Goal: Entertainment & Leisure: Browse casually

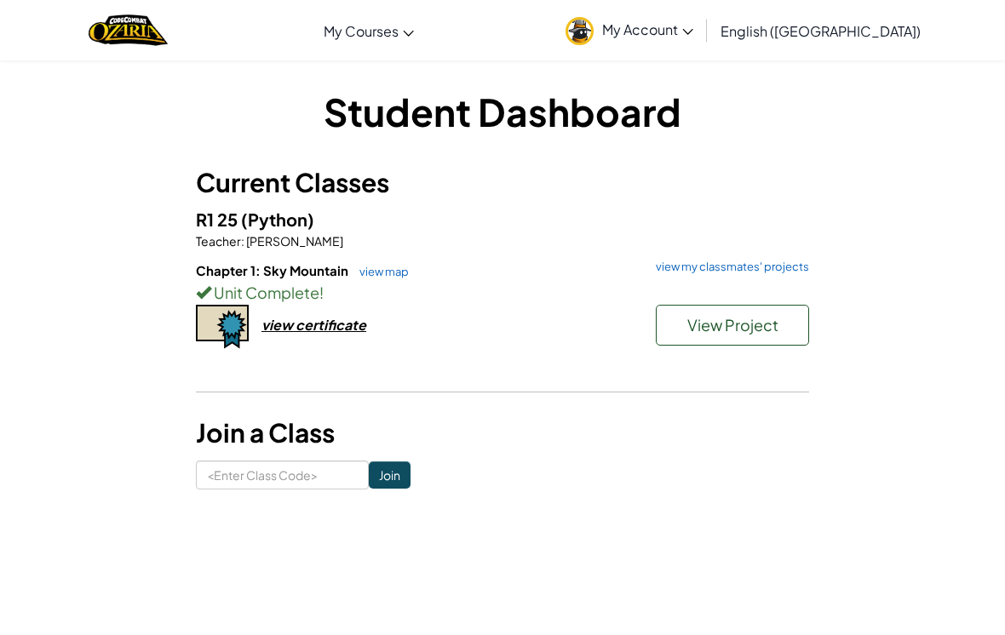
click at [232, 236] on span "Teacher" at bounding box center [218, 240] width 45 height 15
click at [704, 249] on p "Teacher : Connie Clark" at bounding box center [502, 240] width 613 height 17
click at [705, 278] on h6 "Chapter 1: Sky Mountain view map view my classmates' projects" at bounding box center [502, 270] width 613 height 19
click at [710, 271] on link "view my classmates' projects" at bounding box center [728, 266] width 162 height 11
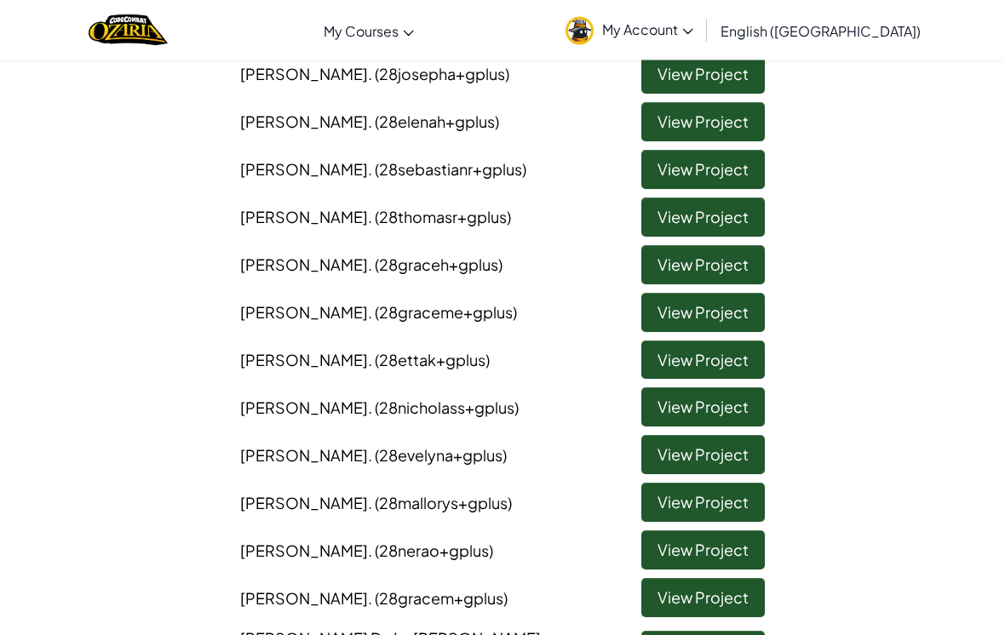
scroll to position [286, 0]
click at [662, 306] on link "View Project" at bounding box center [702, 312] width 123 height 39
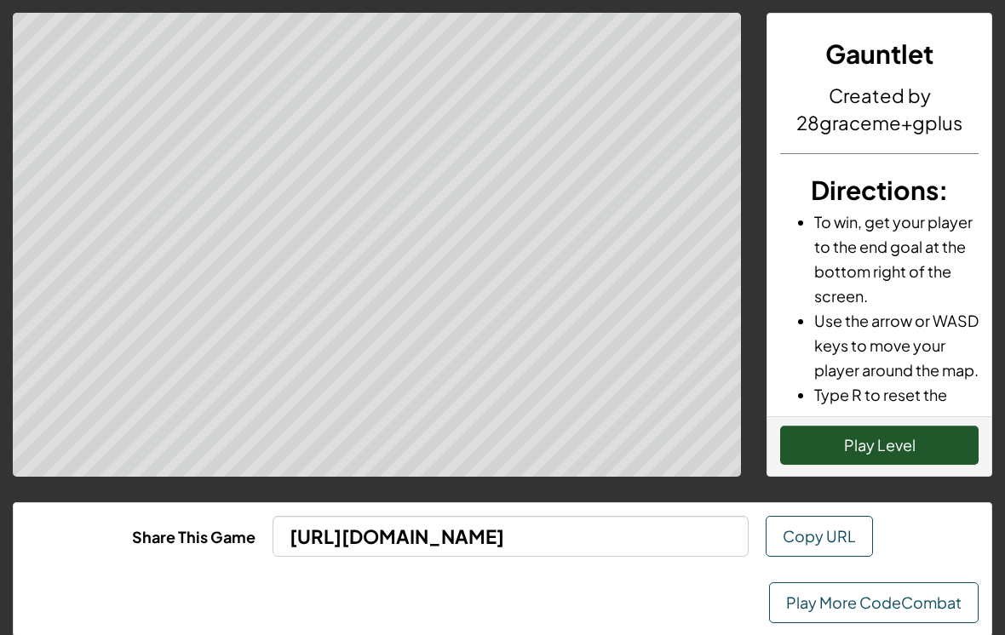
click at [831, 453] on button "Play Level" at bounding box center [879, 445] width 198 height 39
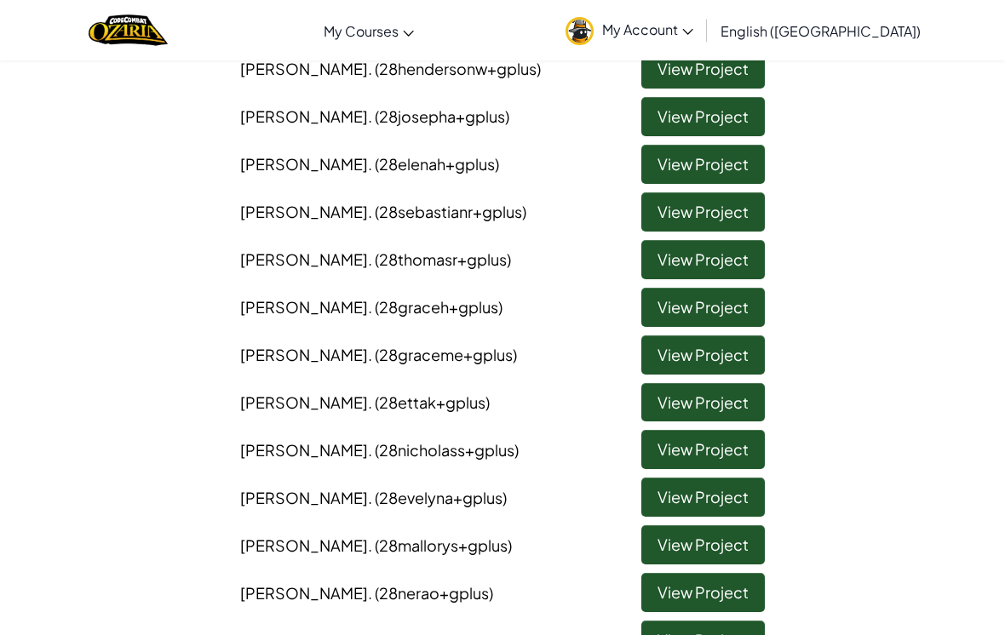
click at [726, 621] on link "View Project" at bounding box center [702, 640] width 123 height 39
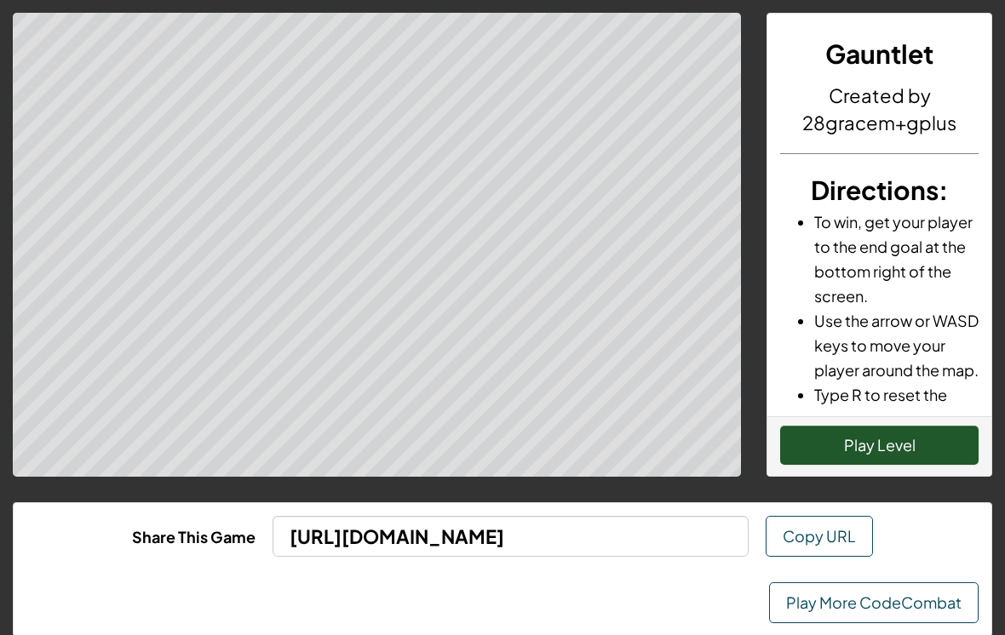
click at [918, 461] on button "Play Level" at bounding box center [879, 445] width 198 height 39
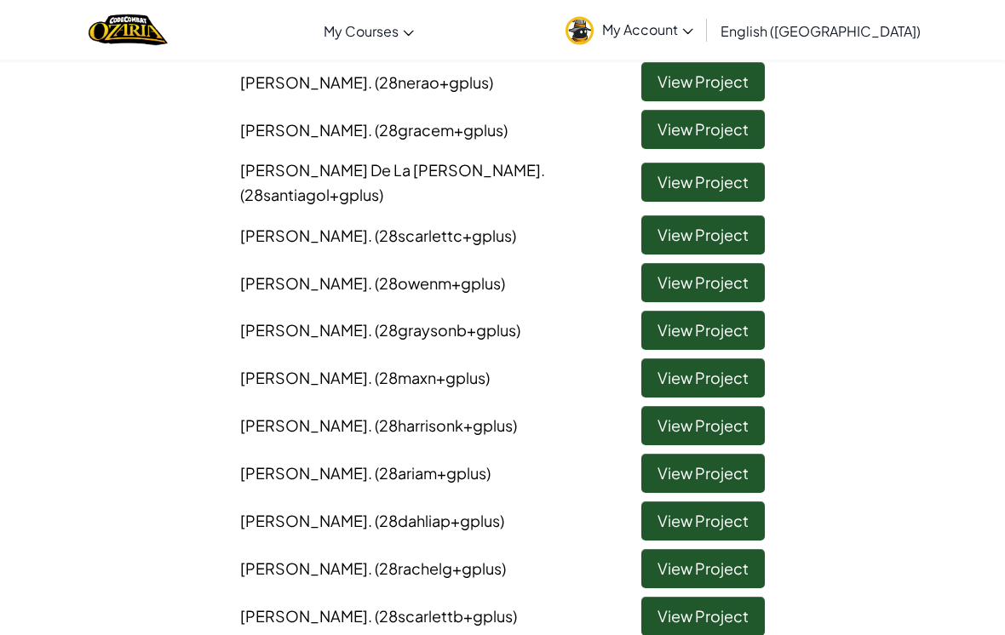
scroll to position [755, 0]
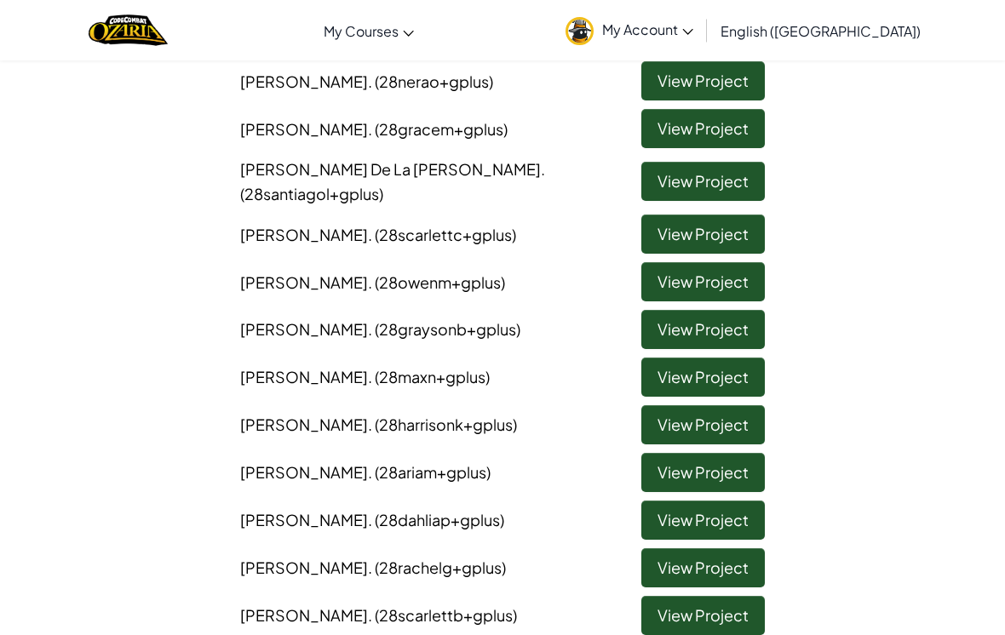
click at [699, 453] on link "View Project" at bounding box center [702, 472] width 123 height 39
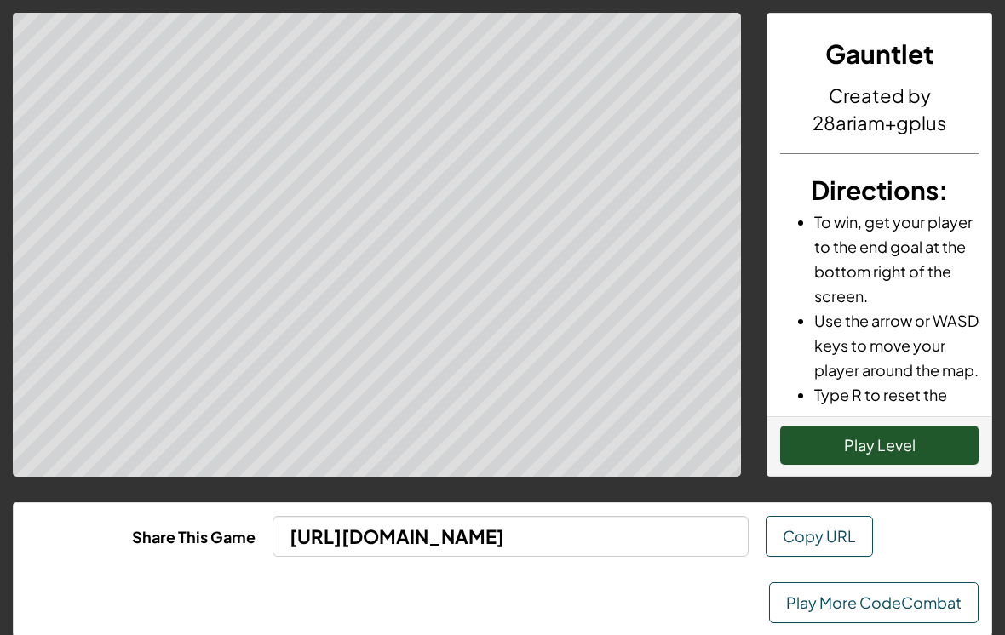
click at [840, 440] on button "Play Level" at bounding box center [879, 445] width 198 height 39
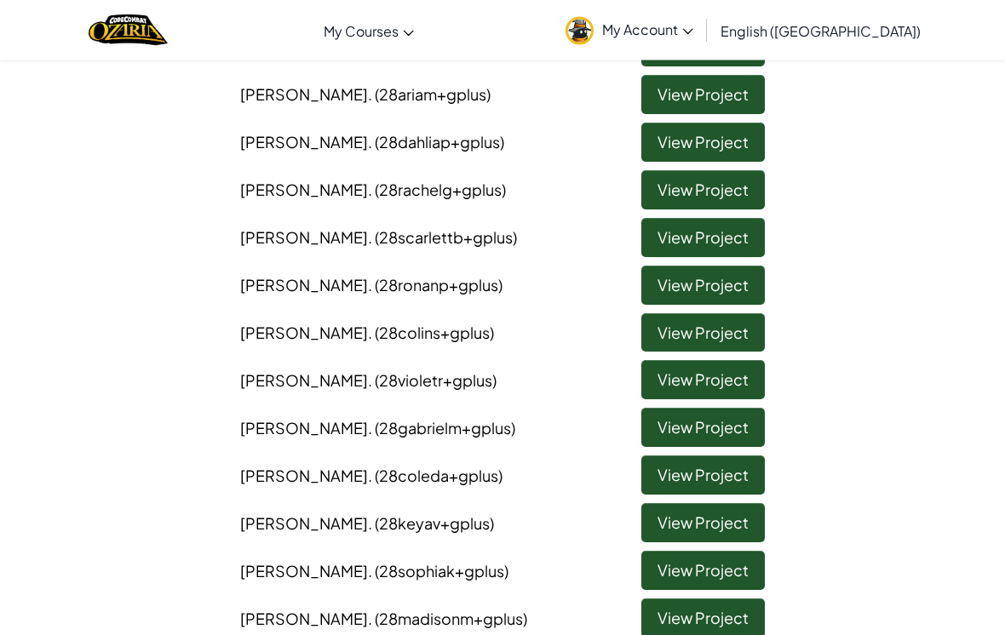
scroll to position [1133, 0]
click at [692, 363] on link "View Project" at bounding box center [702, 379] width 123 height 39
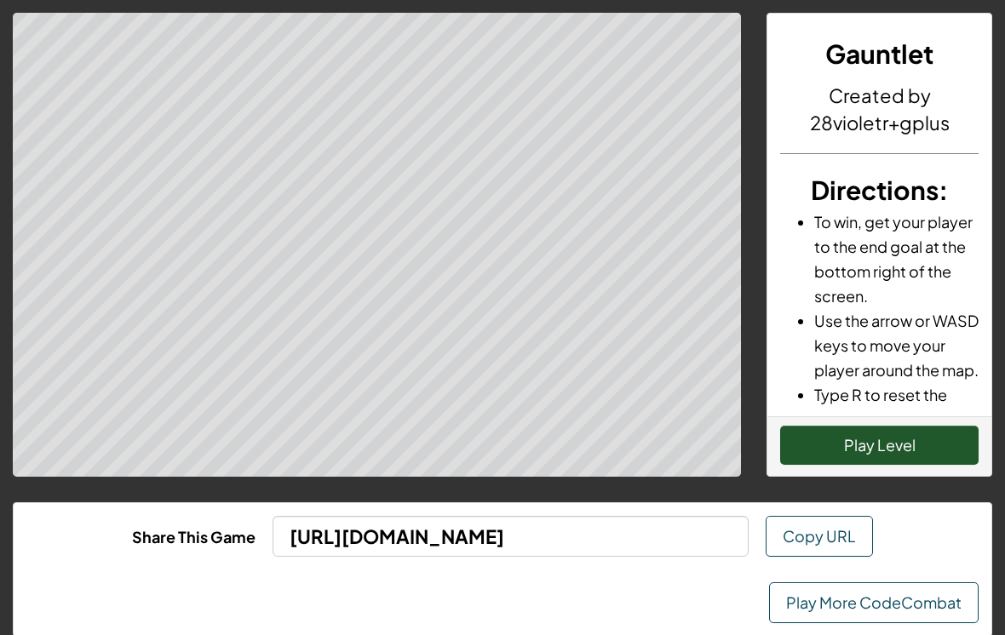
click at [856, 450] on button "Play Level" at bounding box center [879, 445] width 198 height 39
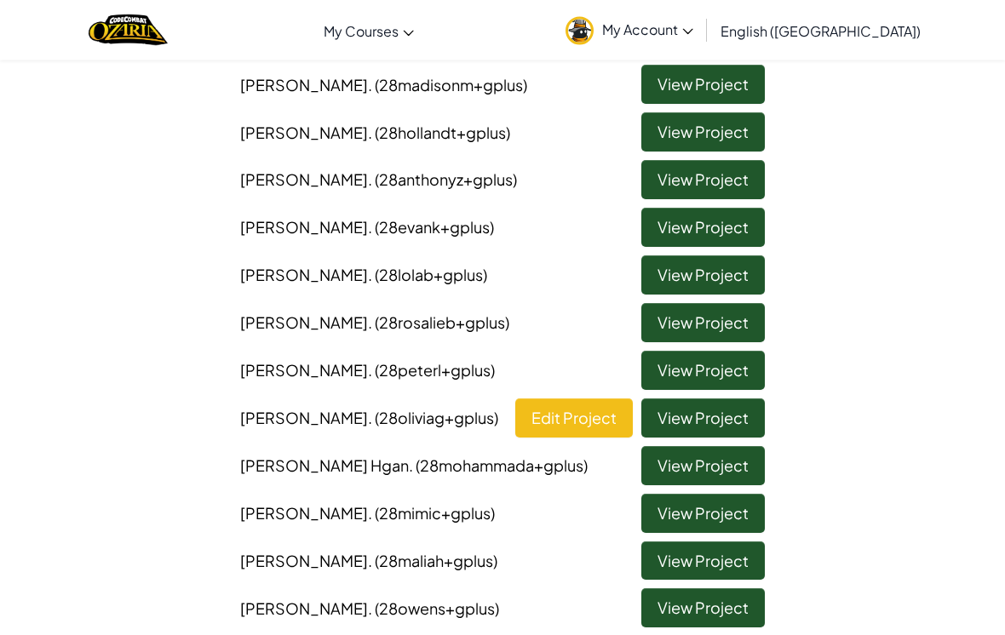
scroll to position [1668, 0]
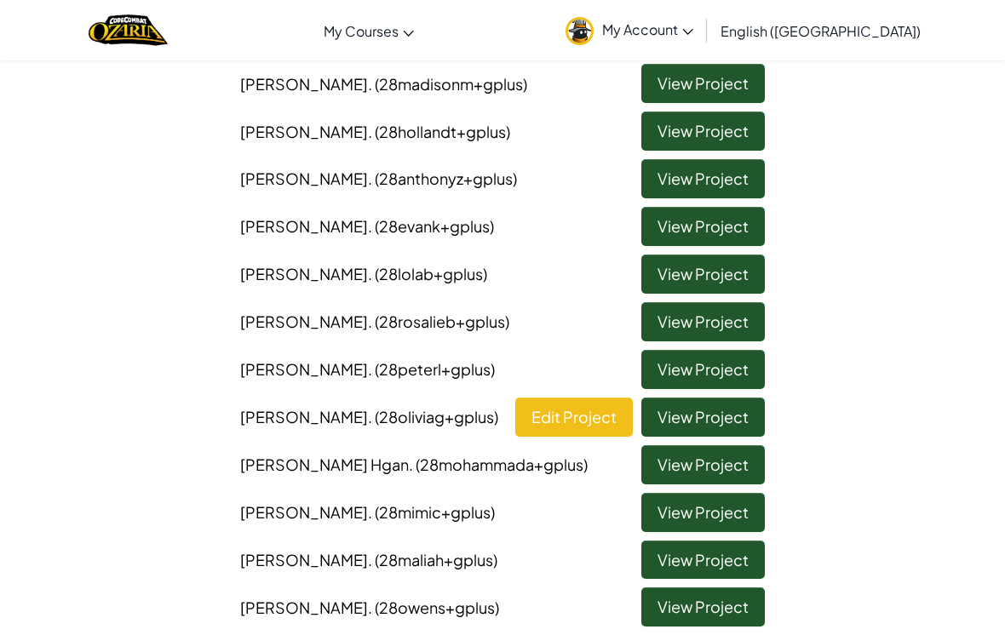
click at [731, 398] on link "View Project" at bounding box center [702, 417] width 123 height 39
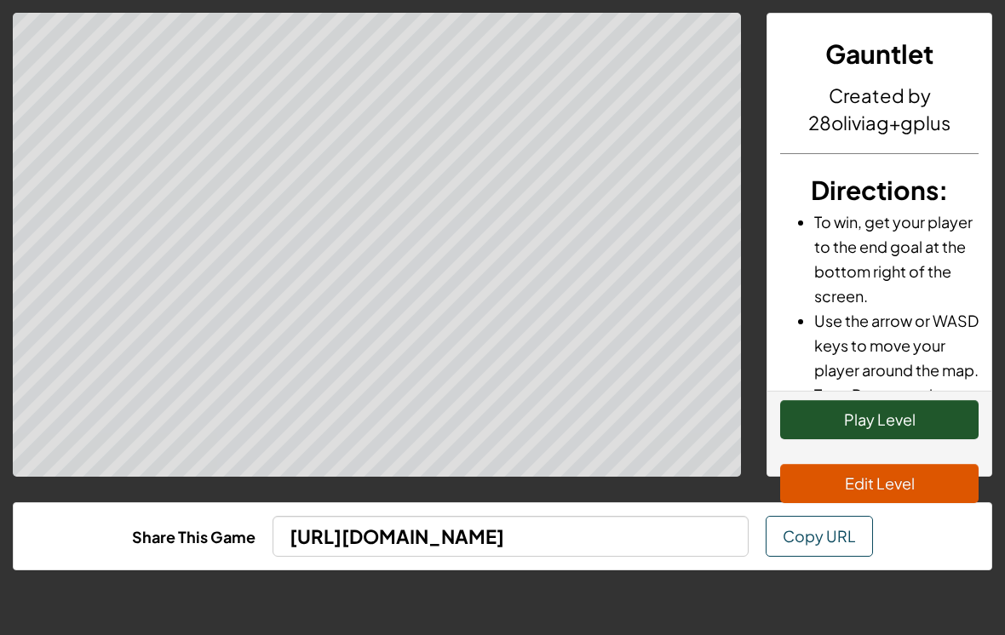
click at [852, 415] on button "Play Level" at bounding box center [879, 419] width 198 height 39
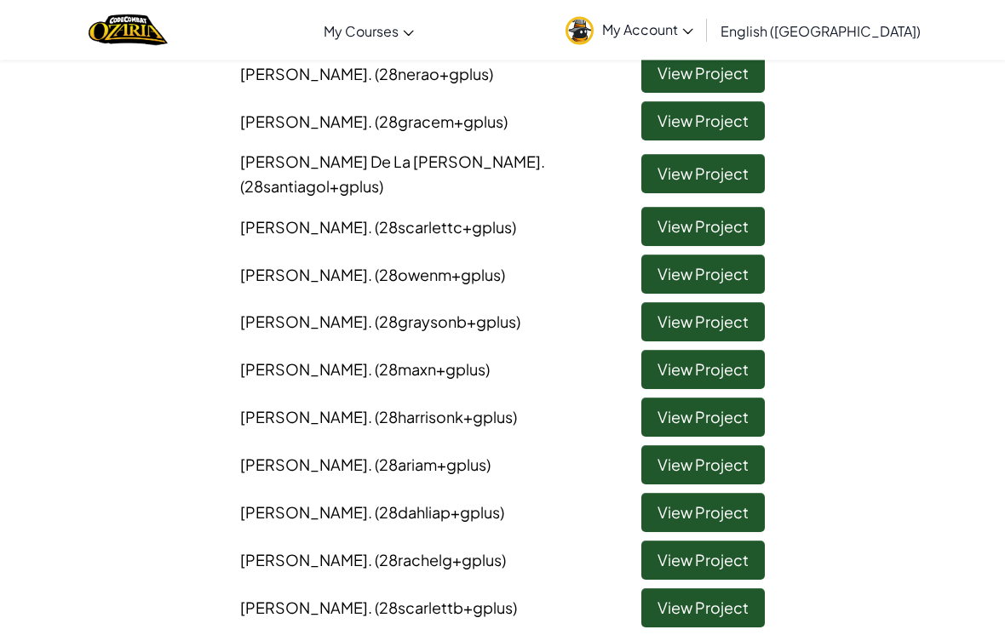
scroll to position [763, 0]
click at [681, 255] on link "View Project" at bounding box center [702, 274] width 123 height 39
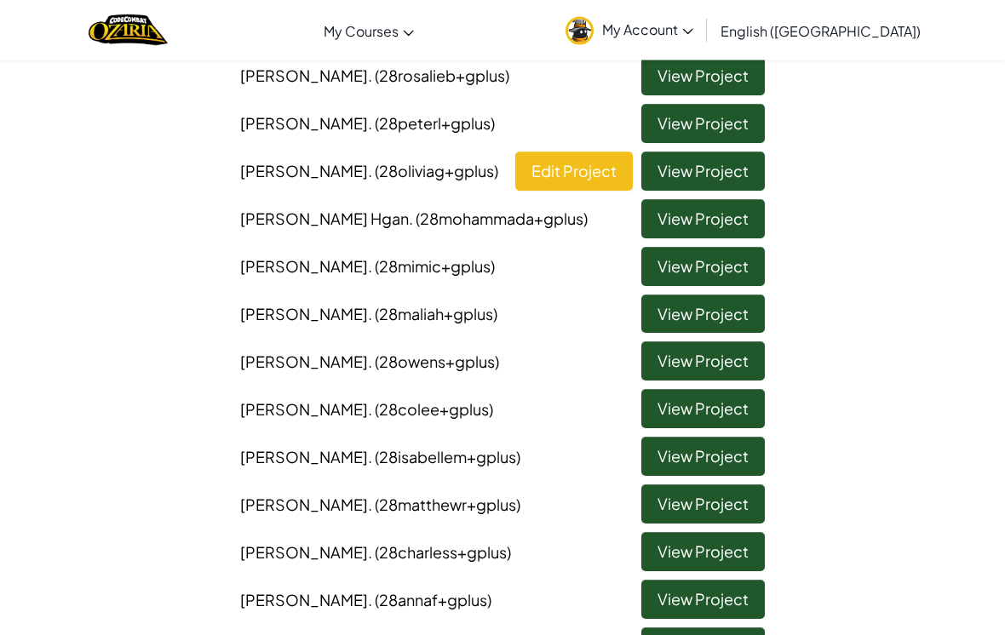
scroll to position [1912, 0]
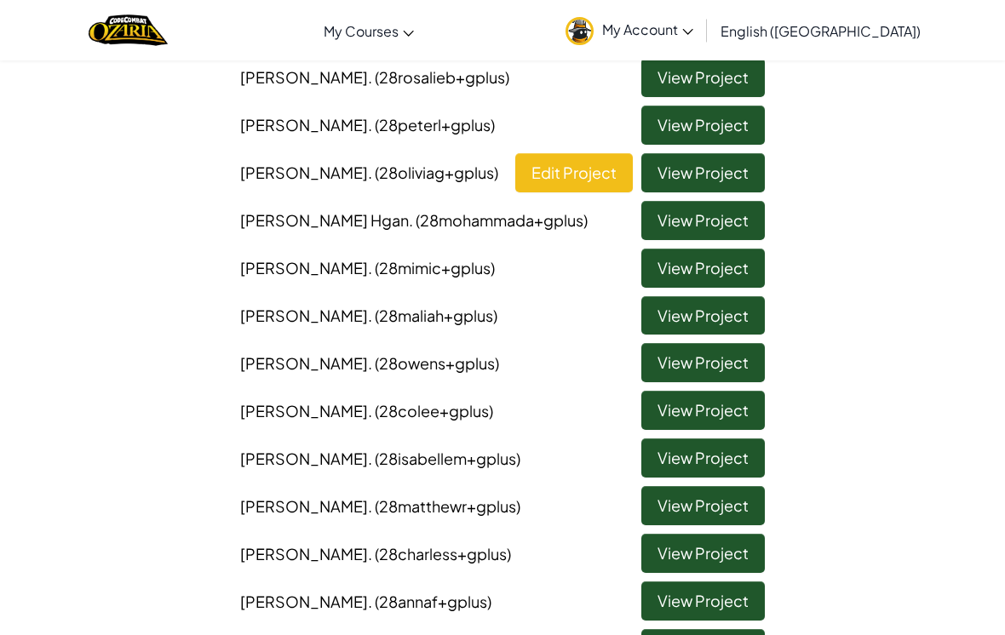
click at [693, 296] on link "View Project" at bounding box center [702, 315] width 123 height 39
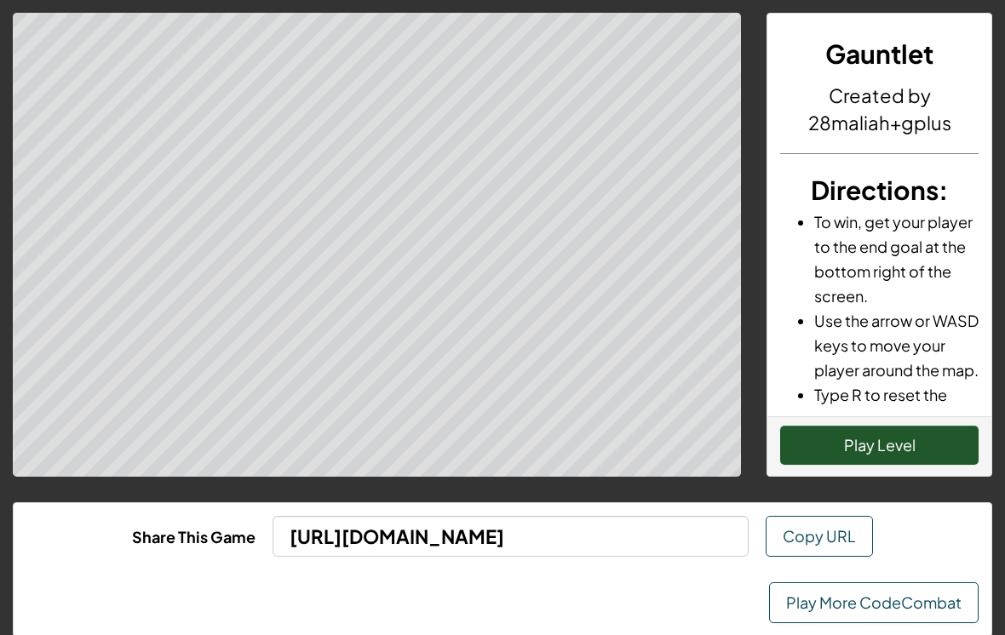
click at [842, 426] on button "Play Level" at bounding box center [879, 445] width 198 height 39
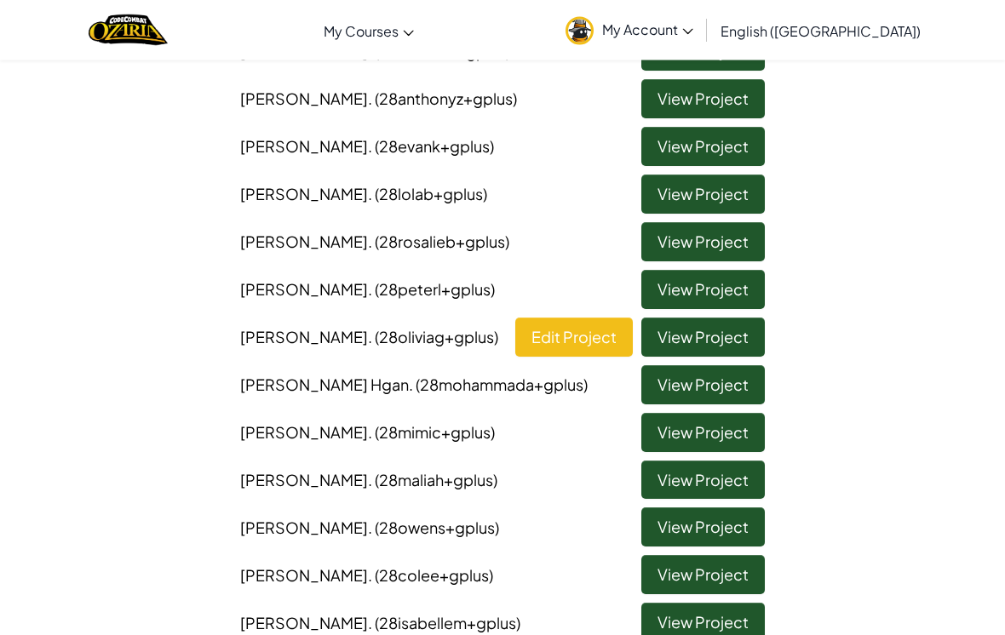
scroll to position [1748, 0]
click at [711, 175] on link "View Project" at bounding box center [702, 194] width 123 height 39
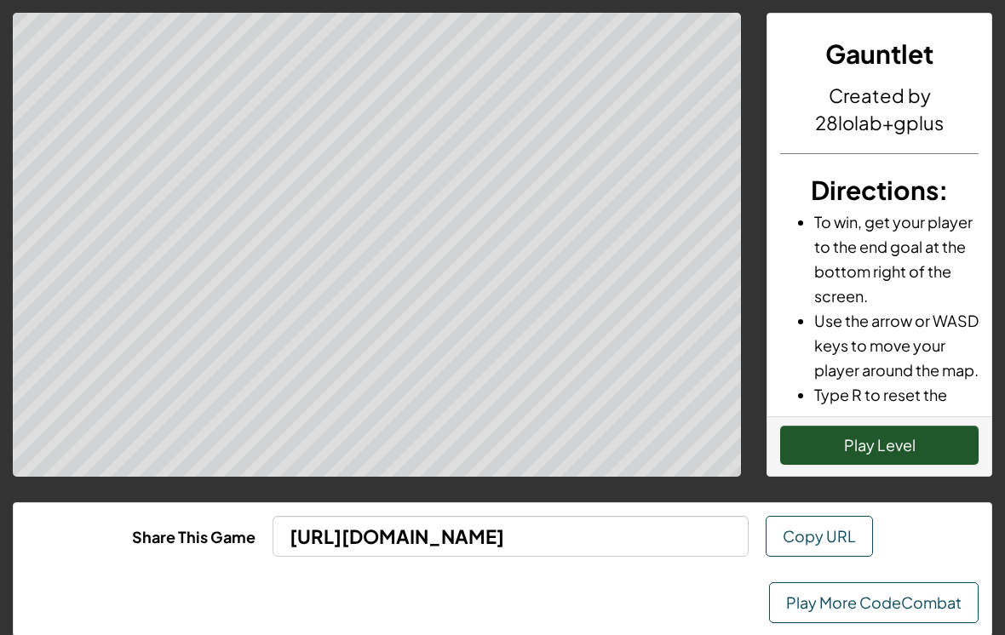
click at [841, 438] on button "Play Level" at bounding box center [879, 445] width 198 height 39
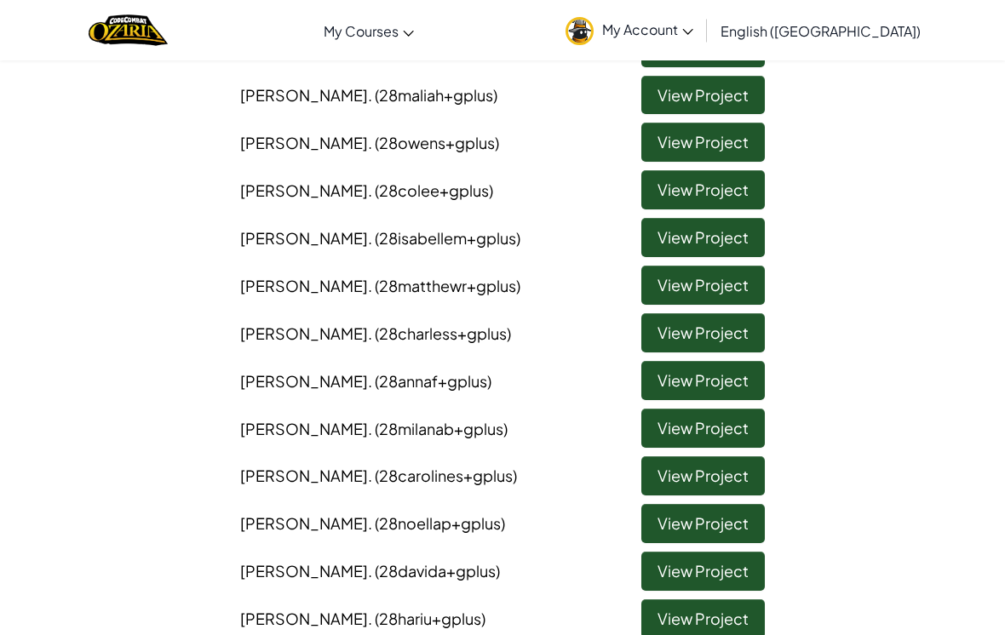
scroll to position [2130, 0]
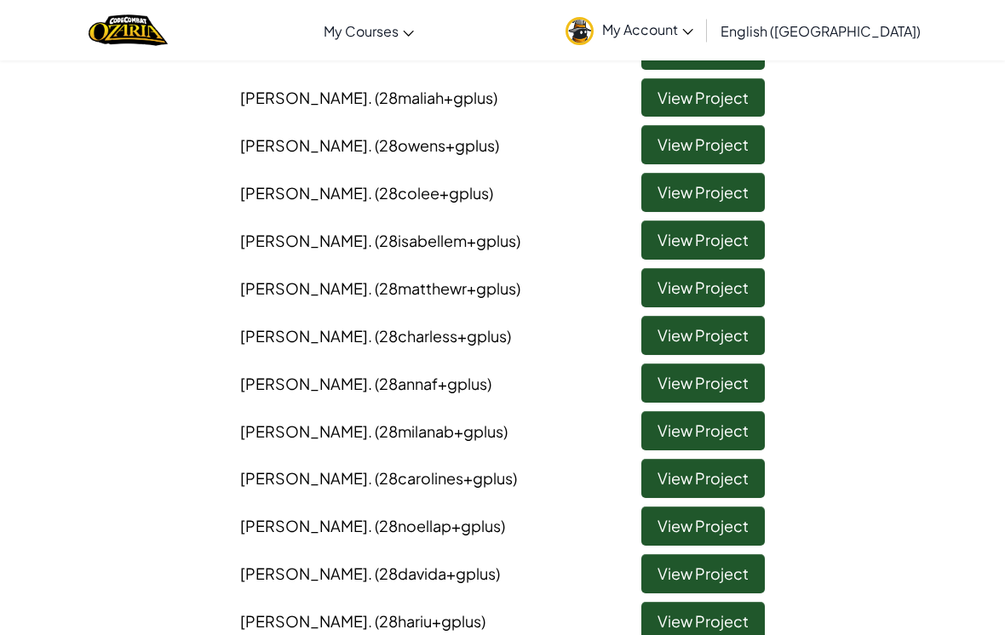
click at [703, 364] on link "View Project" at bounding box center [702, 383] width 123 height 39
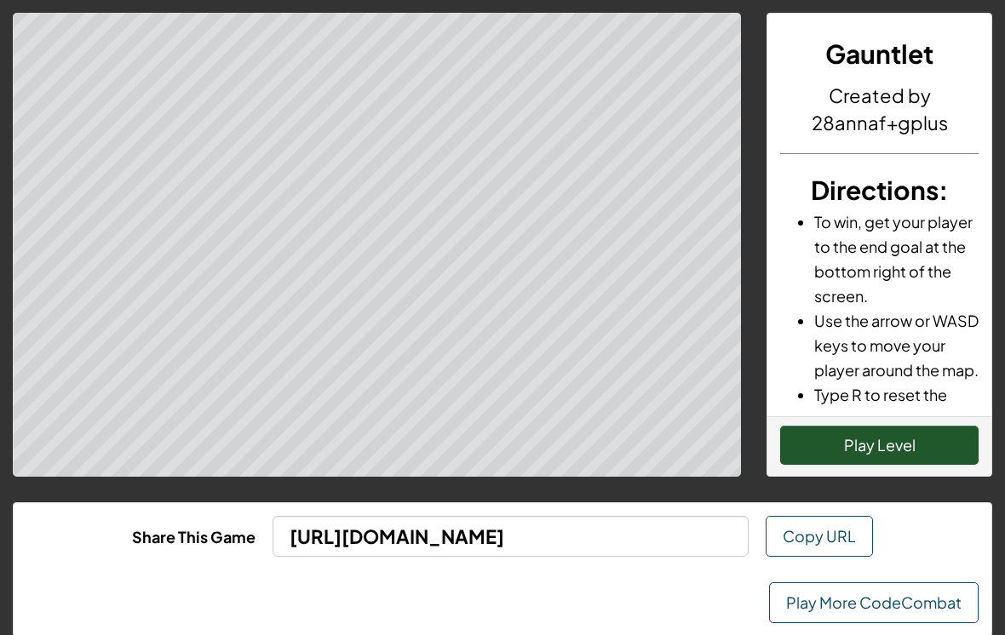
click at [842, 433] on button "Play Level" at bounding box center [879, 445] width 198 height 39
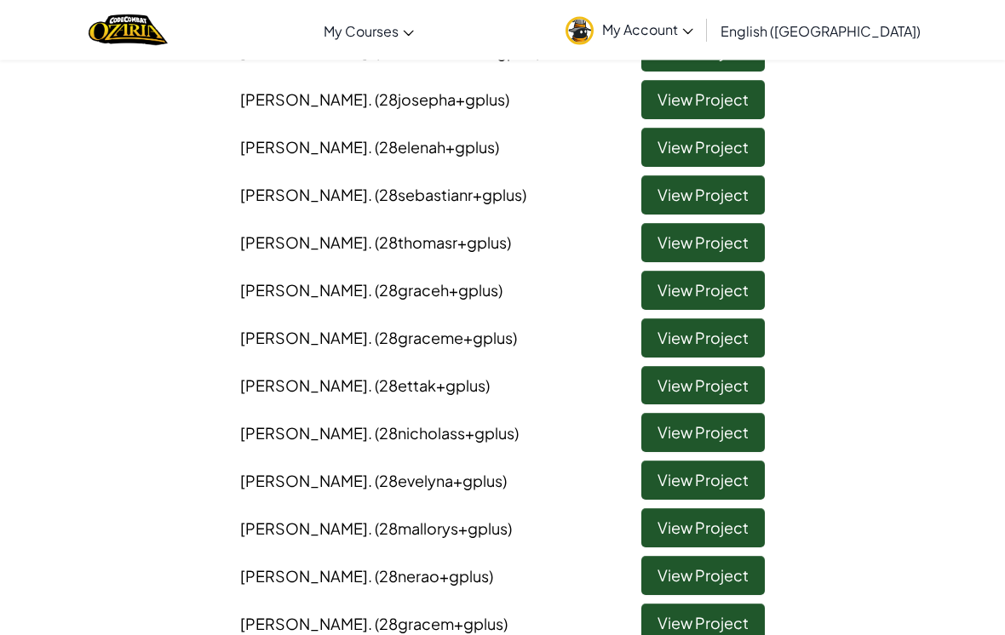
scroll to position [262, 0]
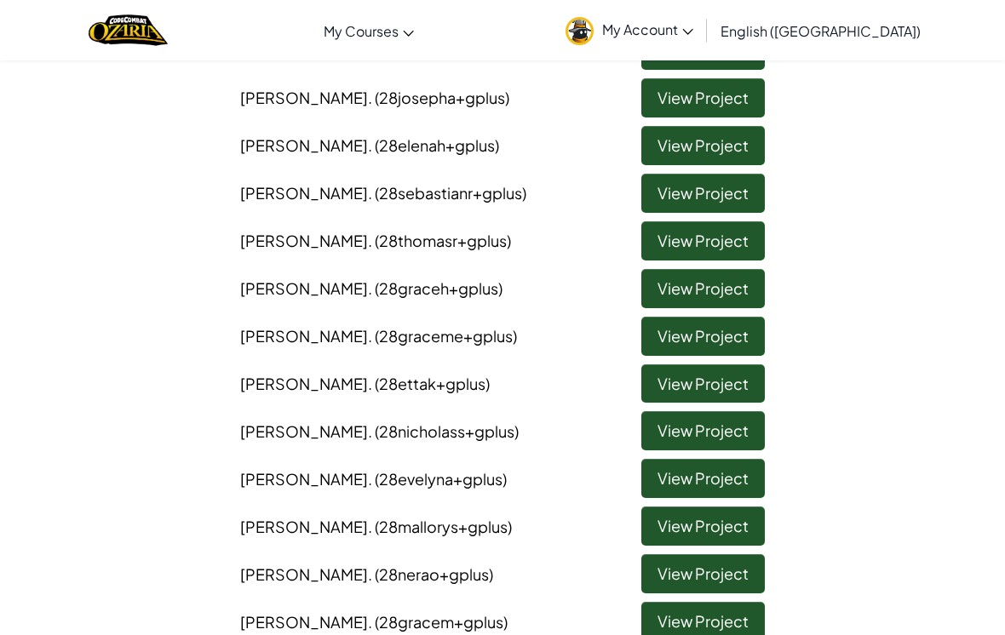
click at [736, 337] on link "View Project" at bounding box center [702, 336] width 123 height 39
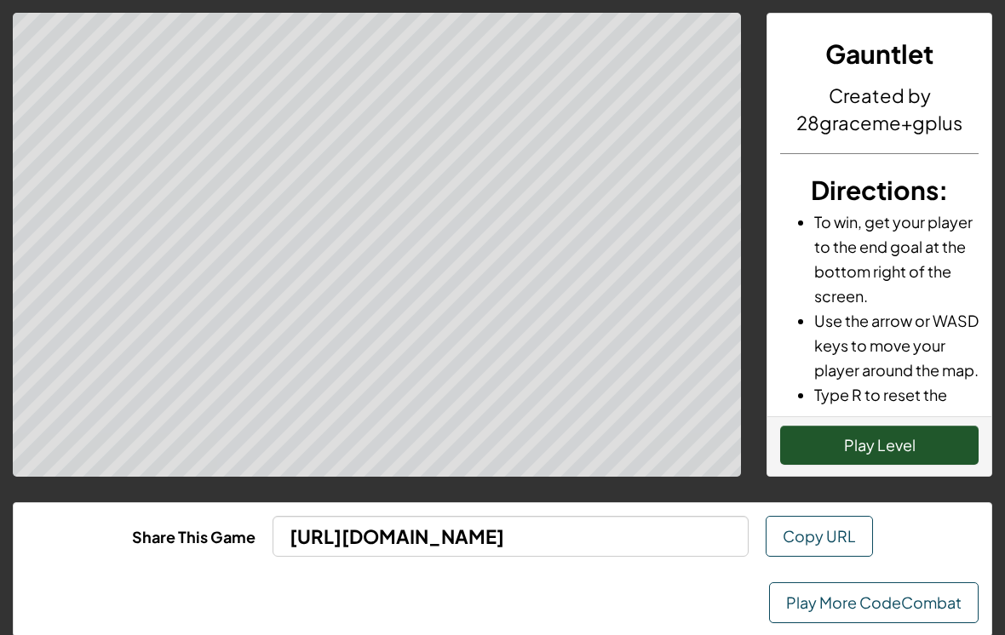
click at [916, 438] on button "Play Level" at bounding box center [879, 445] width 198 height 39
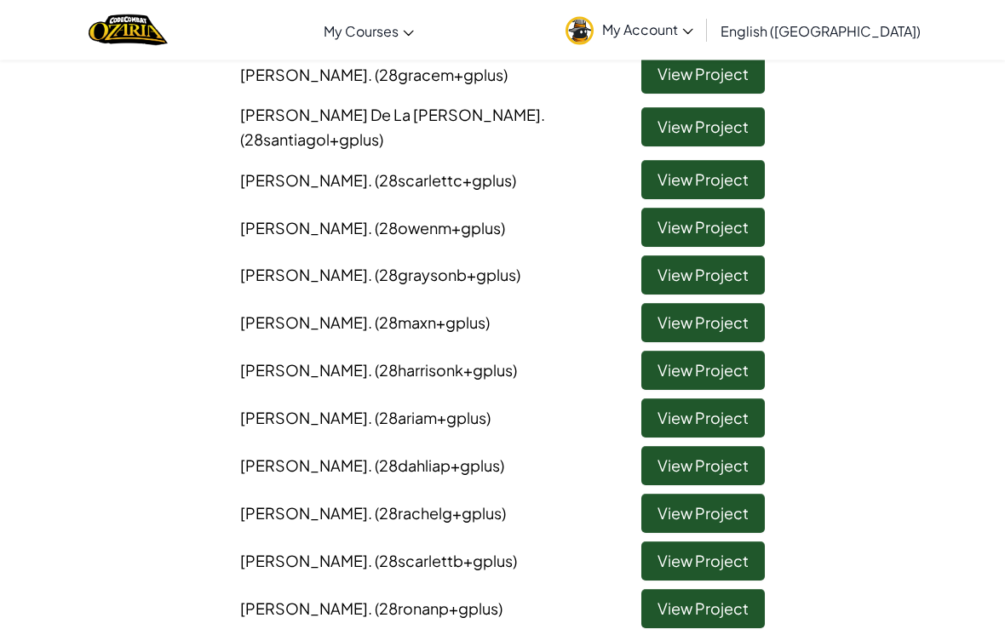
scroll to position [810, 0]
click at [748, 446] on link "View Project" at bounding box center [702, 465] width 123 height 39
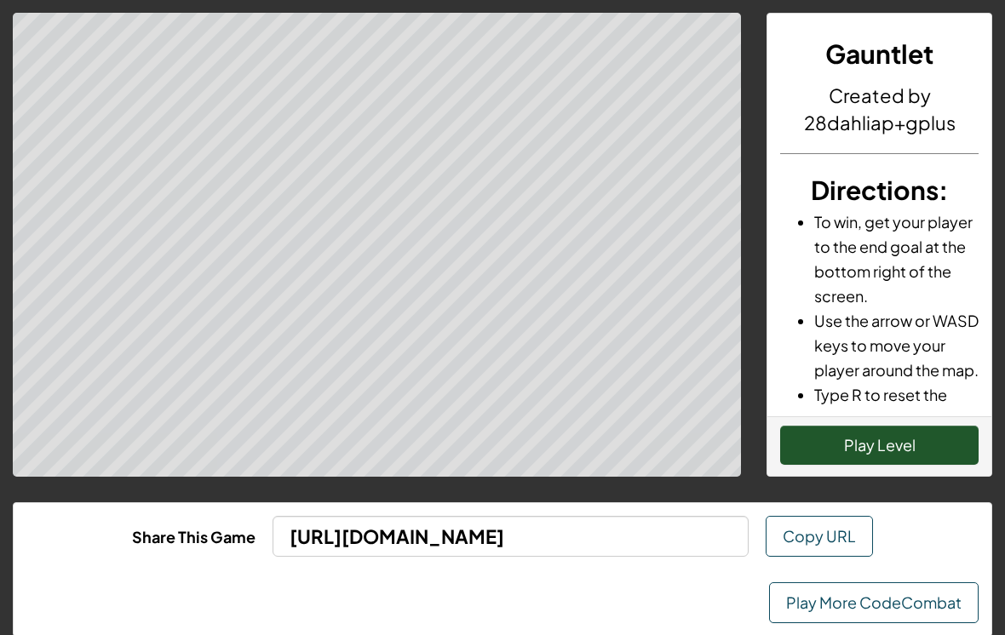
click at [906, 463] on button "Play Level" at bounding box center [879, 445] width 198 height 39
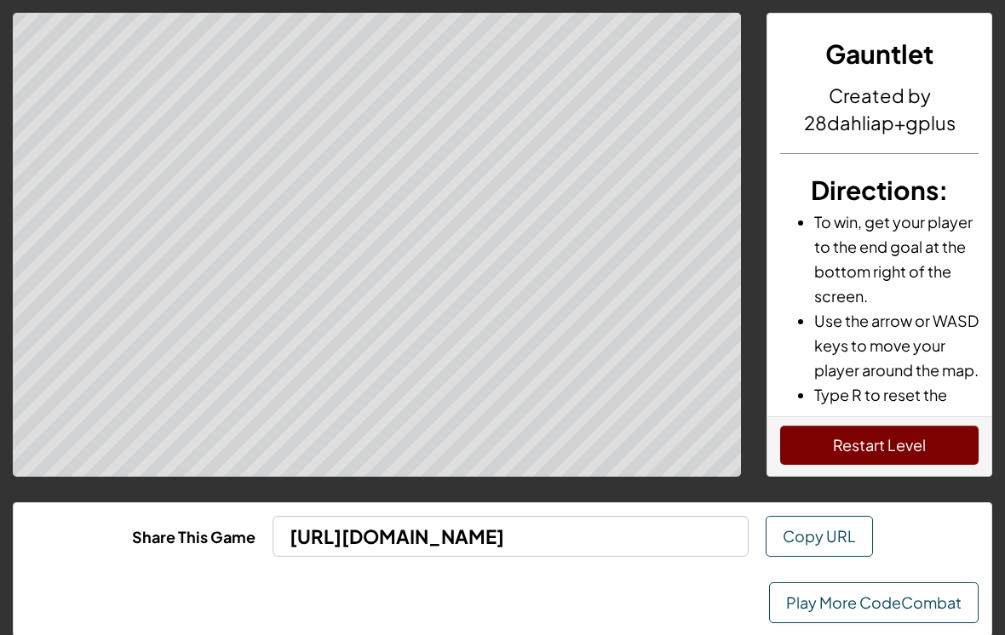
click at [917, 439] on button "Restart Level" at bounding box center [879, 445] width 198 height 39
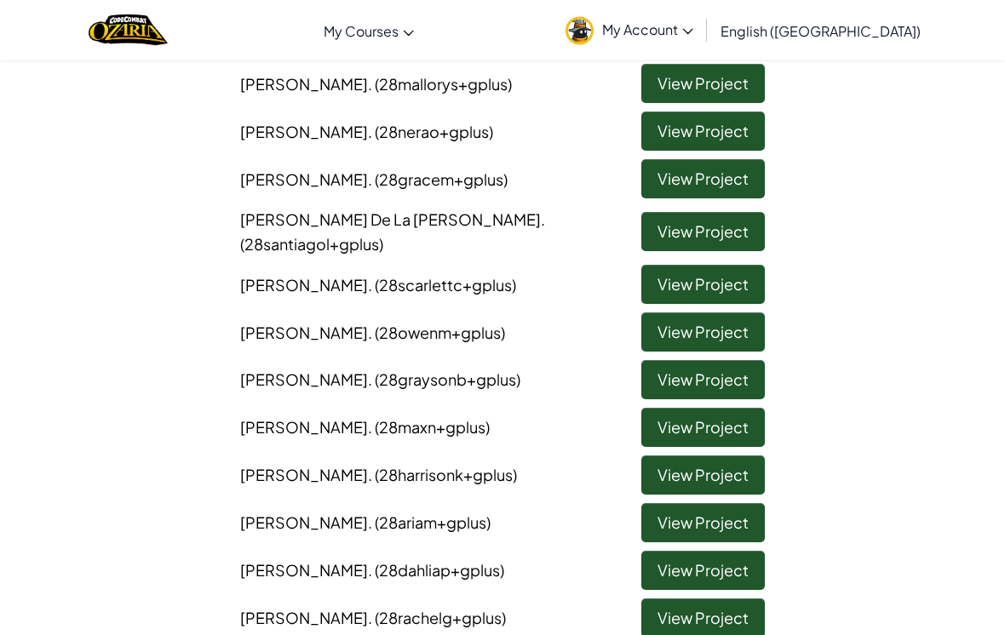
scroll to position [704, 0]
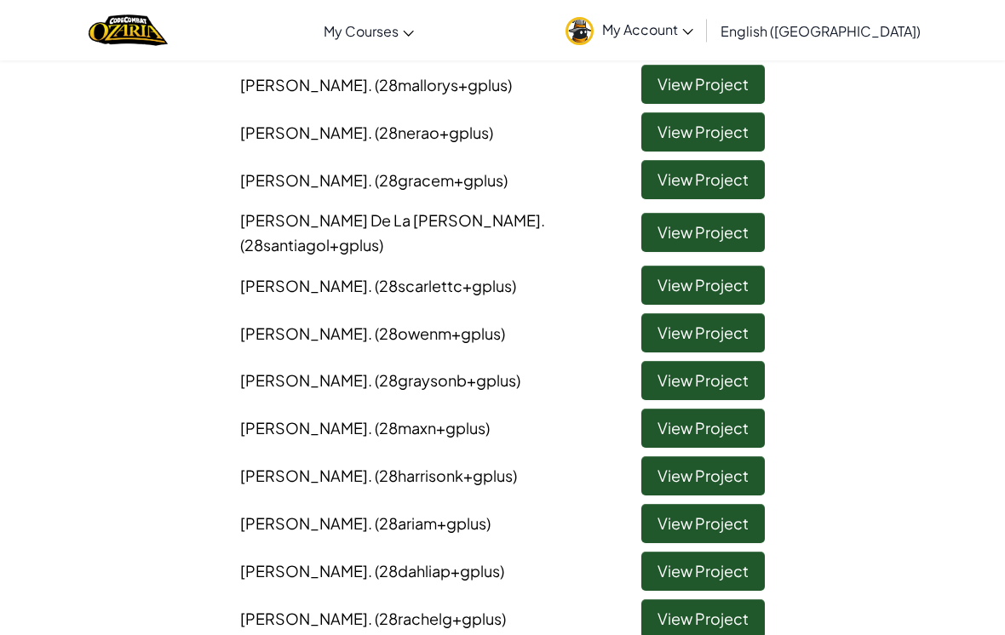
click at [659, 75] on link "View Project" at bounding box center [702, 84] width 123 height 39
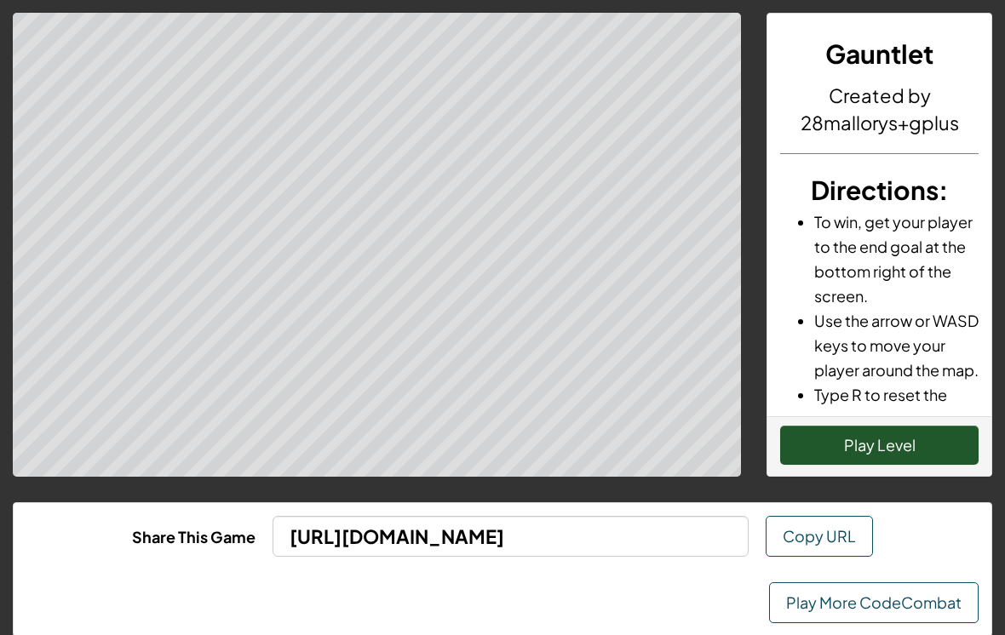
click at [836, 420] on div "Play Level" at bounding box center [879, 446] width 224 height 60
click at [811, 442] on button "Play Level" at bounding box center [879, 445] width 198 height 39
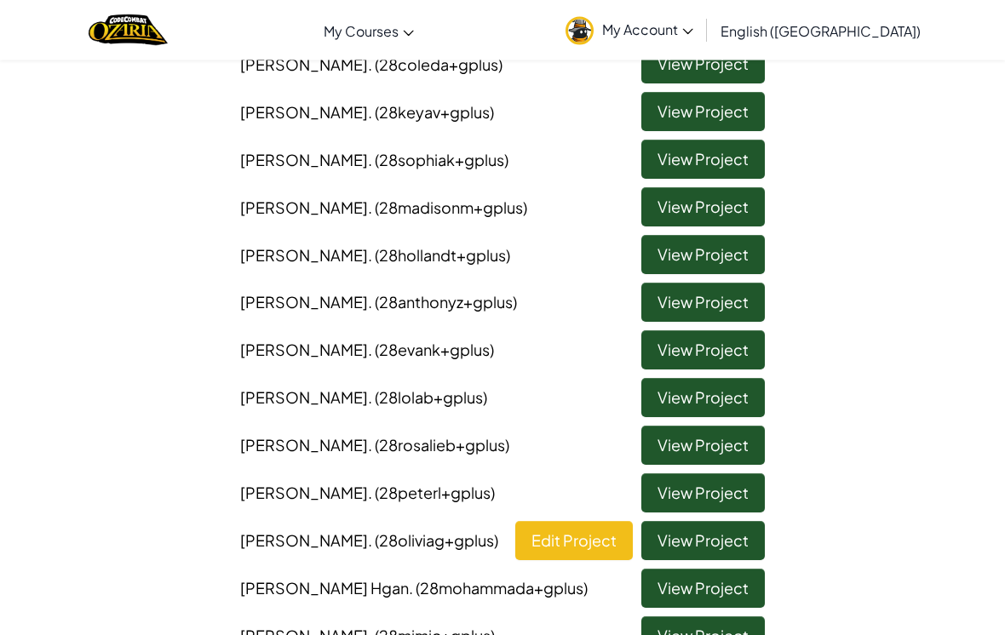
scroll to position [1544, 0]
click at [730, 235] on link "View Project" at bounding box center [702, 254] width 123 height 39
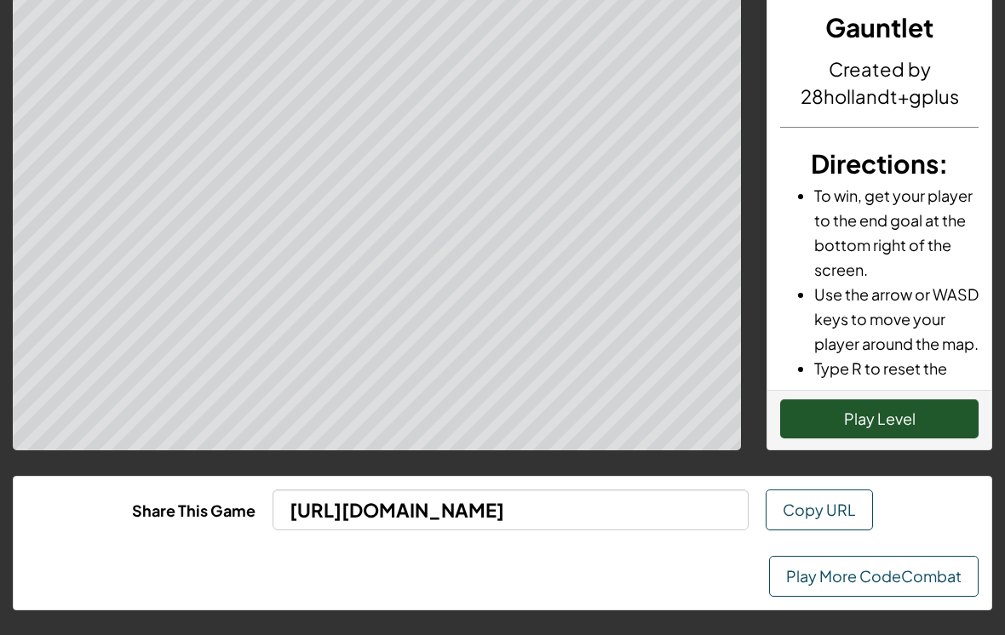
click at [900, 433] on button "Play Level" at bounding box center [879, 419] width 198 height 39
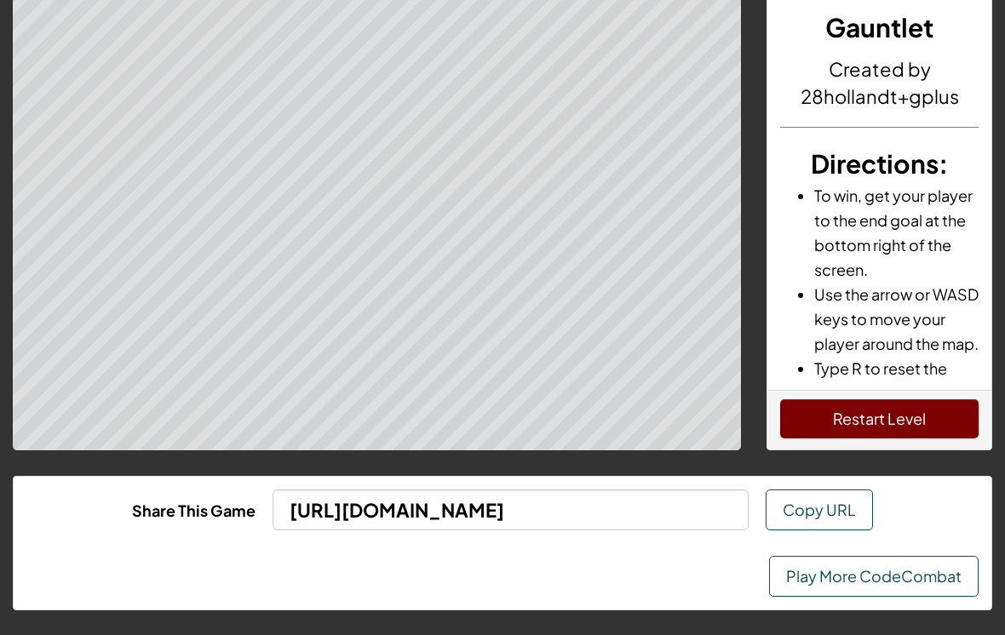
scroll to position [26, 0]
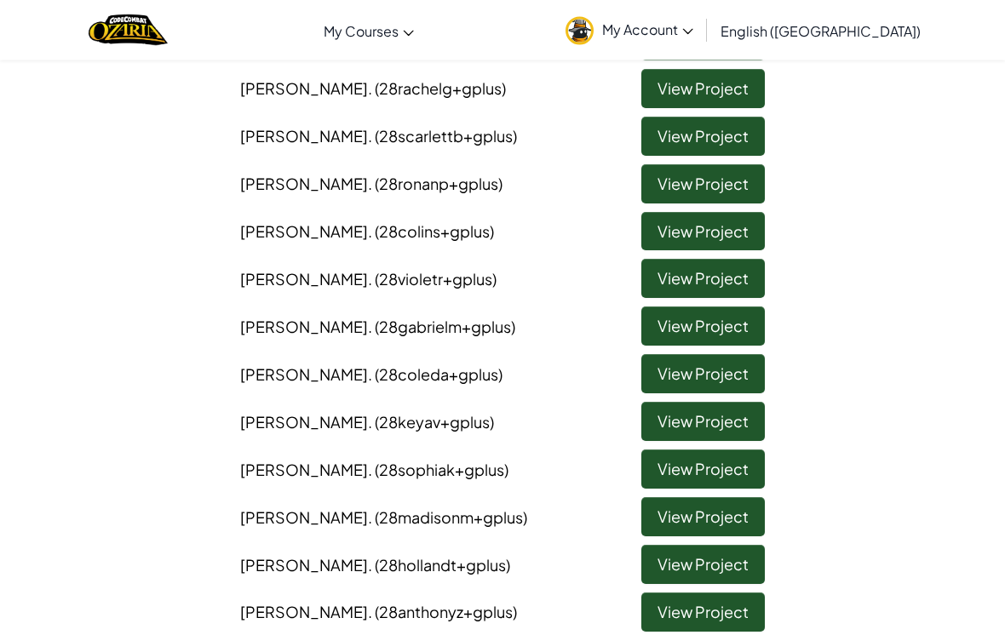
scroll to position [1235, 0]
click at [684, 402] on link "View Project" at bounding box center [702, 421] width 123 height 39
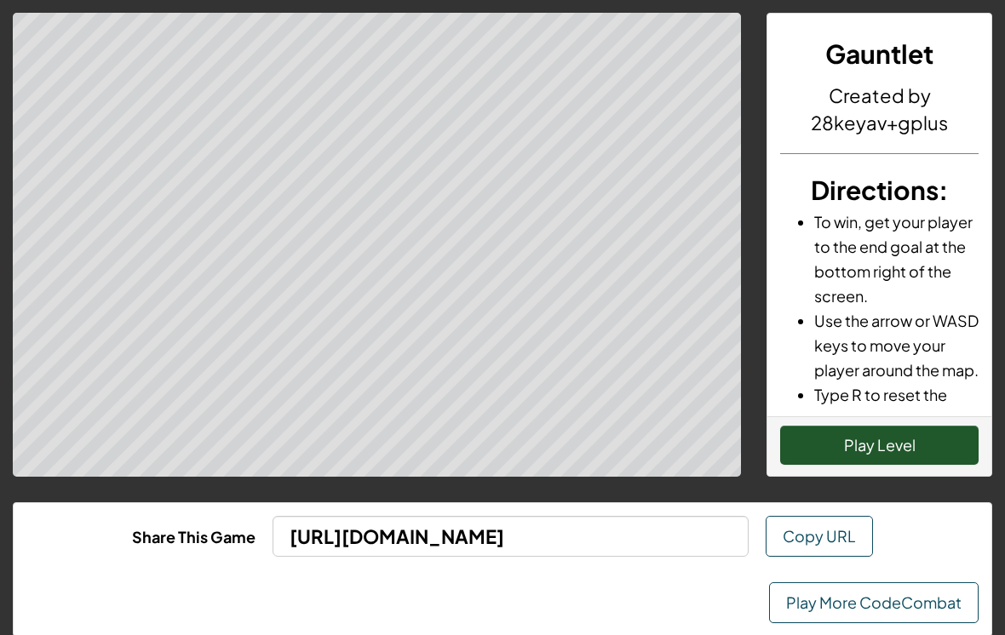
click at [834, 442] on button "Play Level" at bounding box center [879, 445] width 198 height 39
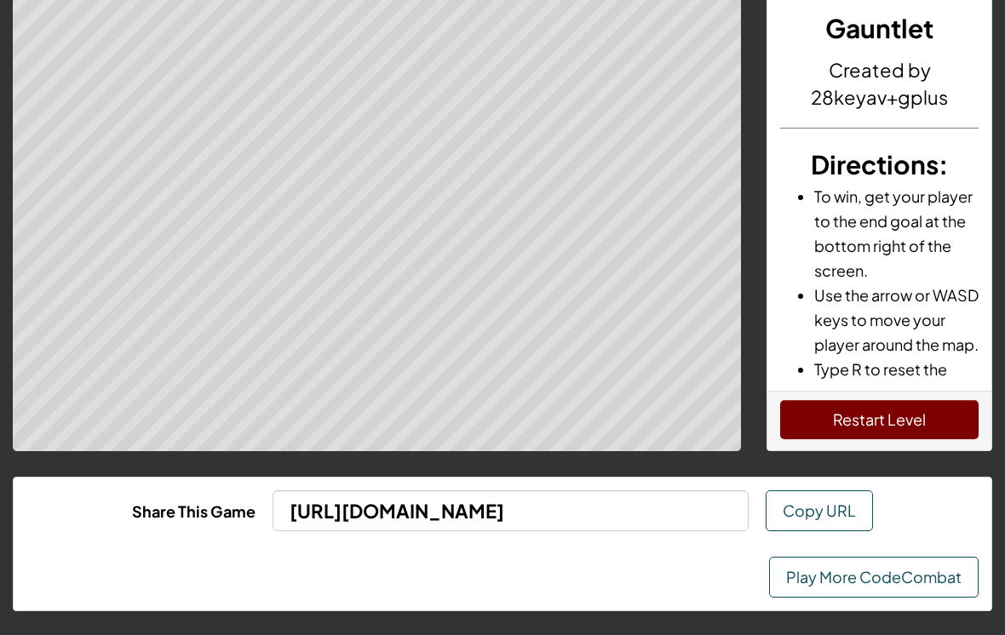
click at [903, 422] on button "Restart Level" at bounding box center [879, 420] width 198 height 39
click at [826, 421] on button "Restart Level" at bounding box center [879, 419] width 198 height 39
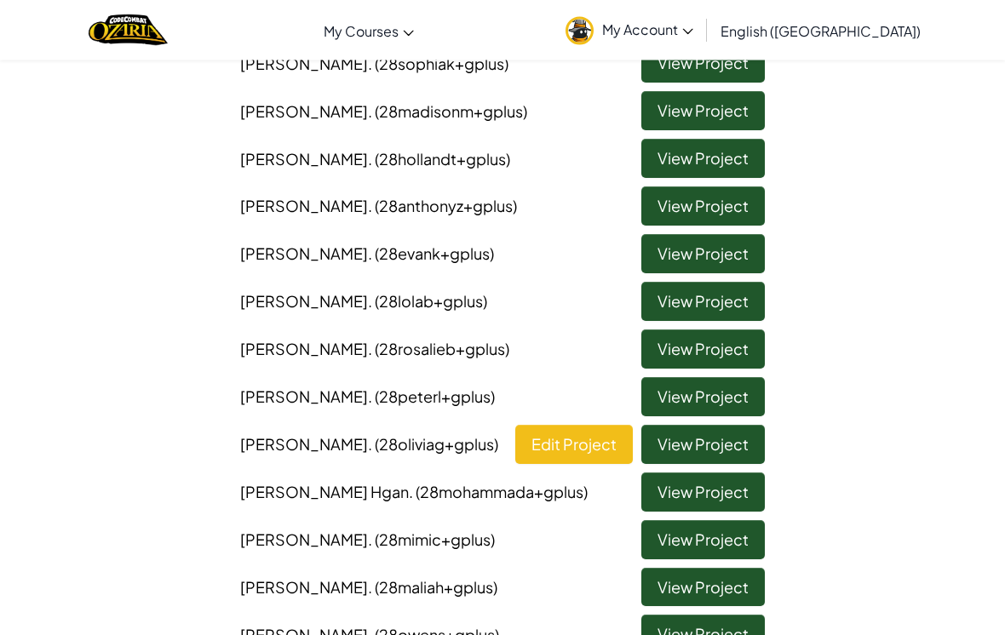
scroll to position [1641, 0]
click at [732, 425] on link "View Project" at bounding box center [702, 444] width 123 height 39
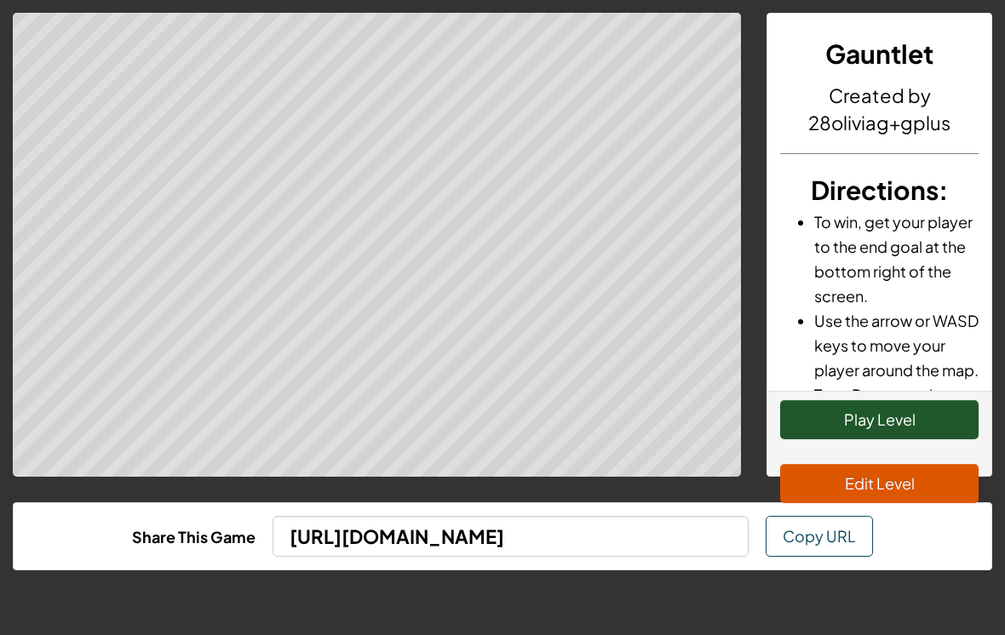
click at [828, 414] on button "Play Level" at bounding box center [879, 419] width 198 height 39
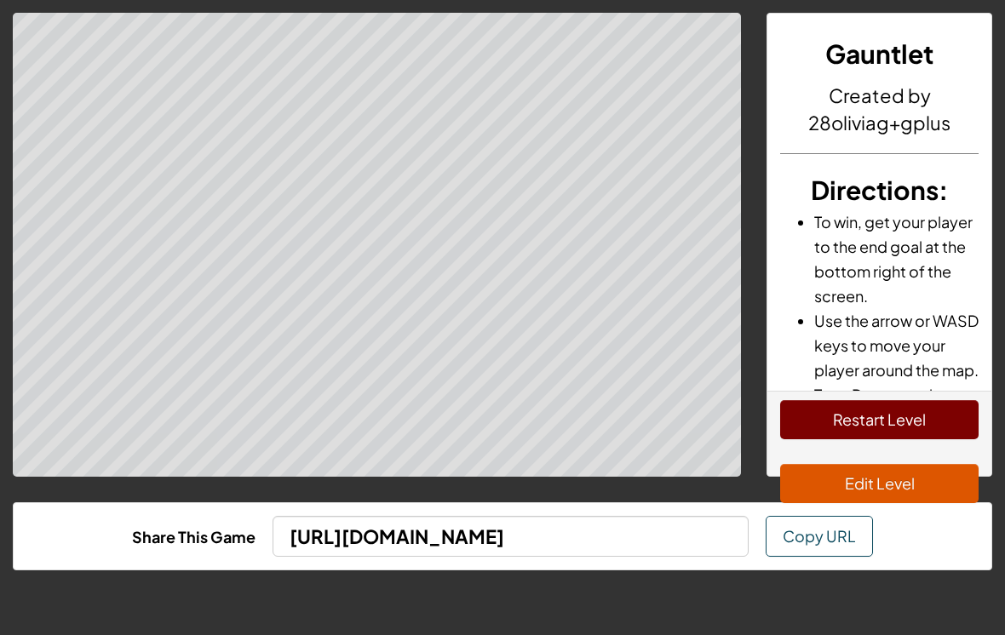
click at [922, 499] on button "Edit Level" at bounding box center [879, 483] width 198 height 39
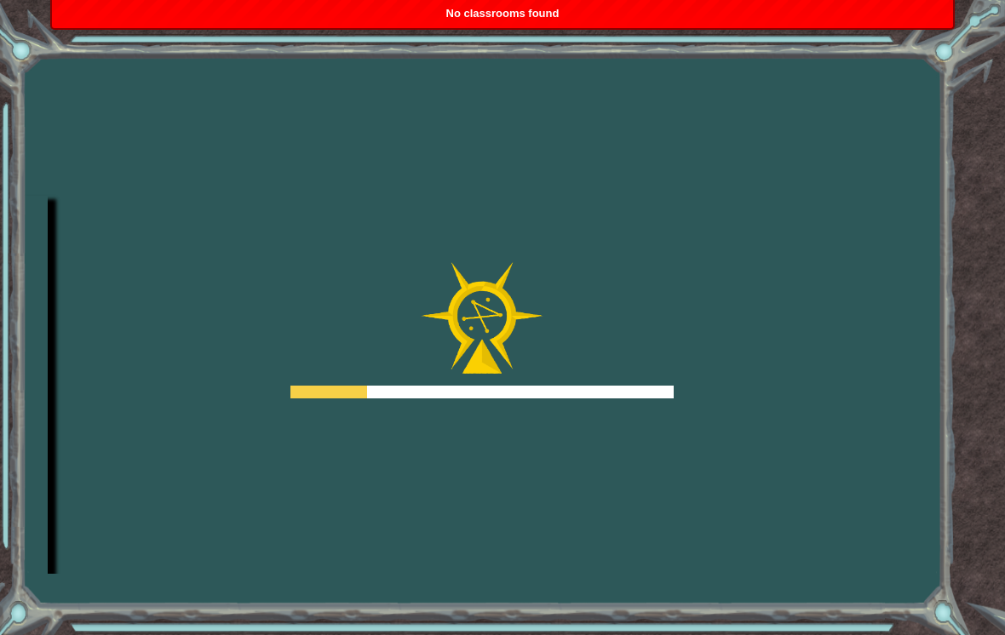
click at [925, 529] on div "Goals Error loading from server. Try refreshing the page. You'll need to join a…" at bounding box center [502, 317] width 1005 height 635
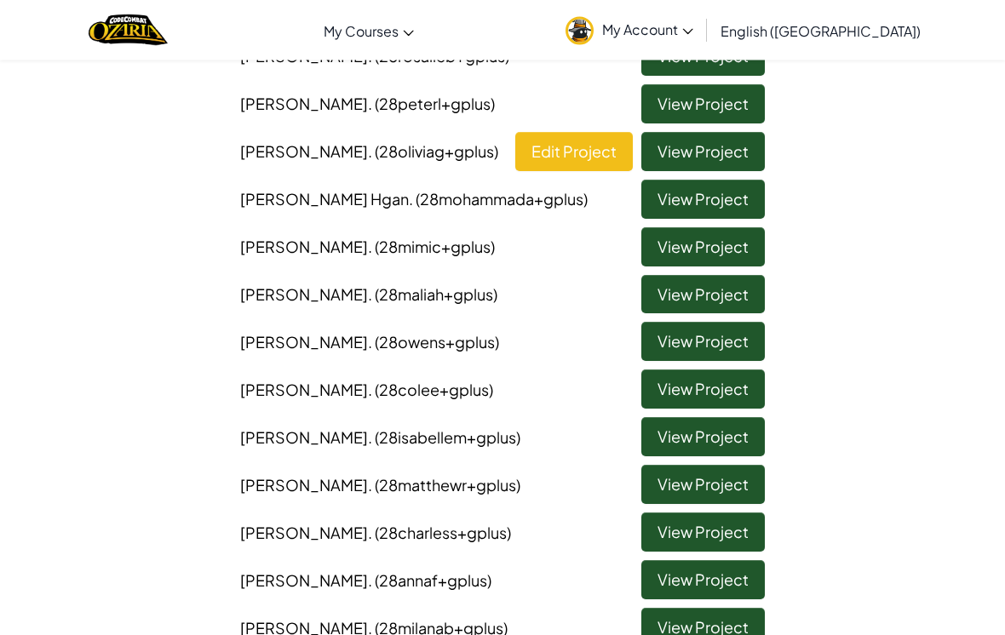
scroll to position [1934, 0]
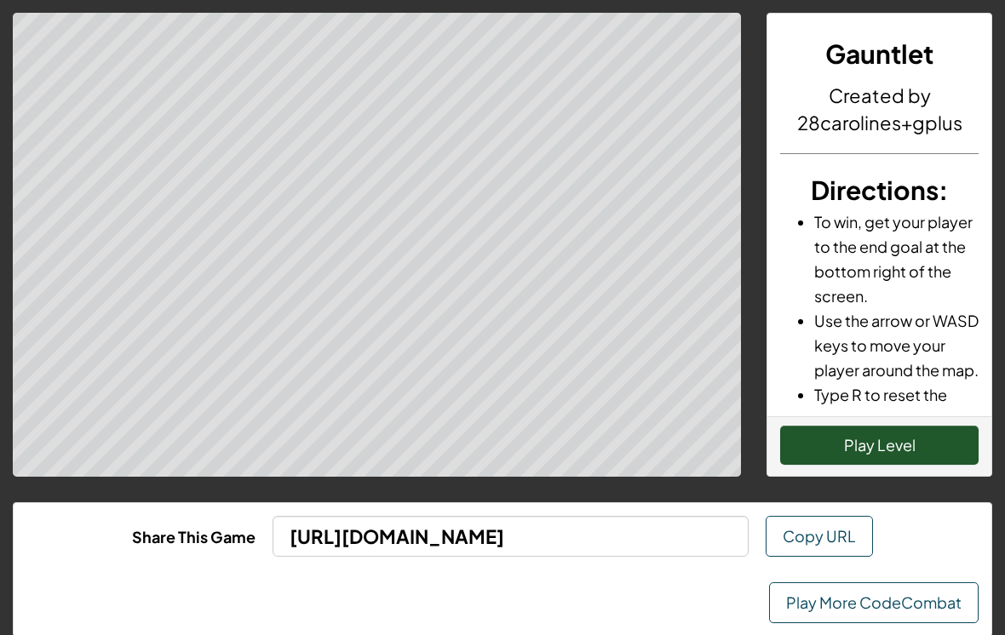
click at [851, 448] on button "Play Level" at bounding box center [879, 445] width 198 height 39
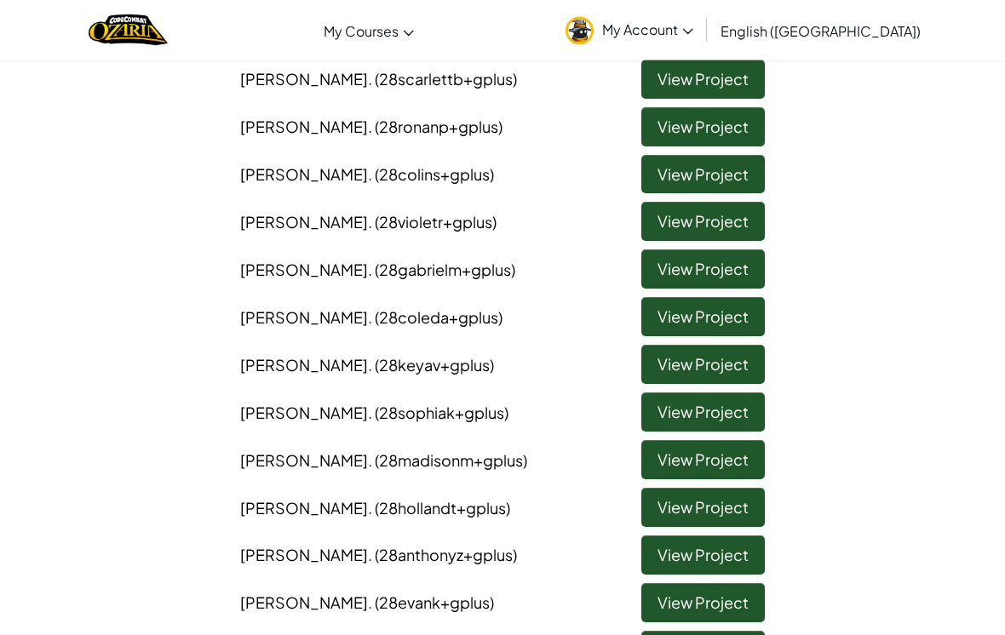
scroll to position [1292, 0]
click at [742, 345] on link "View Project" at bounding box center [702, 364] width 123 height 39
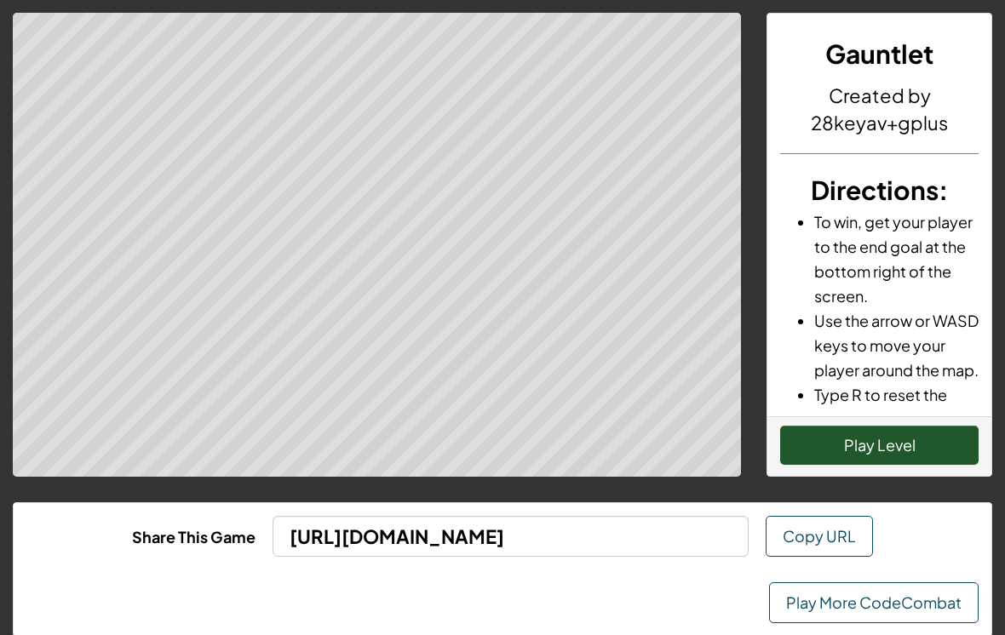
click at [907, 443] on button "Play Level" at bounding box center [879, 445] width 198 height 39
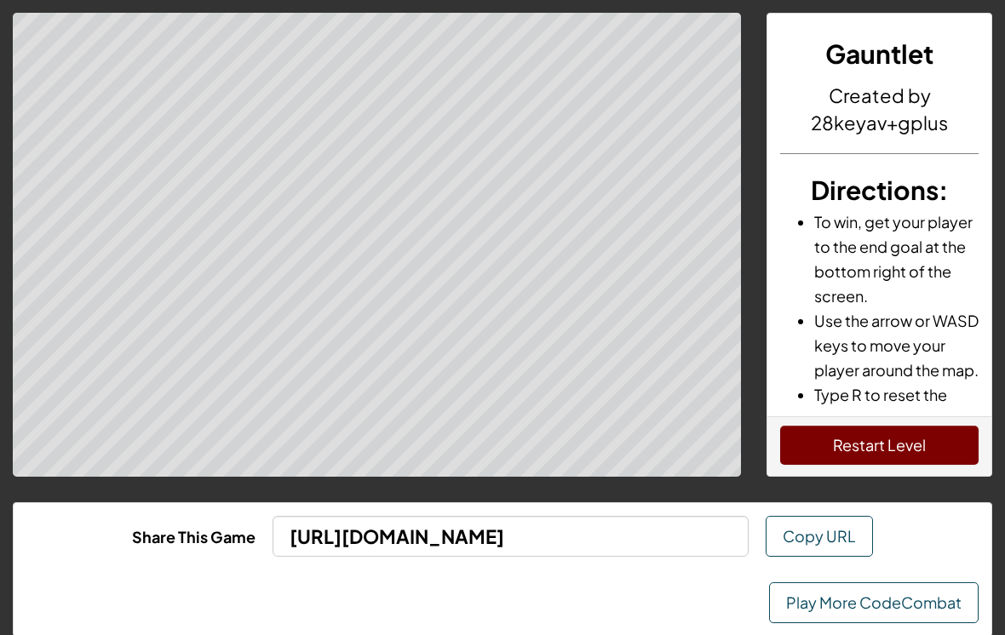
click at [822, 452] on button "Restart Level" at bounding box center [879, 445] width 198 height 39
click at [918, 455] on button "Restart Level" at bounding box center [879, 445] width 198 height 39
click at [890, 453] on button "Restart Level" at bounding box center [879, 445] width 198 height 39
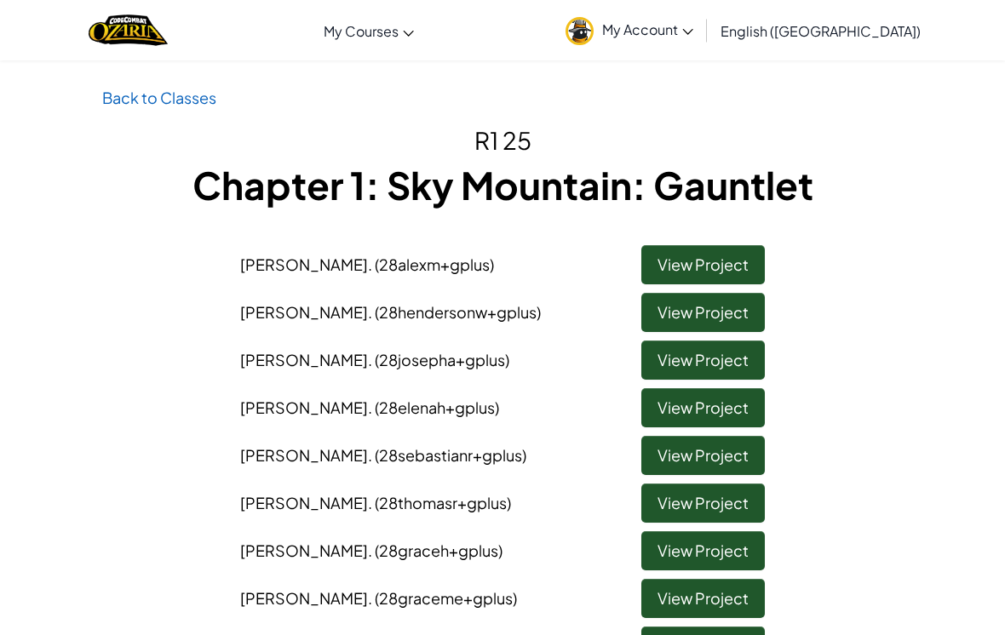
click at [690, 266] on link "View Project" at bounding box center [702, 264] width 123 height 39
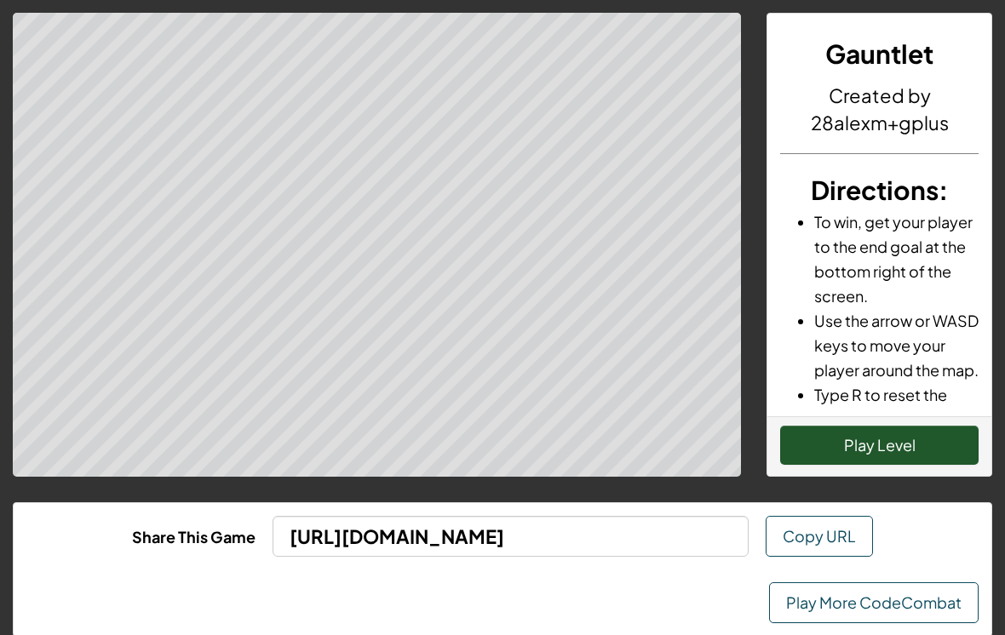
click at [853, 429] on button "Play Level" at bounding box center [879, 445] width 198 height 39
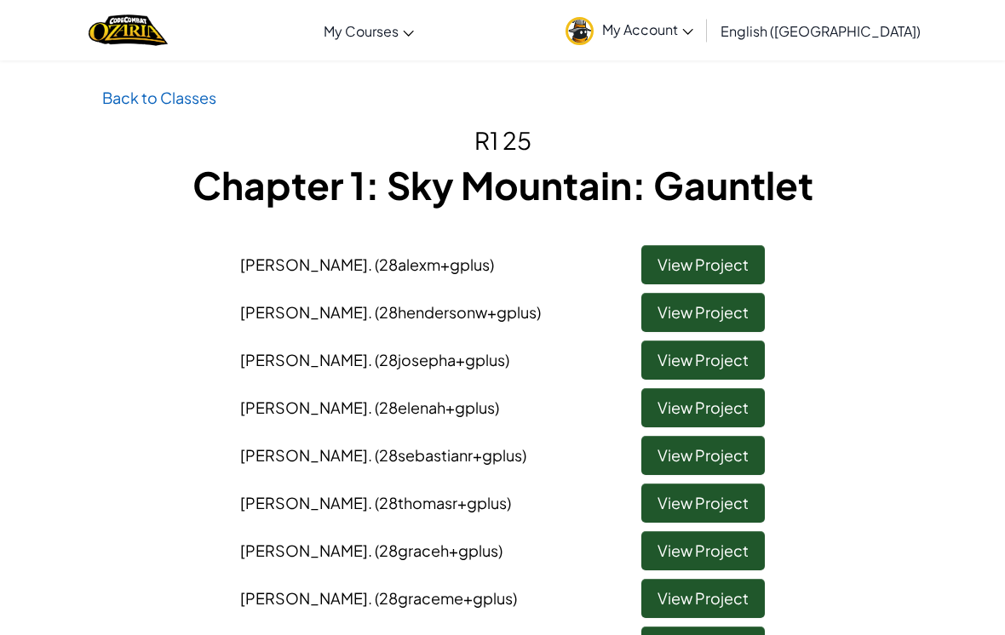
click at [690, 312] on link "View Project" at bounding box center [702, 312] width 123 height 39
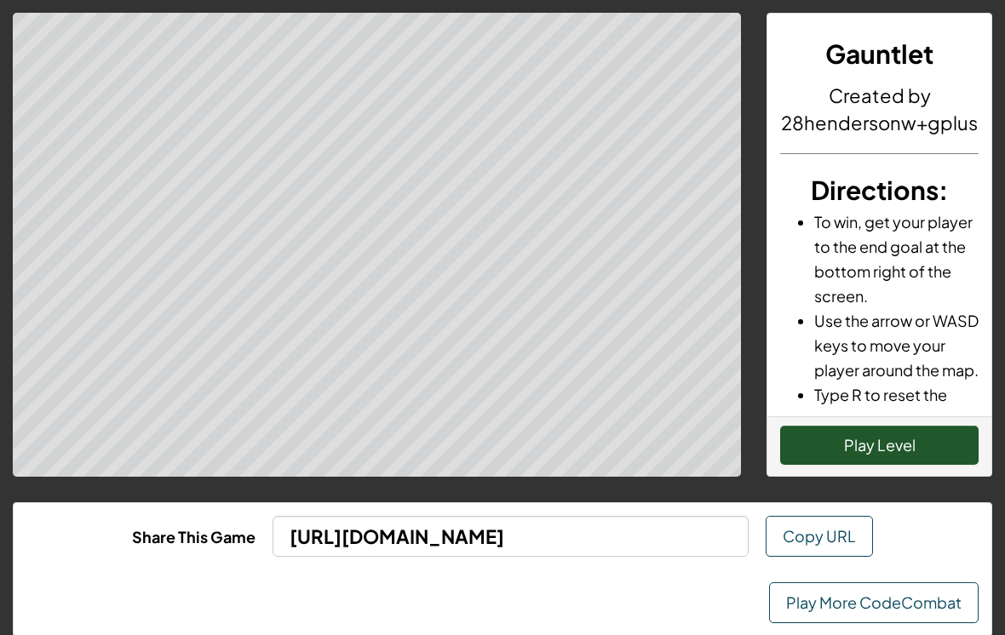
click at [830, 444] on button "Play Level" at bounding box center [879, 445] width 198 height 39
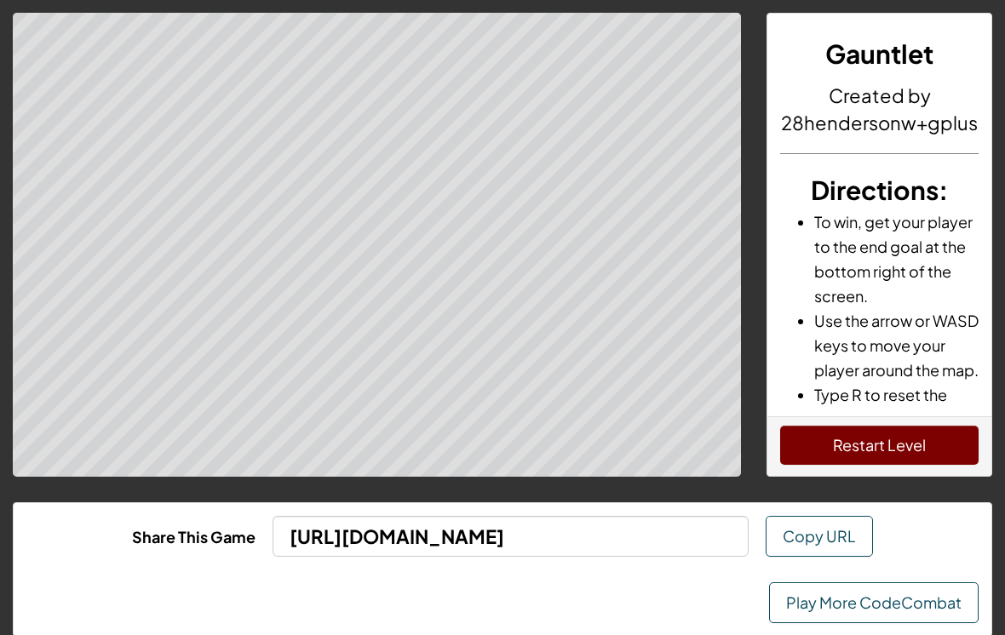
click at [828, 454] on button "Restart Level" at bounding box center [879, 445] width 198 height 39
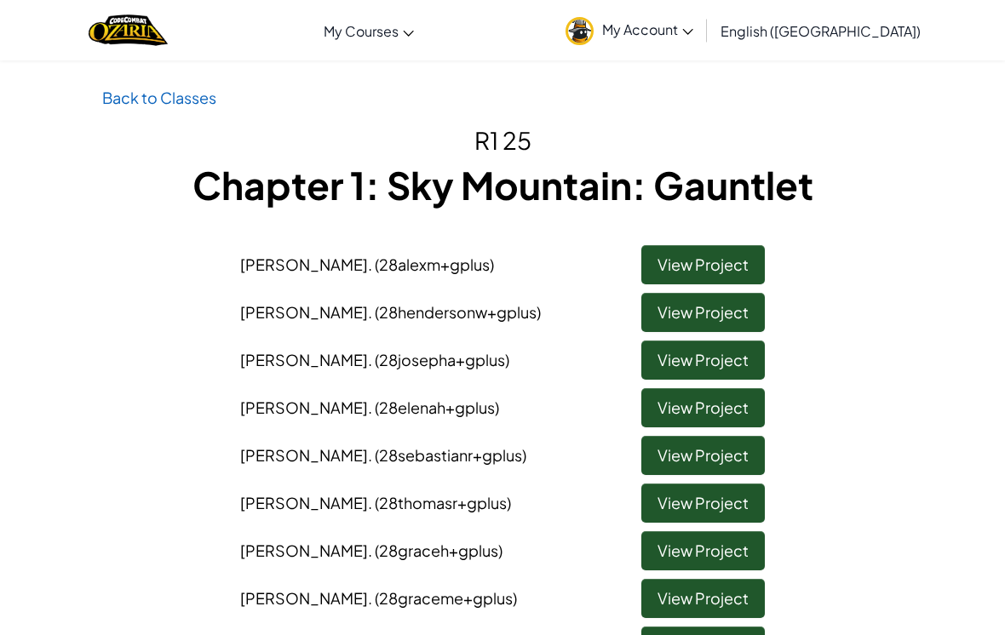
click at [671, 354] on link "View Project" at bounding box center [702, 360] width 123 height 39
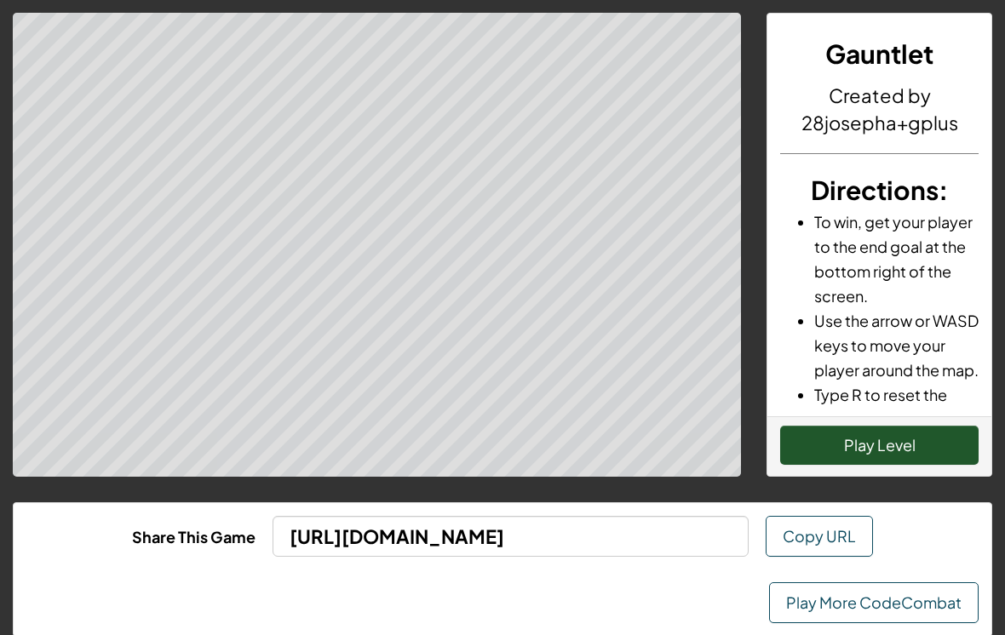
click at [822, 455] on button "Play Level" at bounding box center [879, 445] width 198 height 39
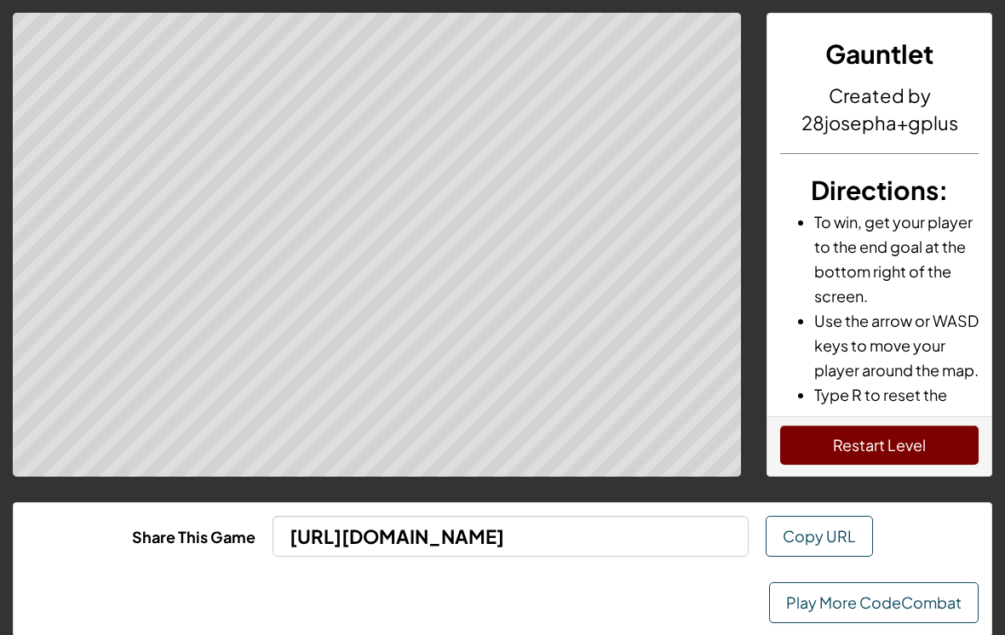
click at [844, 435] on button "Restart Level" at bounding box center [879, 445] width 198 height 39
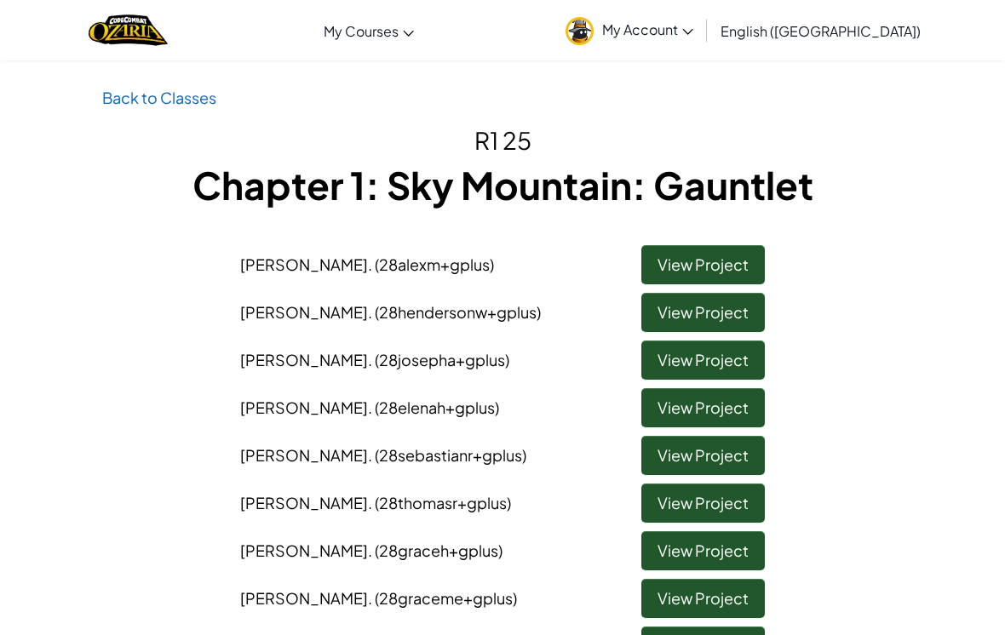
click at [702, 405] on link "View Project" at bounding box center [702, 407] width 123 height 39
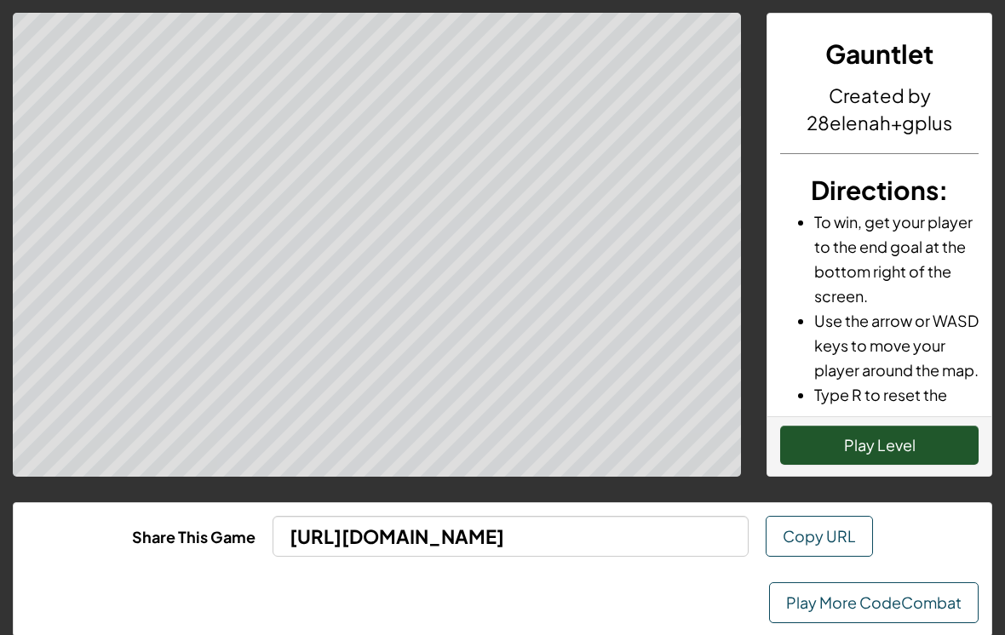
click at [836, 444] on button "Play Level" at bounding box center [879, 445] width 198 height 39
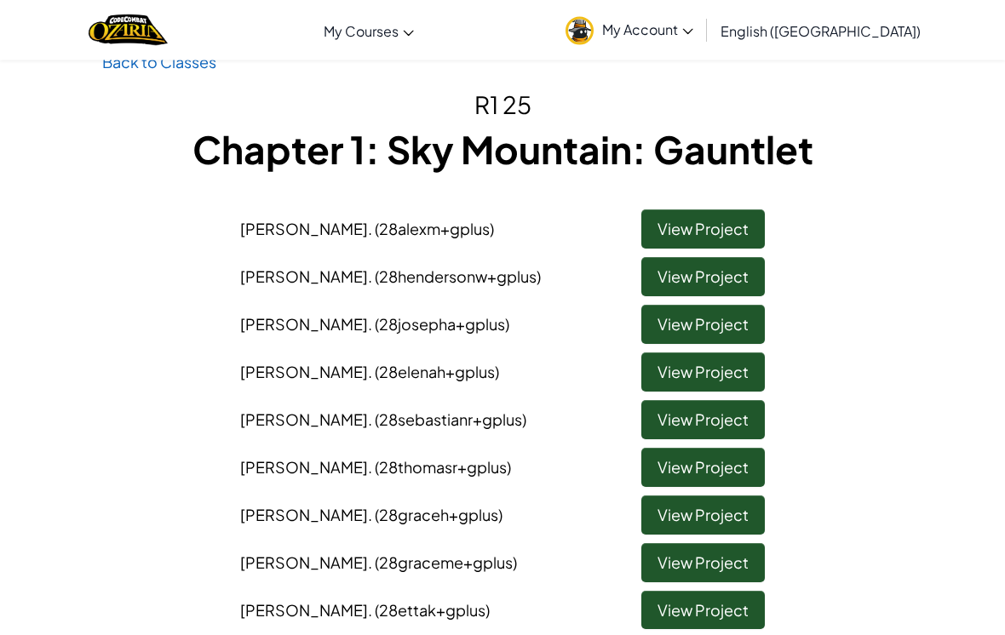
scroll to position [36, 0]
click at [675, 416] on link "View Project" at bounding box center [702, 419] width 123 height 39
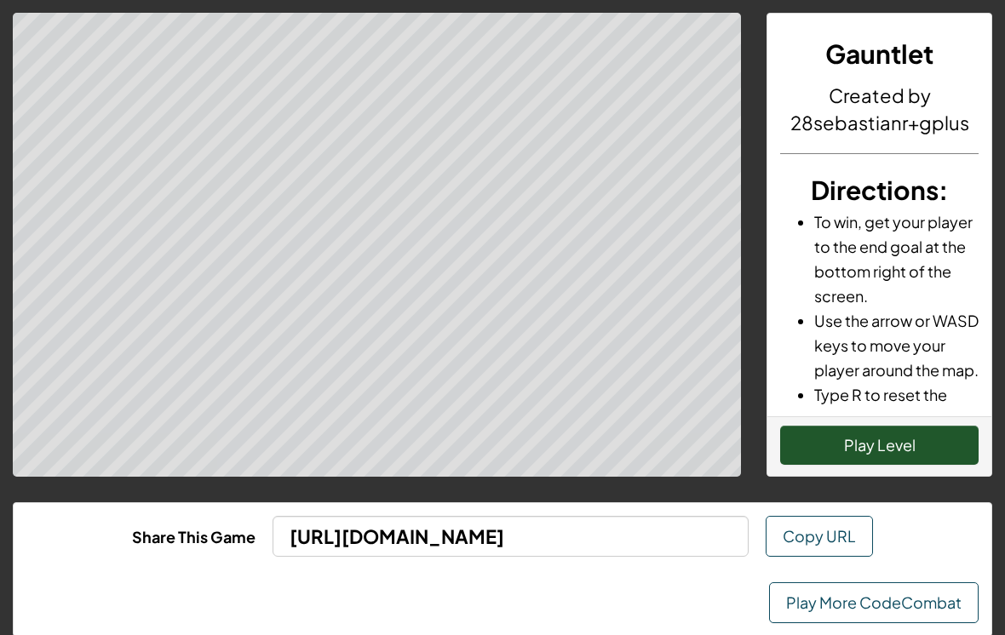
click at [804, 484] on div "Gauntlet Created by 28sebastianr+gplus Directions : To win, get your player to …" at bounding box center [502, 333] width 1005 height 667
click at [789, 455] on button "Play Level" at bounding box center [879, 445] width 198 height 39
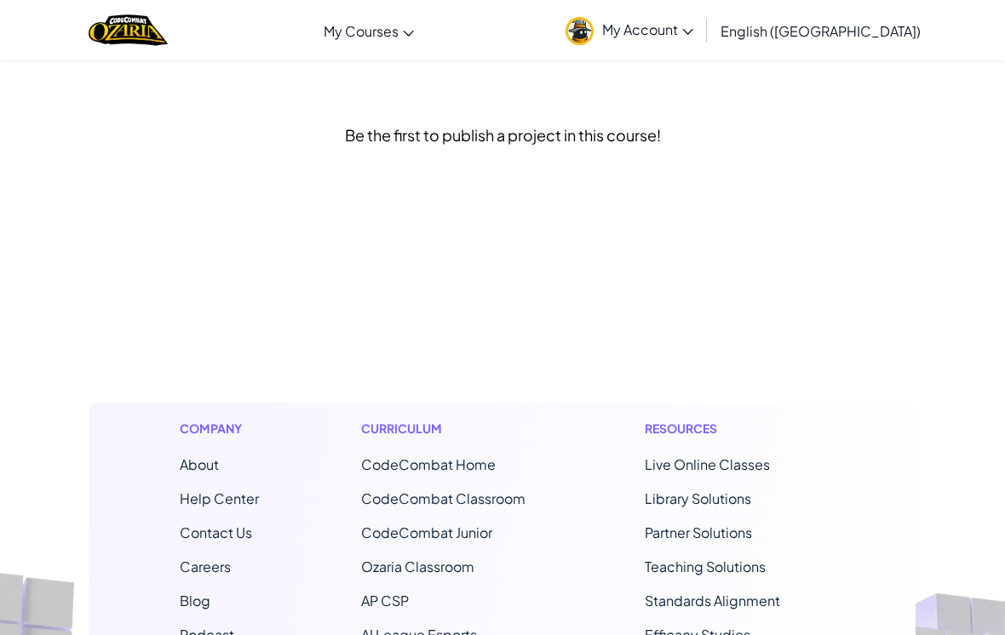
scroll to position [62, 0]
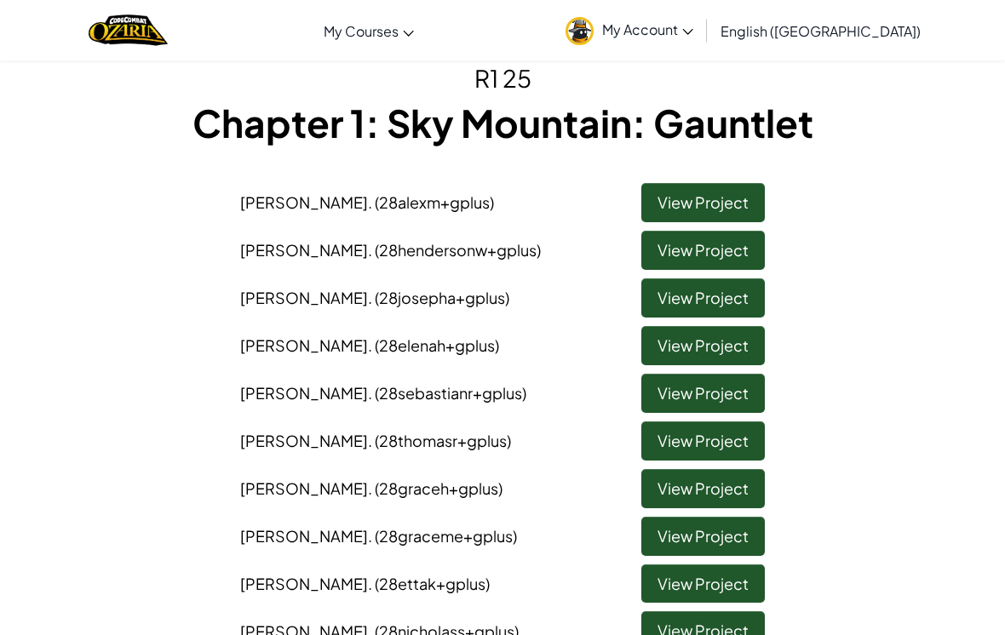
click at [665, 439] on link "View Project" at bounding box center [702, 440] width 123 height 39
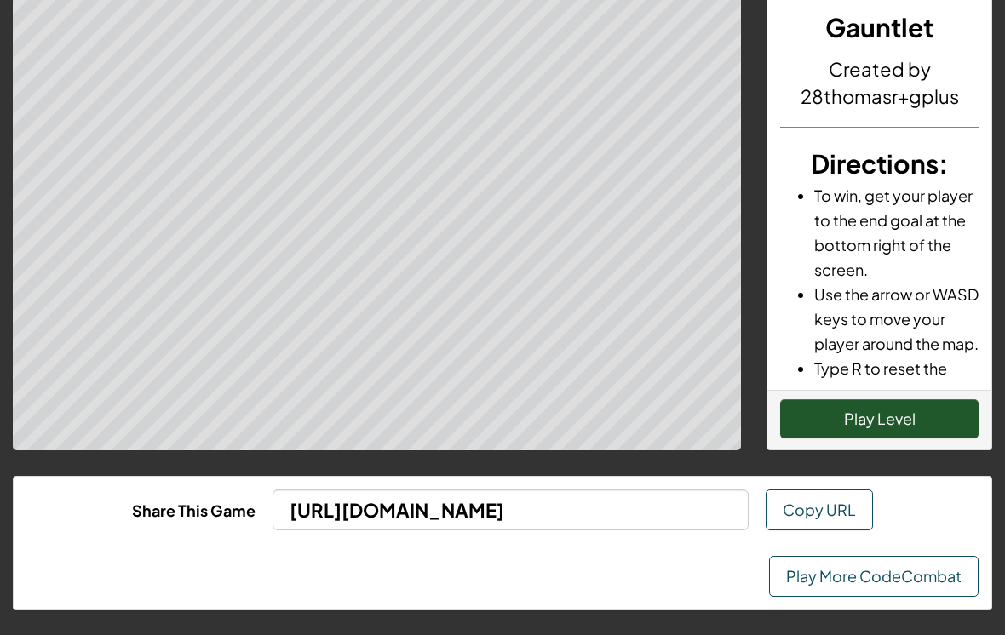
click at [805, 417] on button "Play Level" at bounding box center [879, 418] width 198 height 39
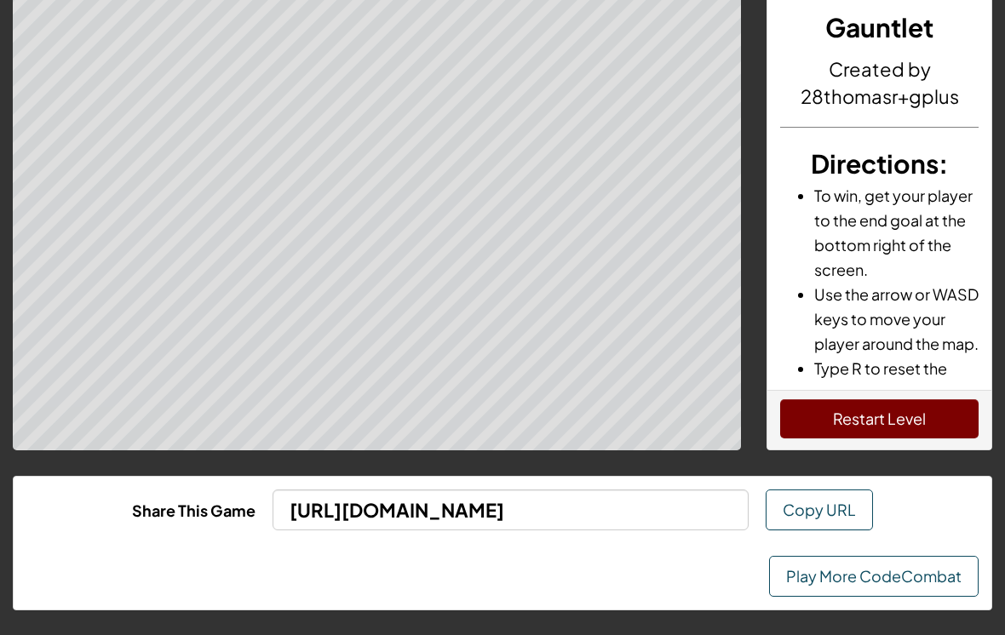
scroll to position [0, 0]
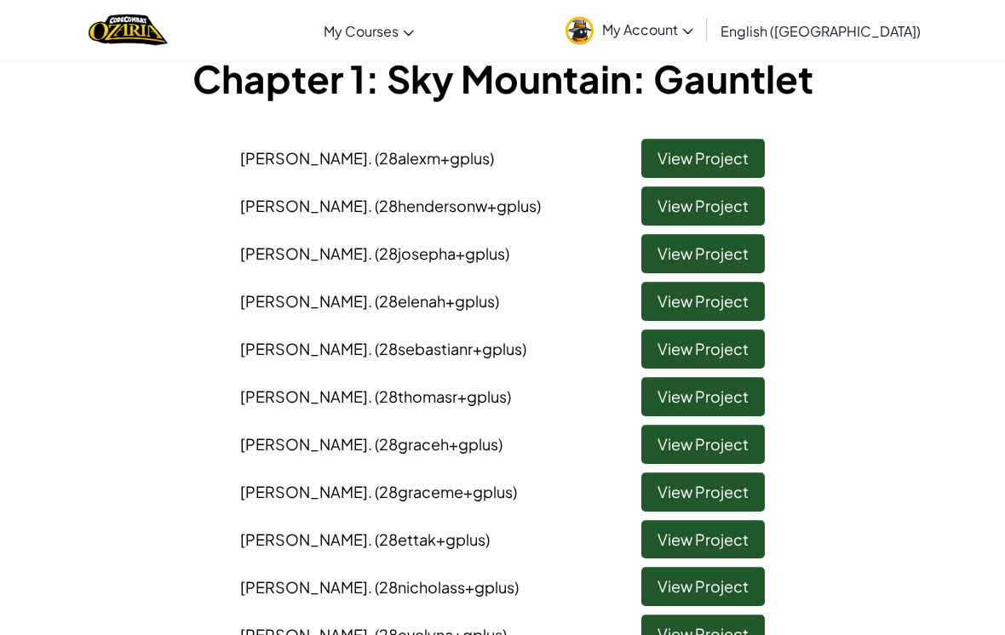
scroll to position [106, 0]
click at [692, 444] on link "View Project" at bounding box center [702, 444] width 123 height 39
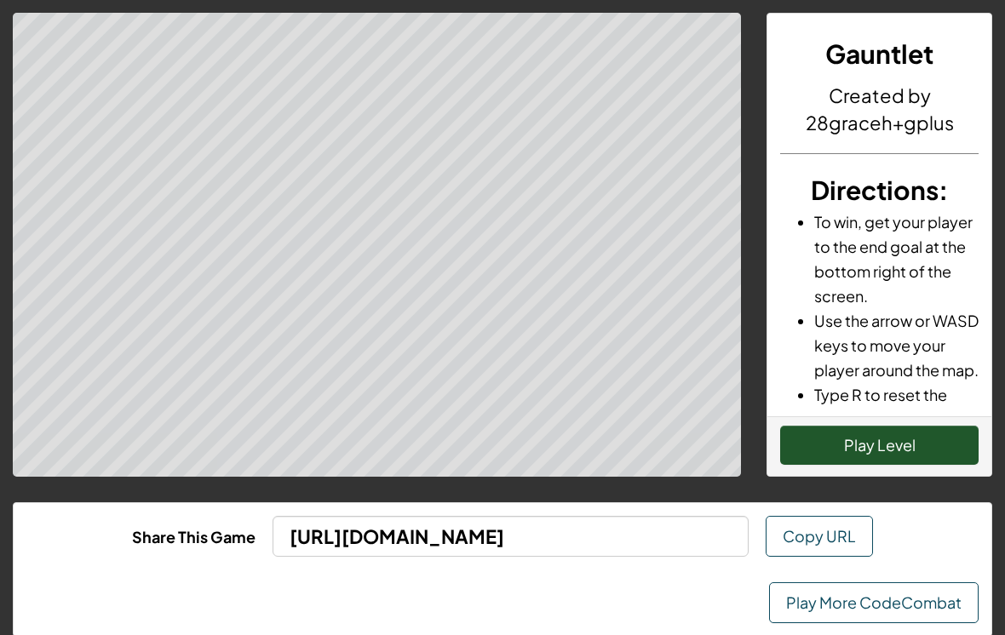
click at [835, 457] on button "Play Level" at bounding box center [879, 445] width 198 height 39
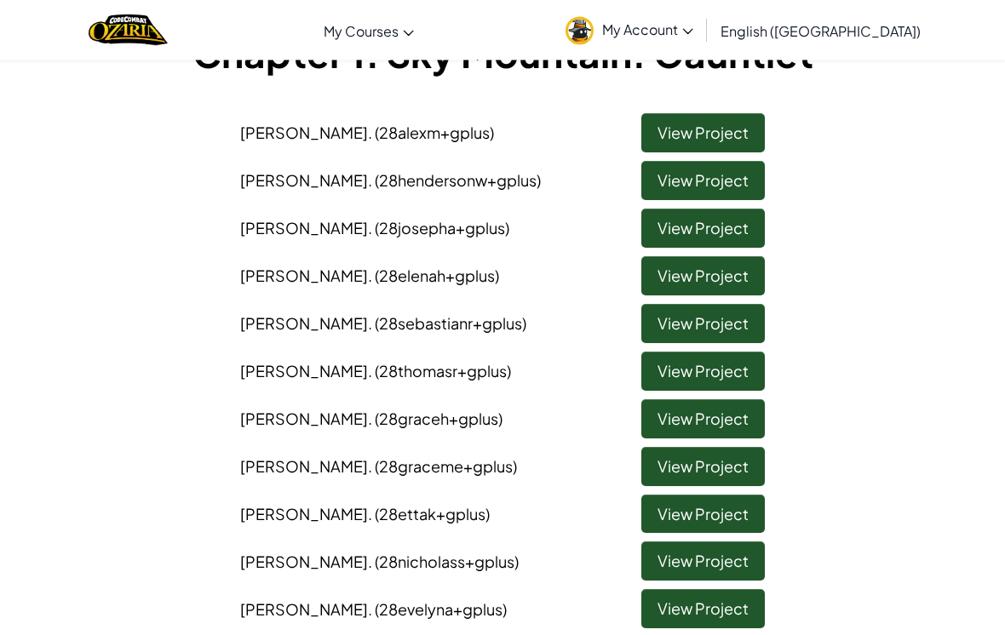
scroll to position [132, 0]
click at [682, 476] on link "View Project" at bounding box center [702, 466] width 123 height 39
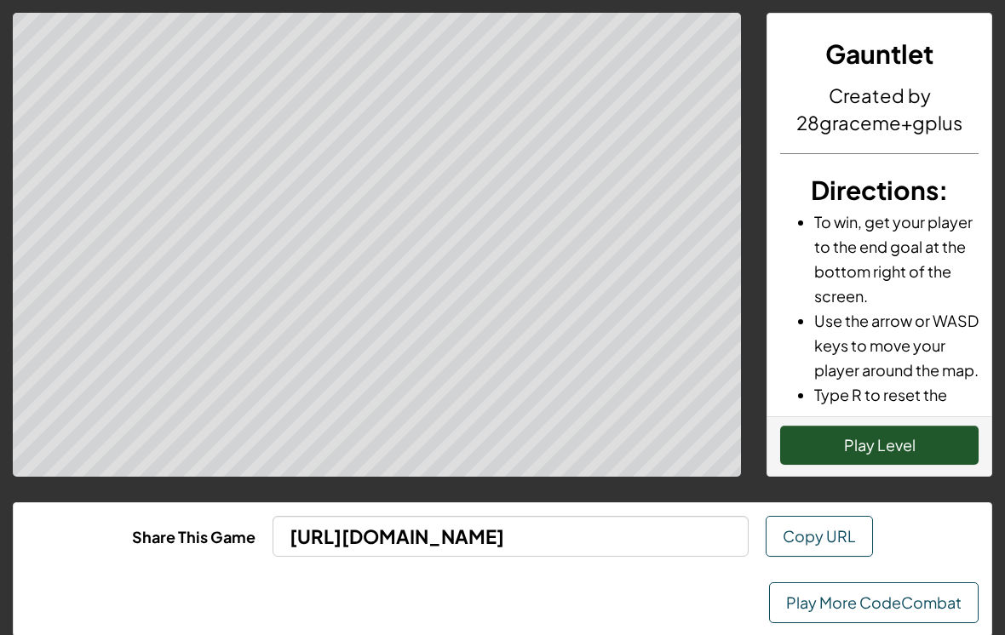
click at [817, 452] on button "Play Level" at bounding box center [879, 445] width 198 height 39
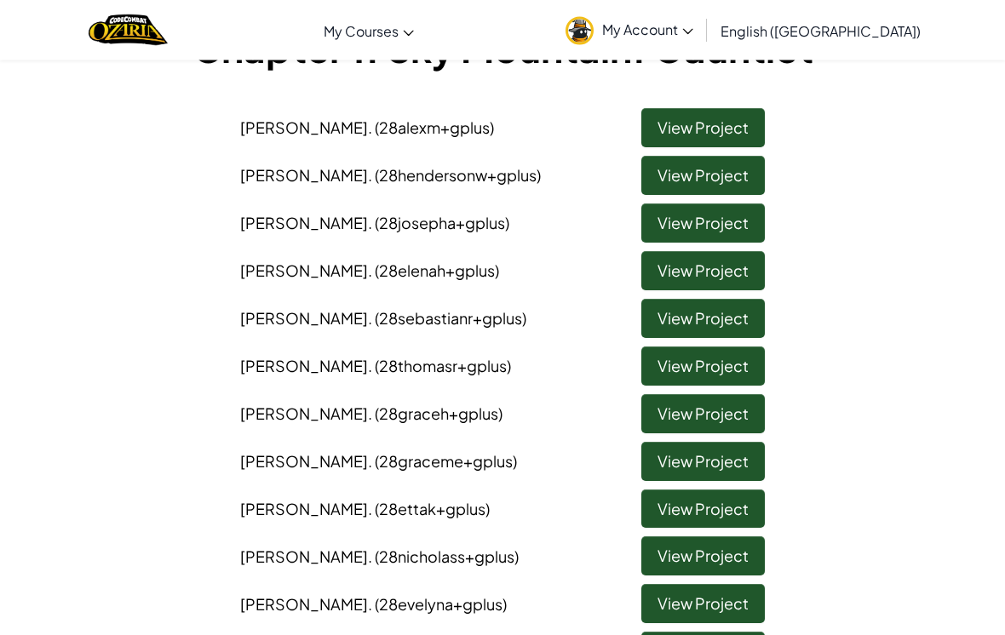
scroll to position [137, 0]
click at [667, 510] on link "View Project" at bounding box center [702, 509] width 123 height 39
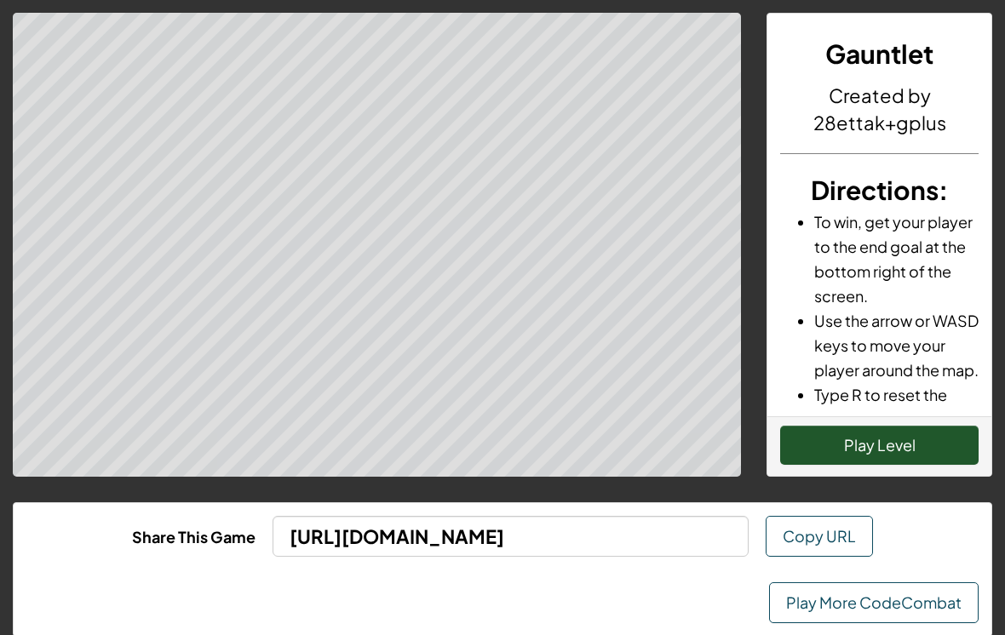
click at [826, 442] on button "Play Level" at bounding box center [879, 445] width 198 height 39
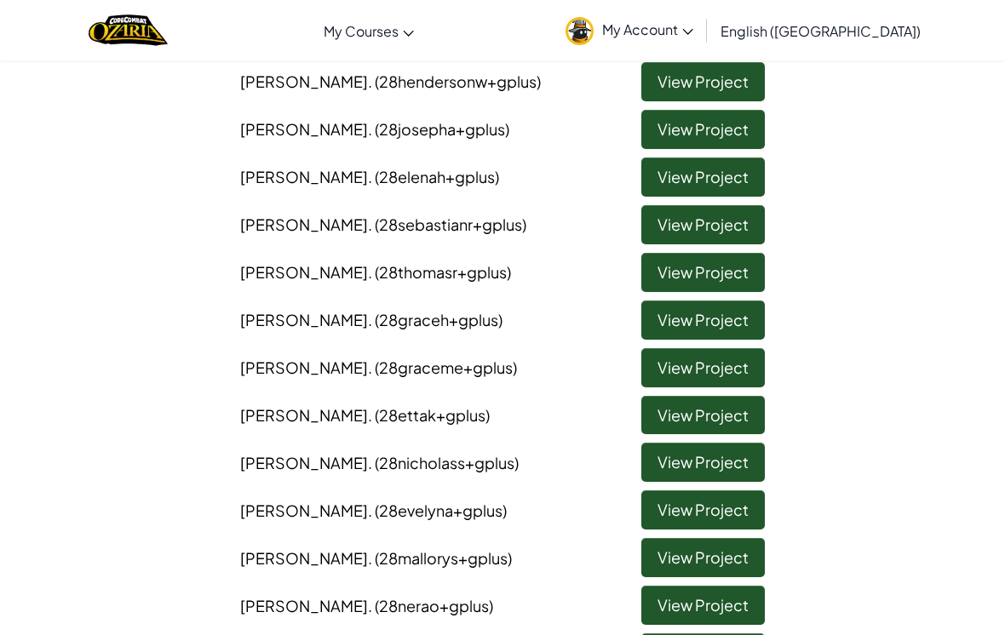
scroll to position [233, 0]
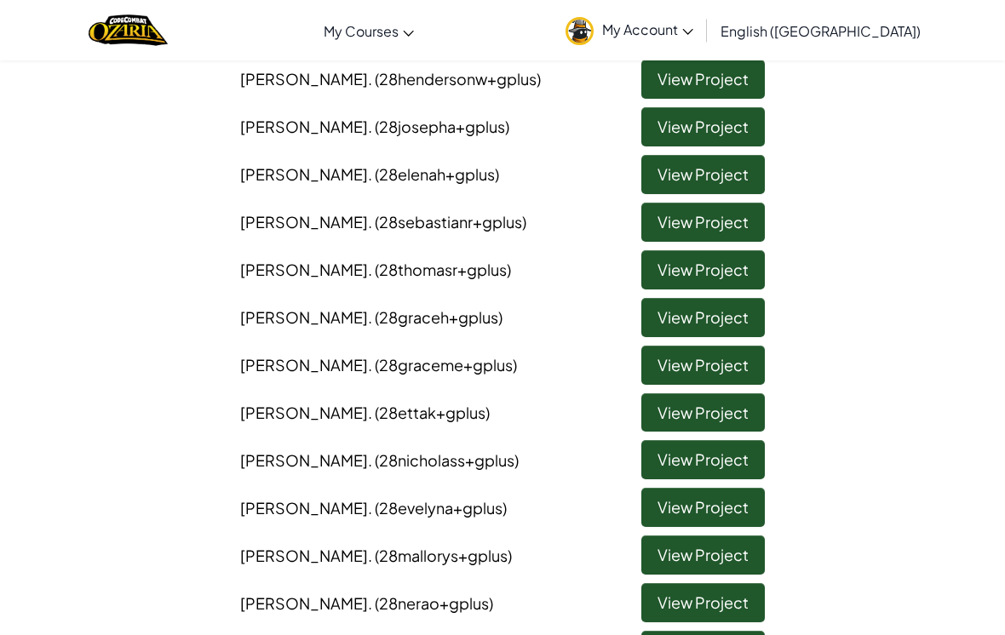
click at [730, 460] on link "View Project" at bounding box center [702, 459] width 123 height 39
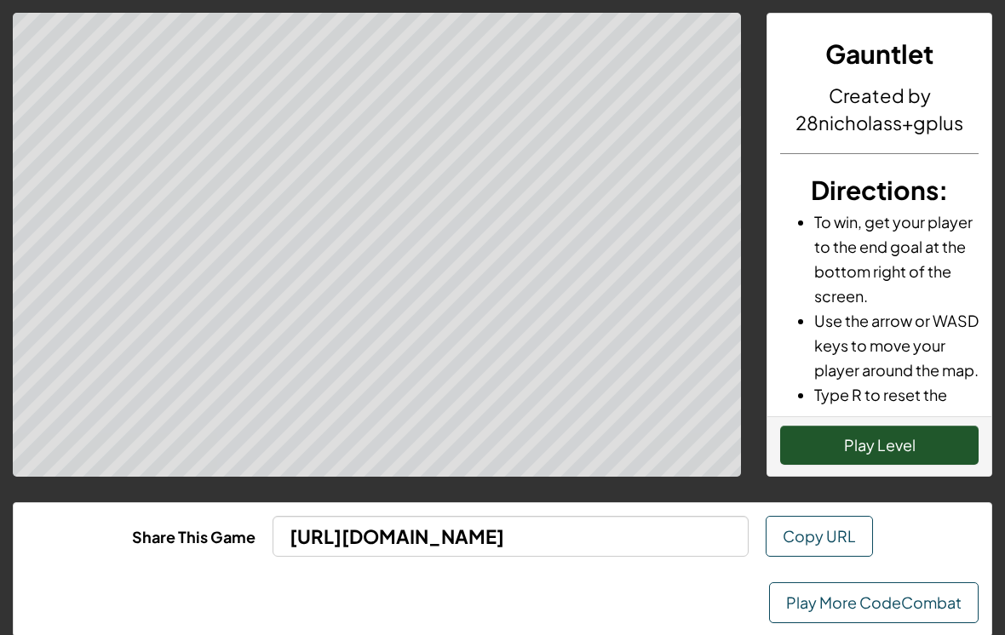
click at [838, 440] on button "Play Level" at bounding box center [879, 445] width 198 height 39
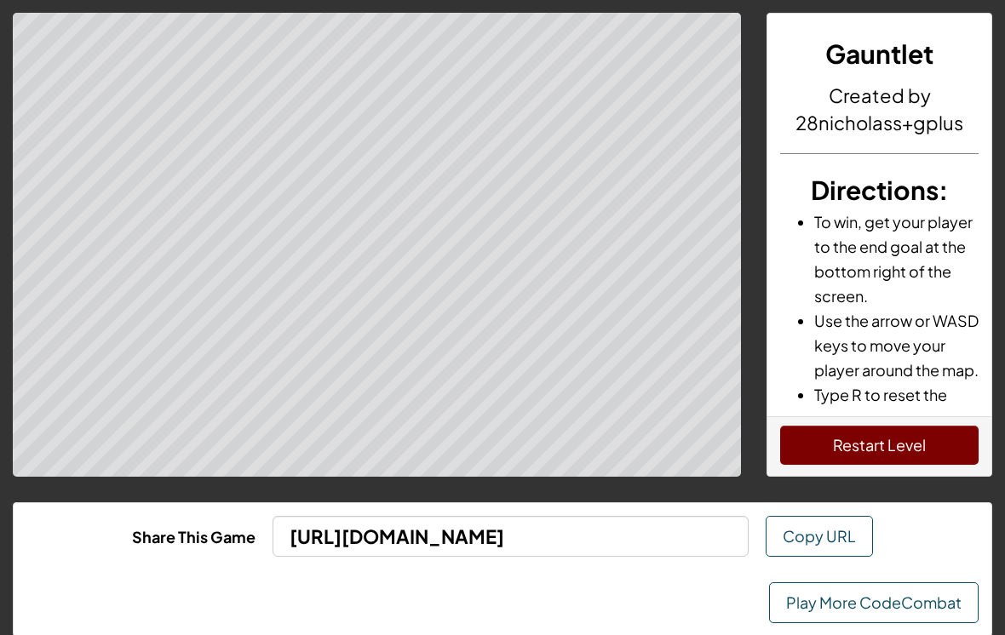
scroll to position [260, 0]
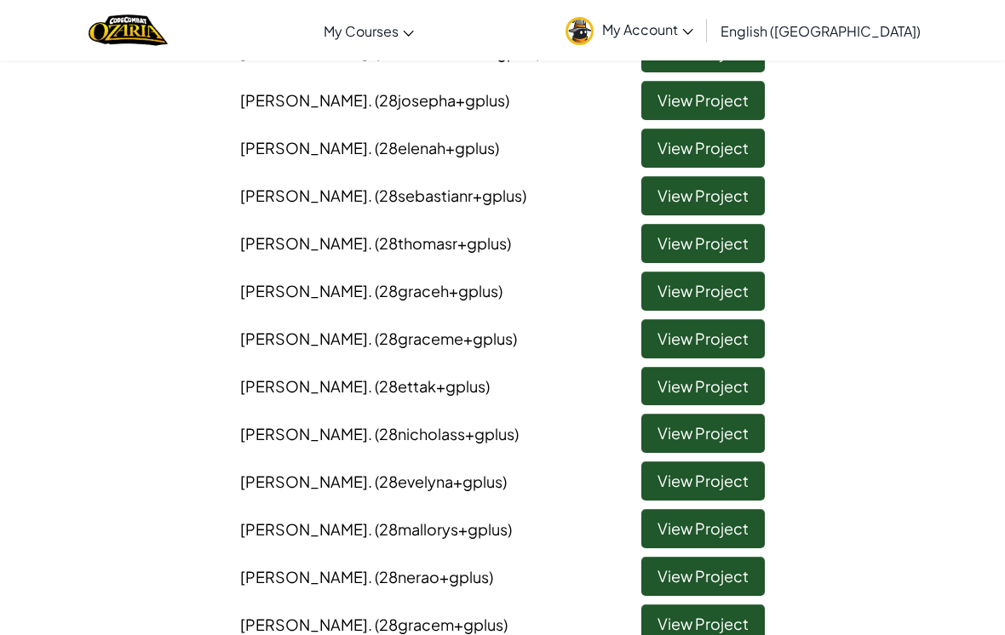
click at [708, 481] on link "View Project" at bounding box center [702, 480] width 123 height 39
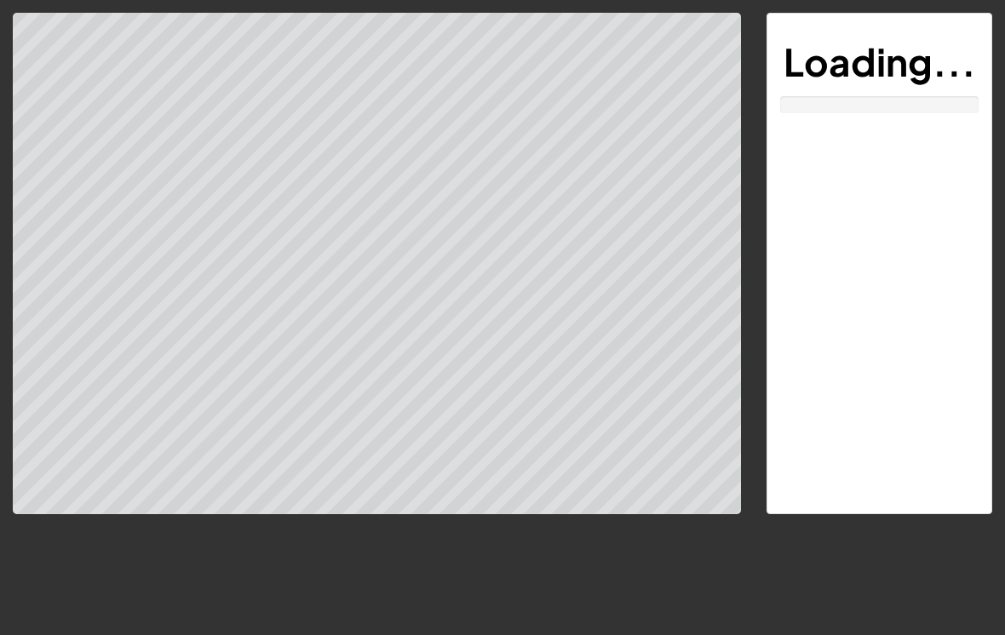
scroll to position [26, 0]
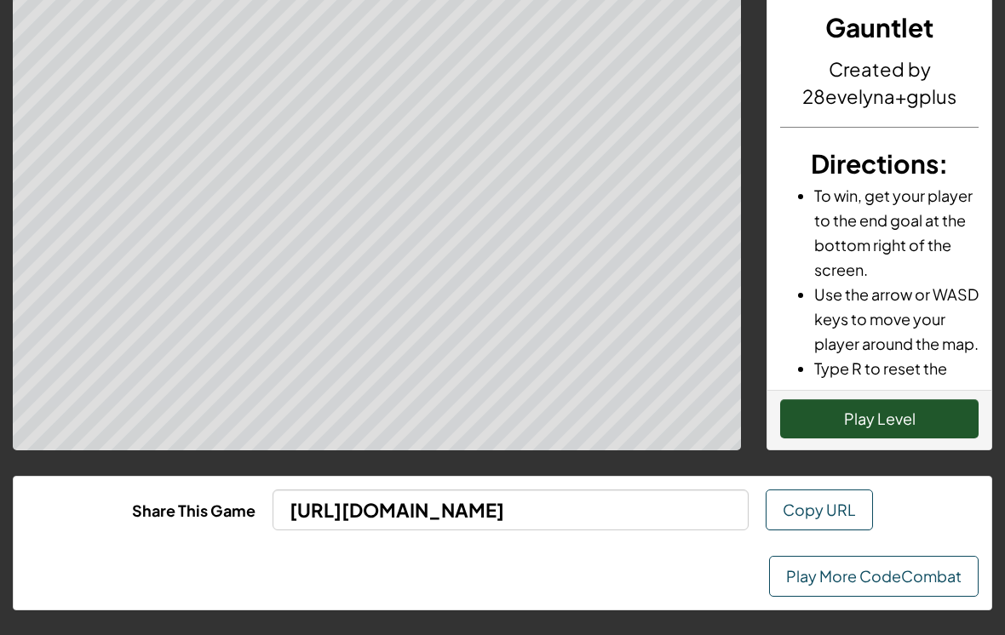
click at [831, 429] on button "Play Level" at bounding box center [879, 418] width 198 height 39
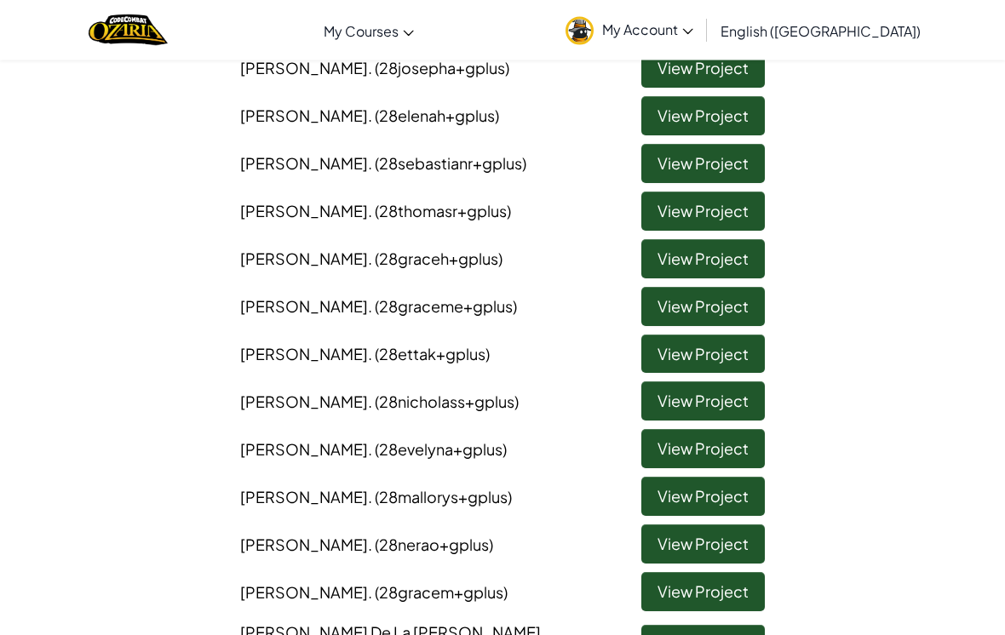
scroll to position [292, 0]
click at [727, 495] on link "View Project" at bounding box center [702, 496] width 123 height 39
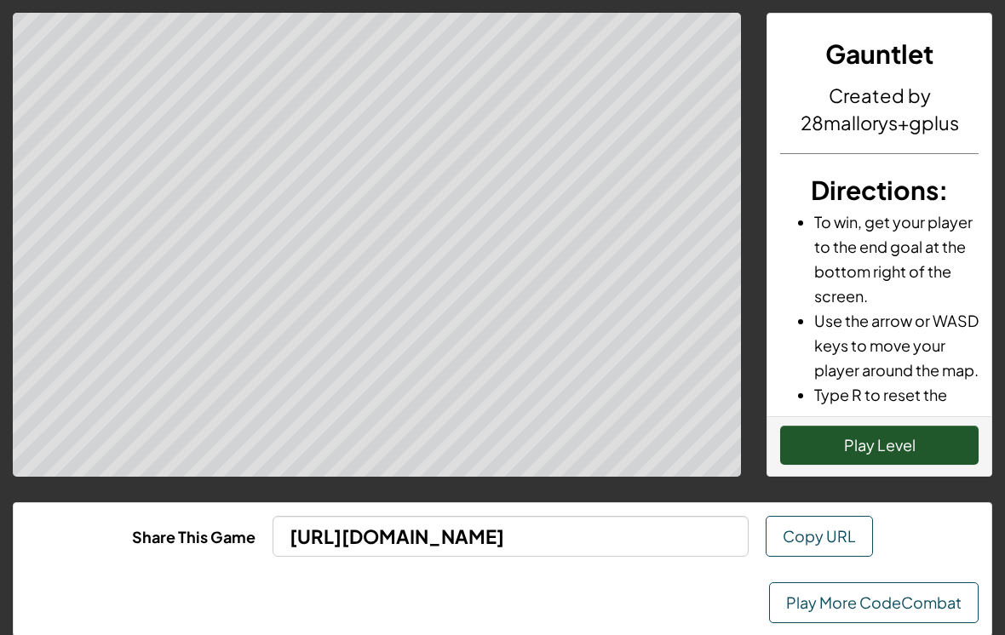
click at [830, 436] on button "Play Level" at bounding box center [879, 445] width 198 height 39
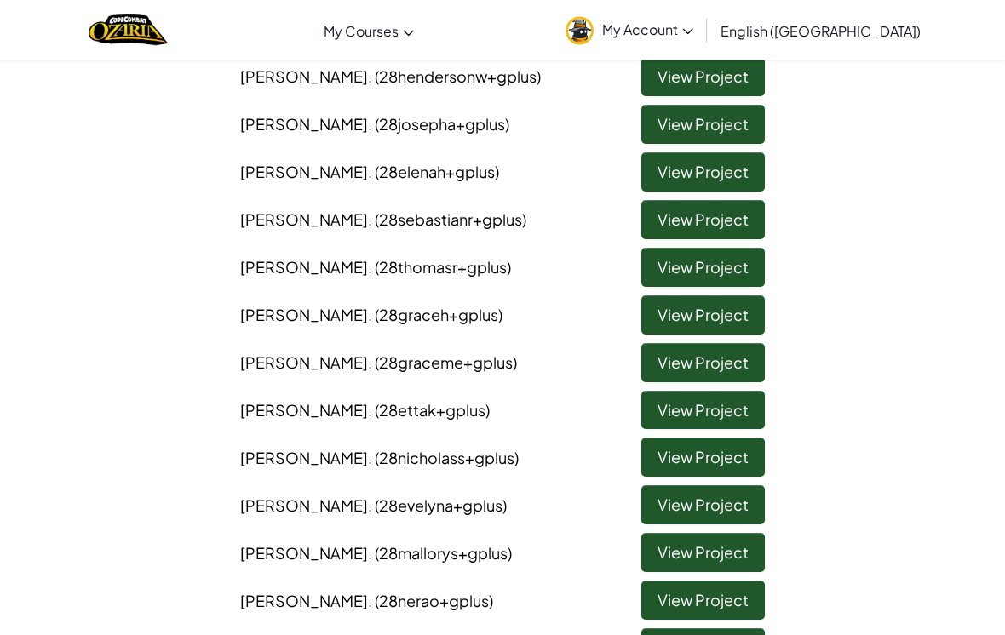
scroll to position [236, 0]
click at [714, 604] on link "View Project" at bounding box center [702, 600] width 123 height 39
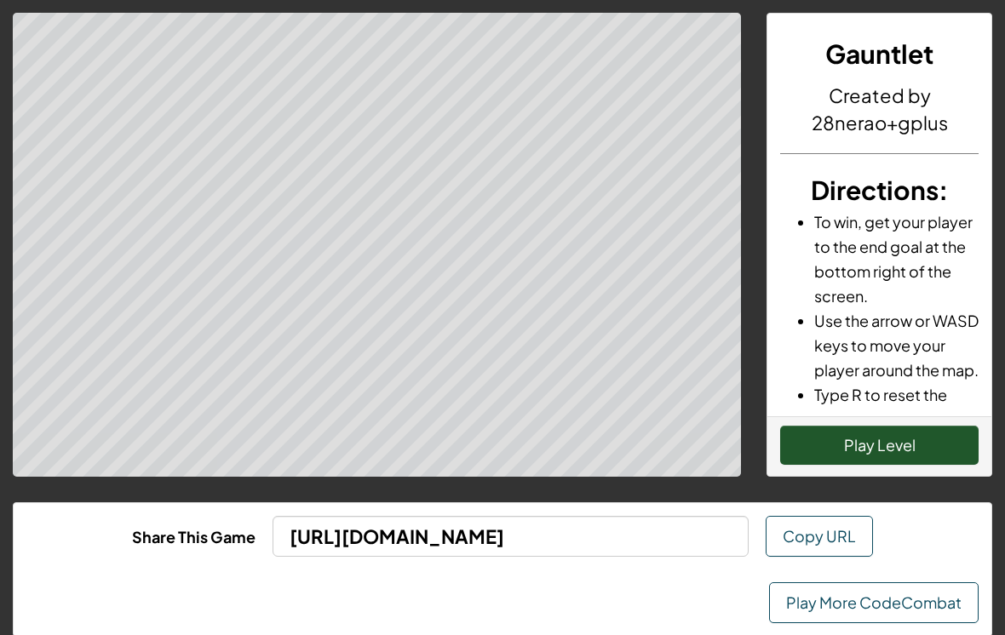
click at [846, 449] on button "Play Level" at bounding box center [879, 445] width 198 height 39
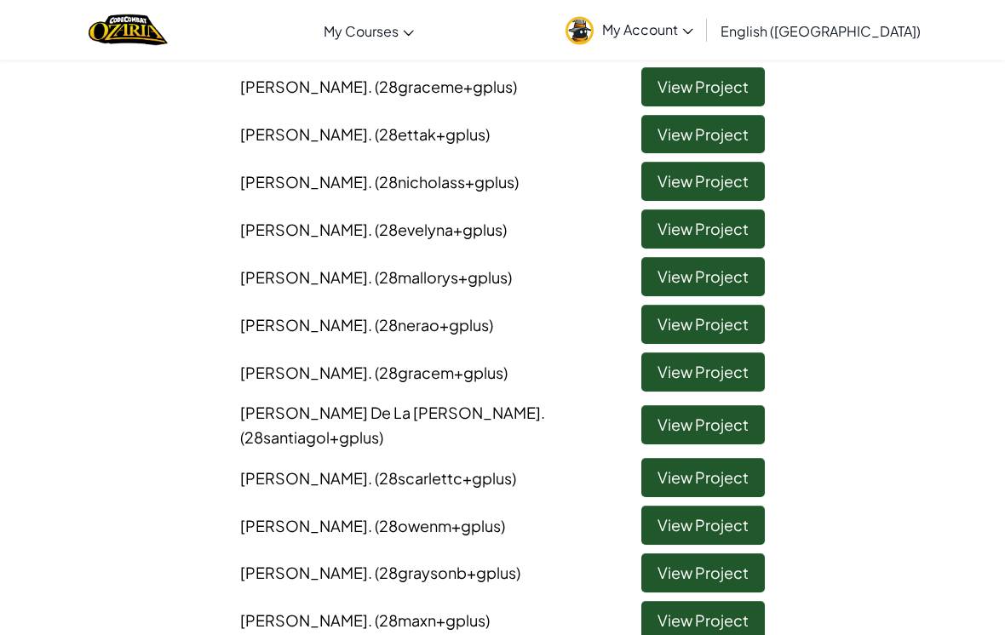
scroll to position [512, 0]
click at [719, 369] on link "View Project" at bounding box center [702, 371] width 123 height 39
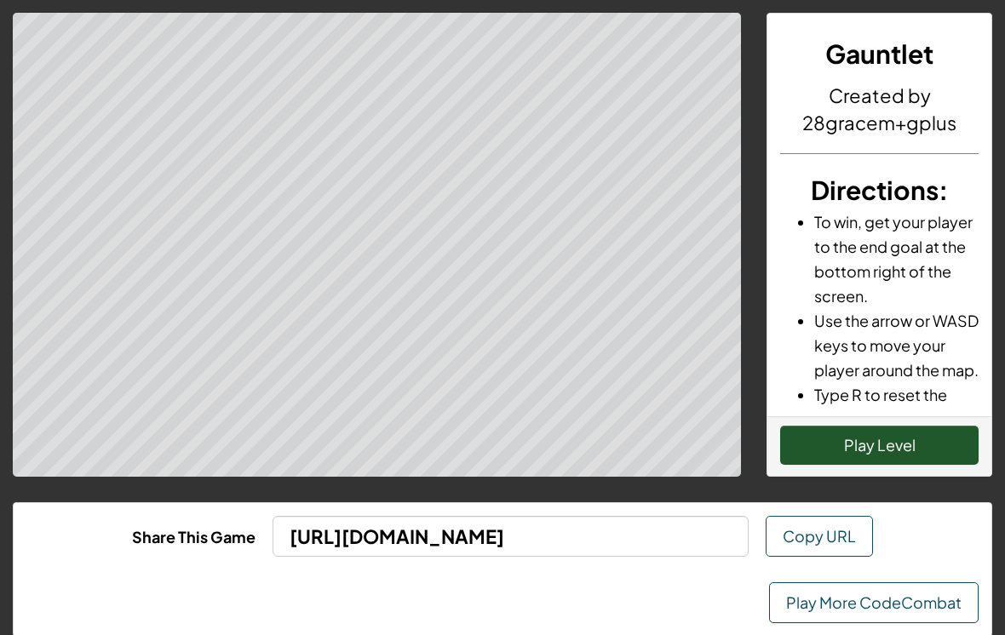
click at [845, 437] on button "Play Level" at bounding box center [879, 445] width 198 height 39
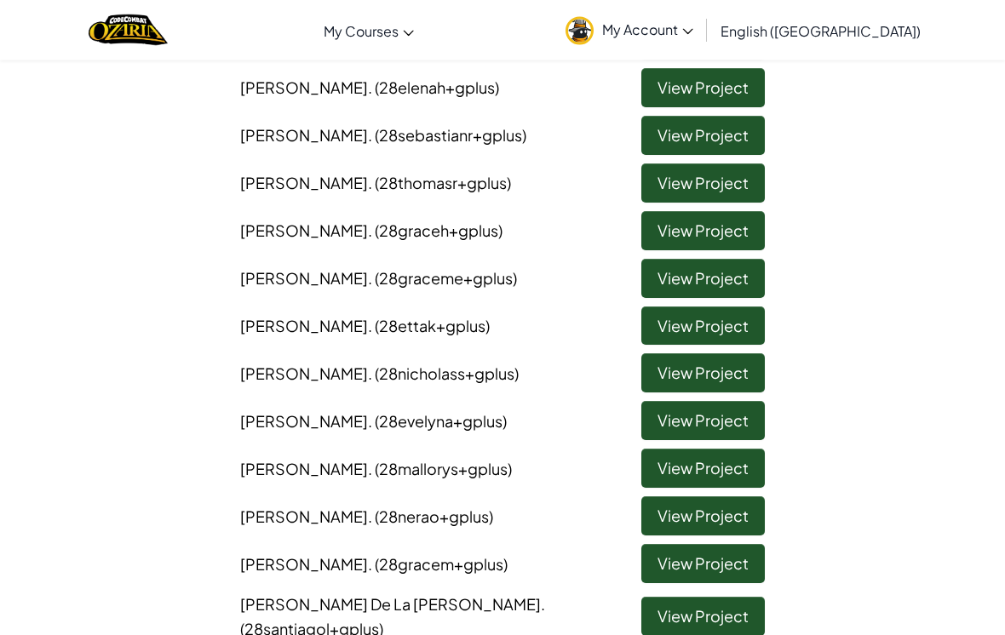
scroll to position [320, 0]
click at [719, 496] on link "View Project" at bounding box center [702, 515] width 123 height 39
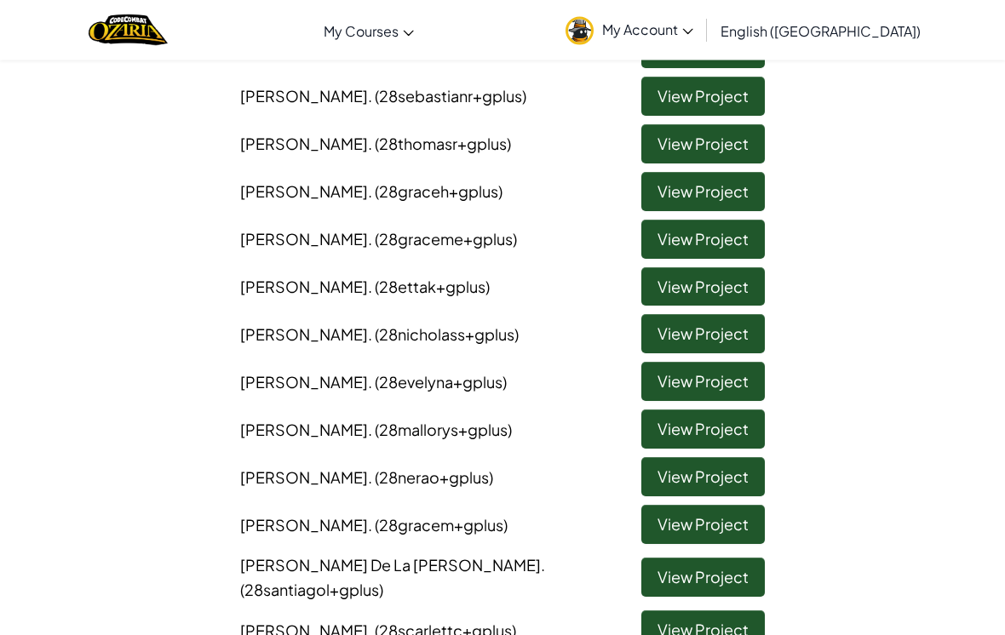
scroll to position [364, 0]
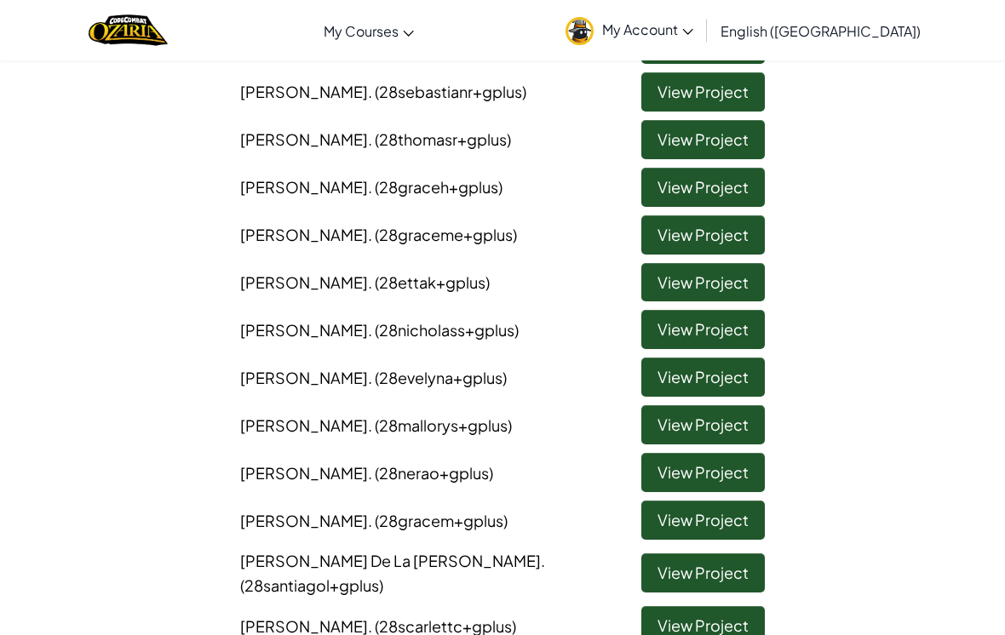
click at [715, 564] on link "View Project" at bounding box center [702, 572] width 123 height 39
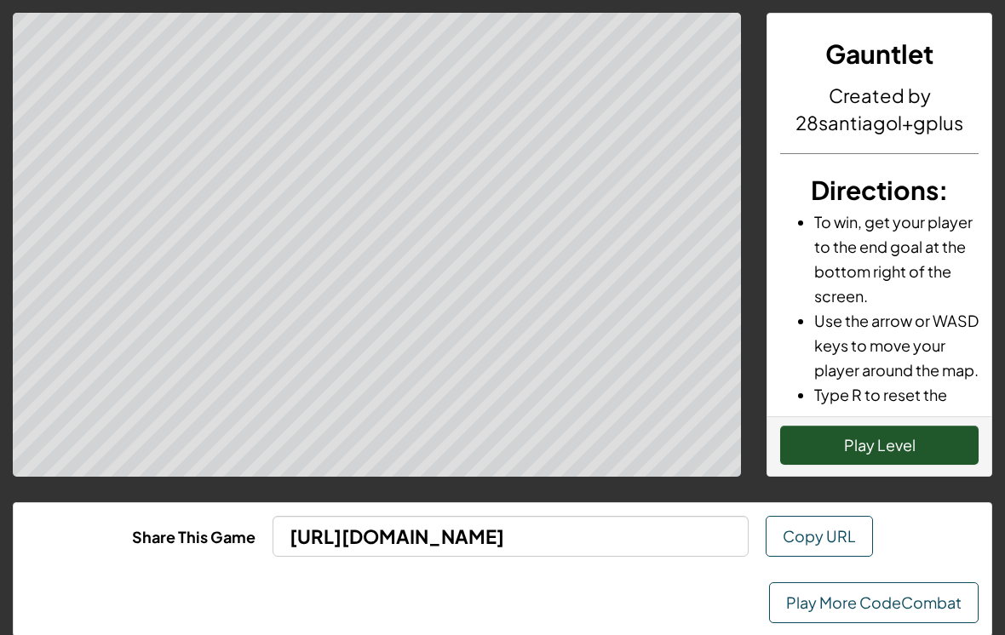
click at [820, 461] on button "Play Level" at bounding box center [879, 445] width 198 height 39
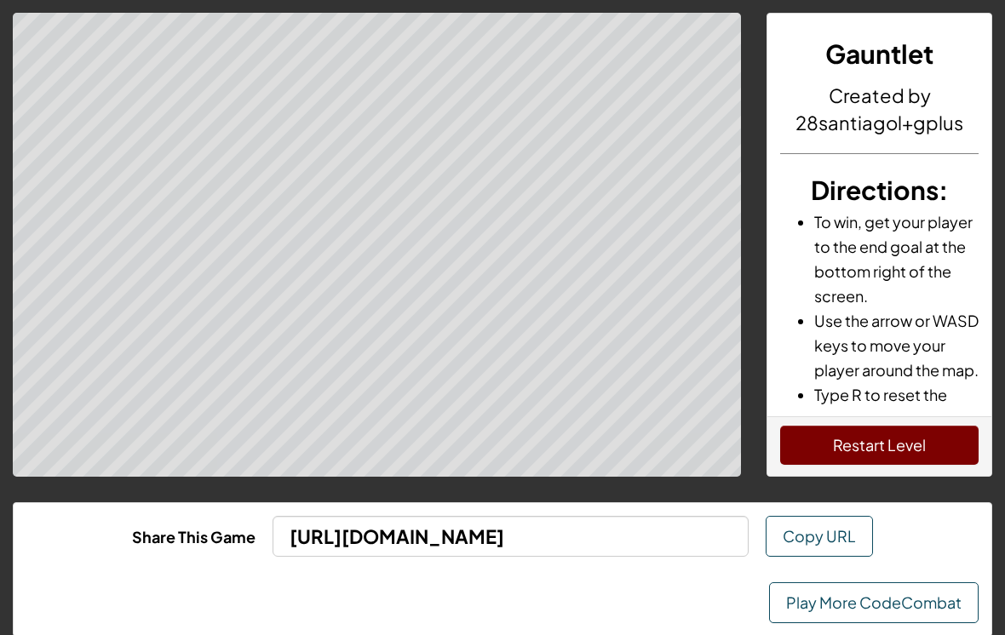
click at [822, 446] on button "Restart Level" at bounding box center [879, 445] width 198 height 39
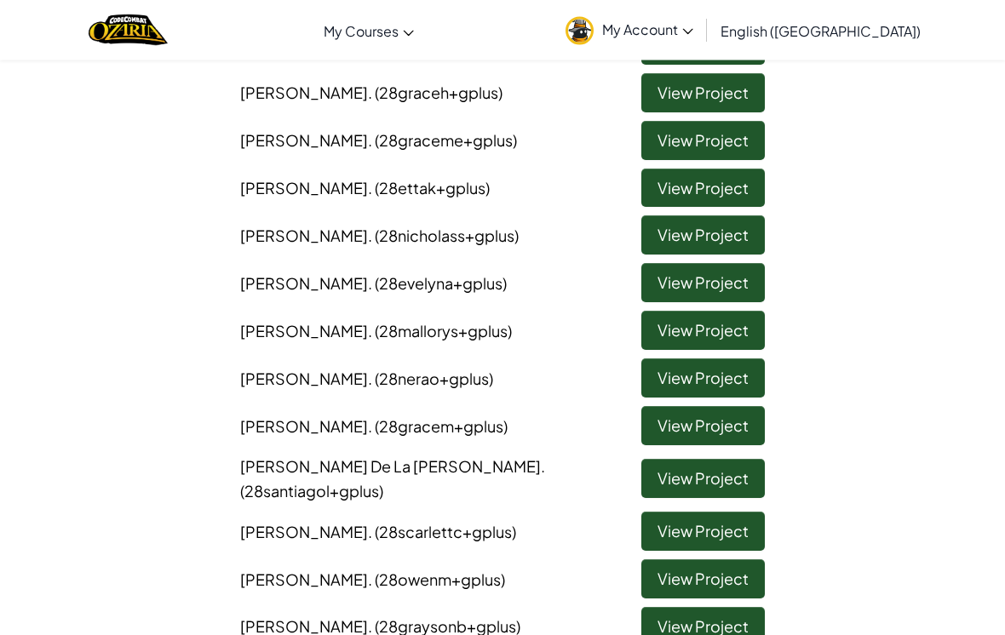
scroll to position [459, 0]
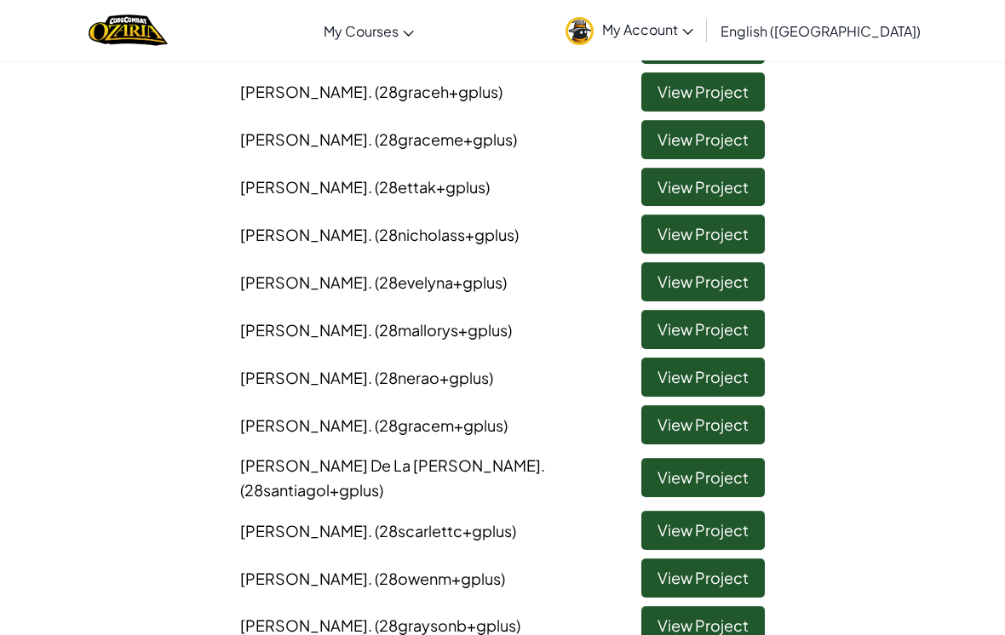
click at [719, 514] on link "View Project" at bounding box center [702, 530] width 123 height 39
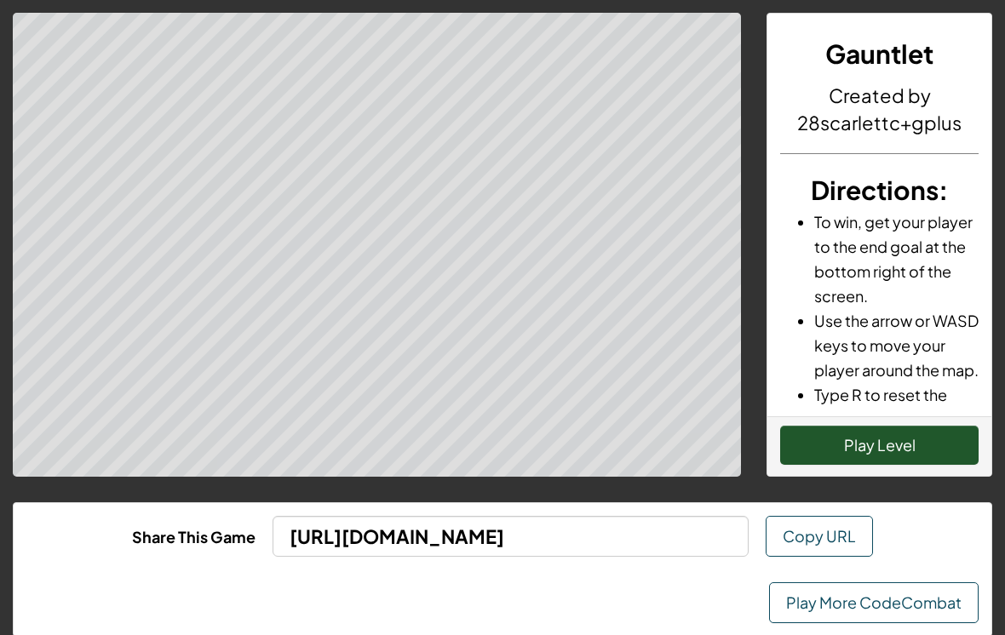
click at [844, 451] on button "Play Level" at bounding box center [879, 445] width 198 height 39
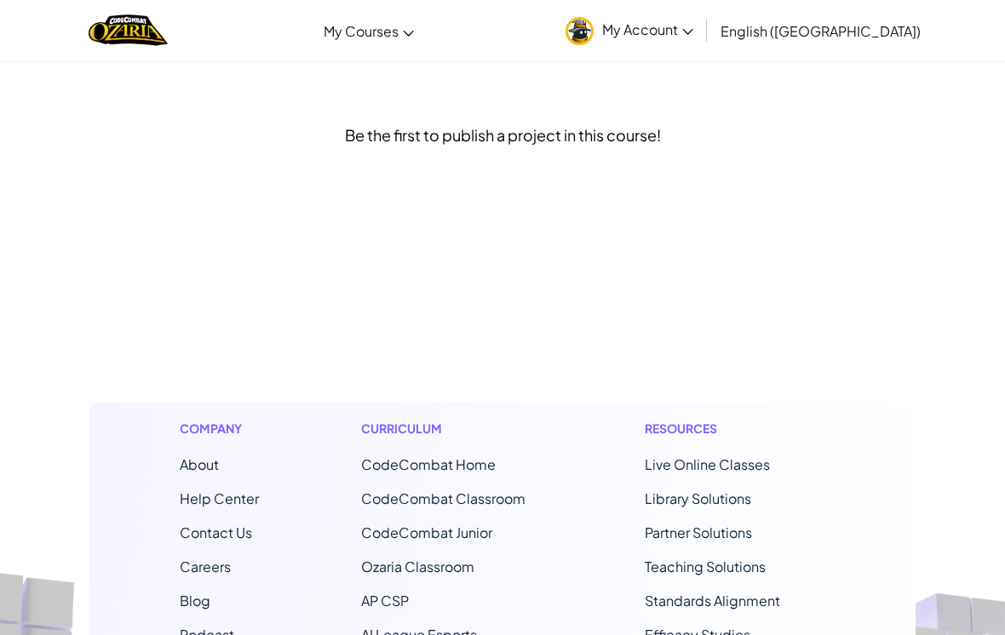
scroll to position [455, 0]
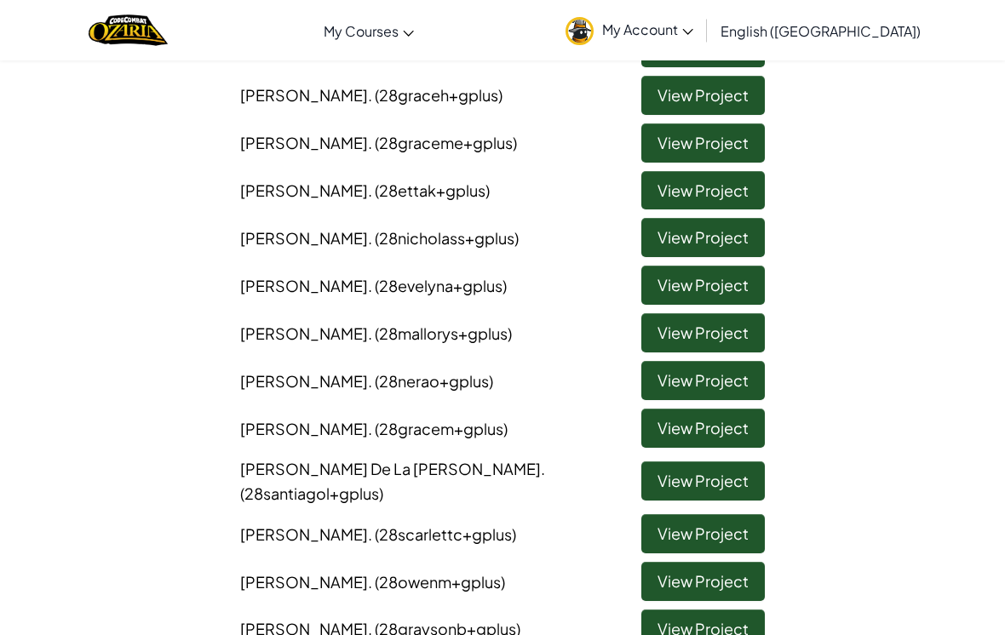
click at [706, 570] on link "View Project" at bounding box center [702, 581] width 123 height 39
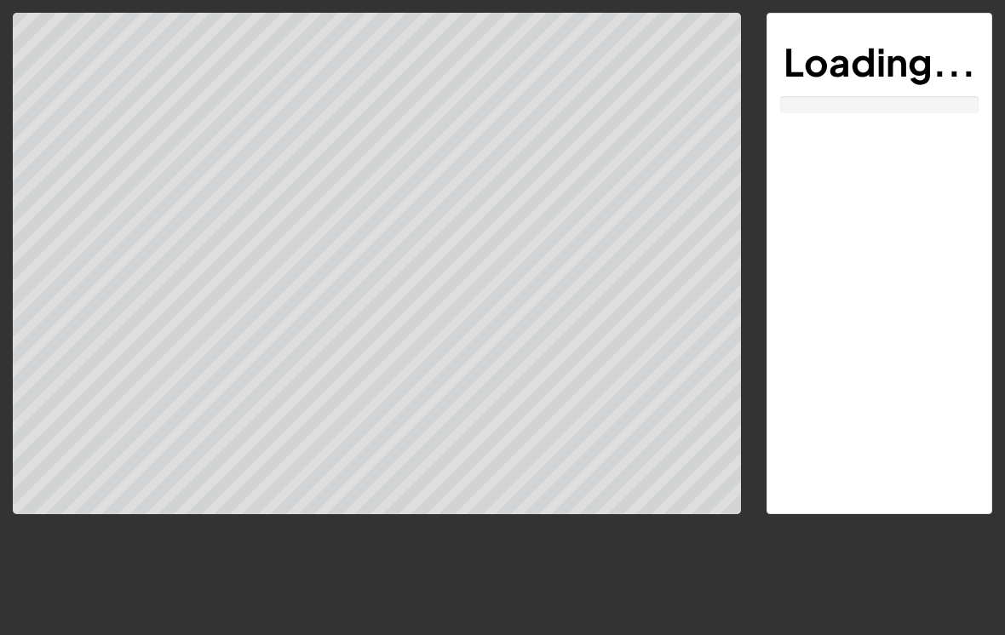
scroll to position [26, 0]
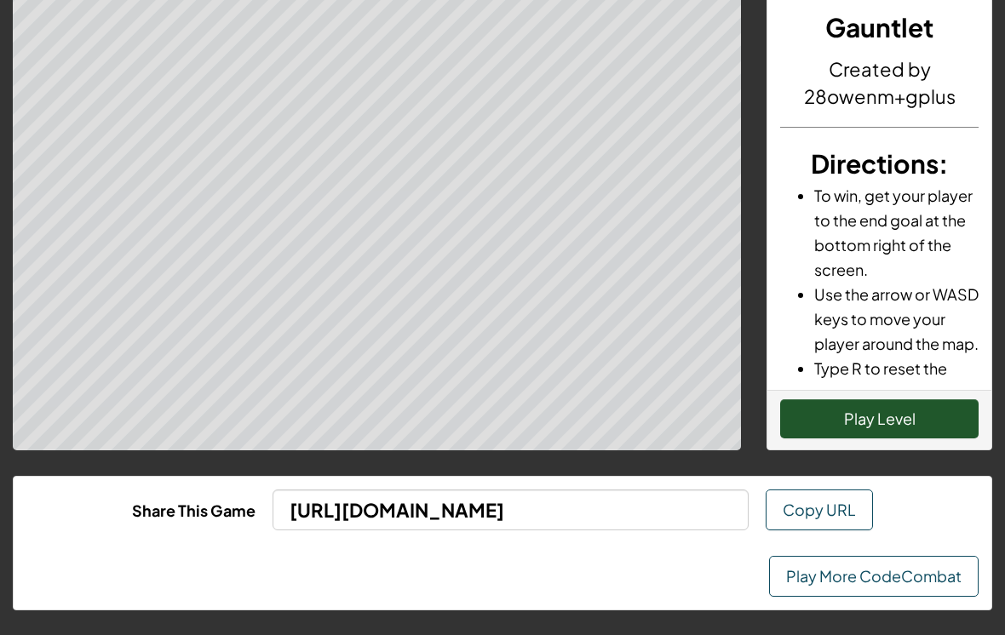
click at [906, 431] on button "Play Level" at bounding box center [879, 418] width 198 height 39
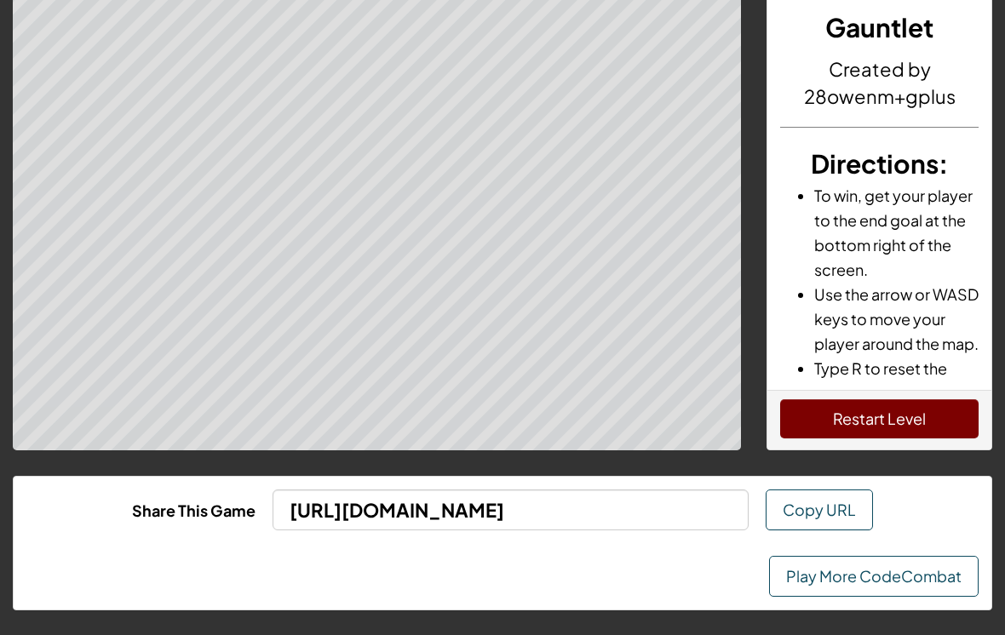
click at [859, 427] on button "Restart Level" at bounding box center [879, 418] width 198 height 39
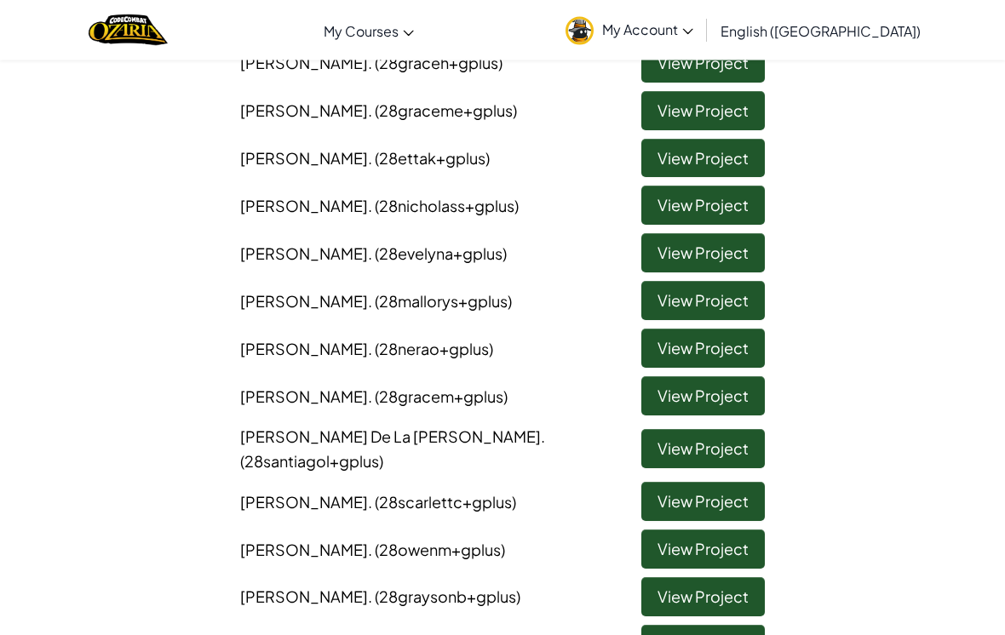
scroll to position [496, 0]
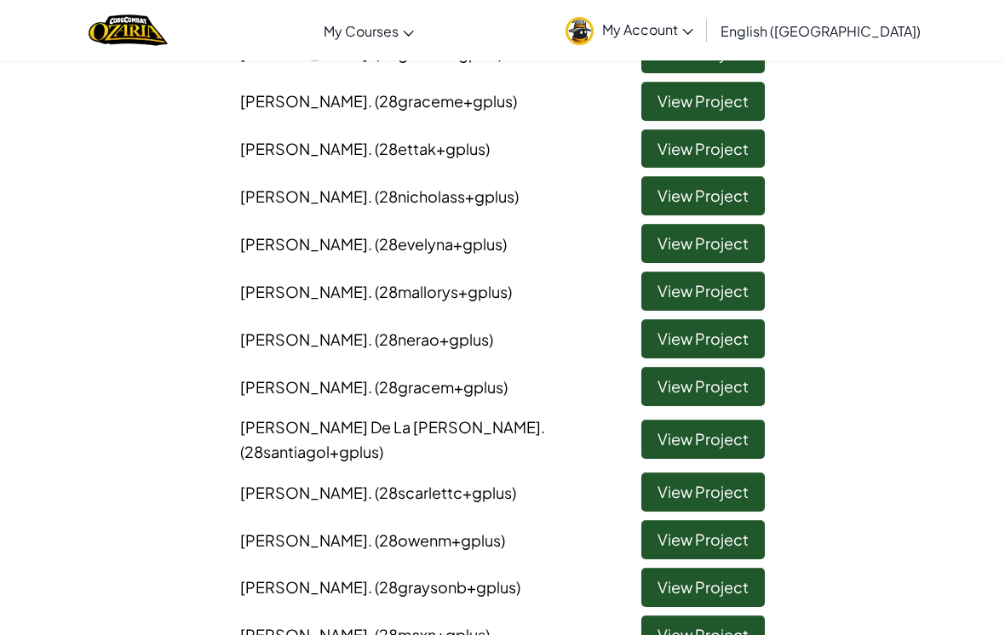
click at [702, 570] on link "View Project" at bounding box center [702, 587] width 123 height 39
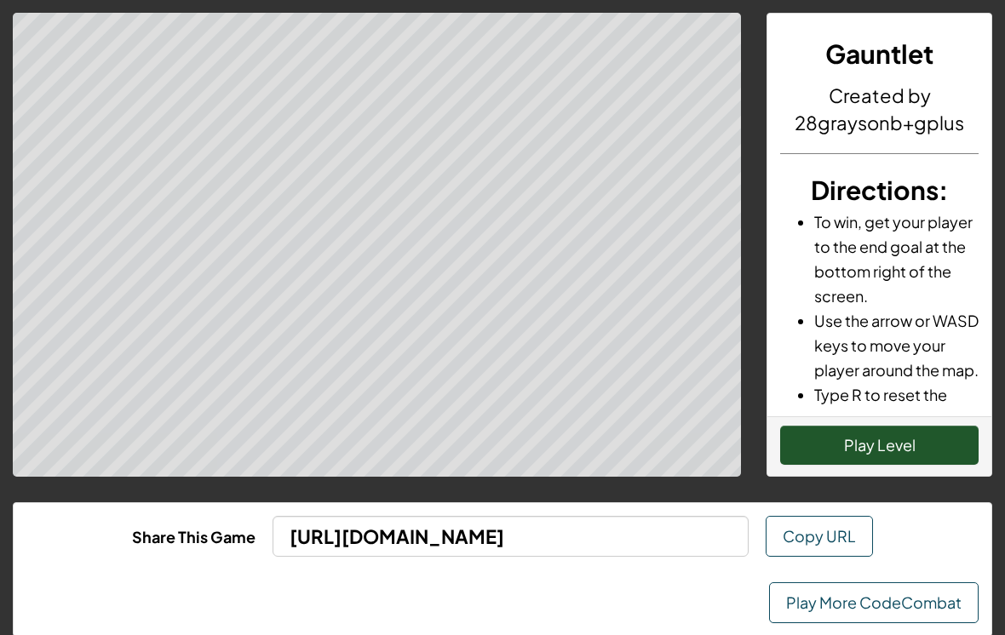
click at [913, 434] on button "Play Level" at bounding box center [879, 445] width 198 height 39
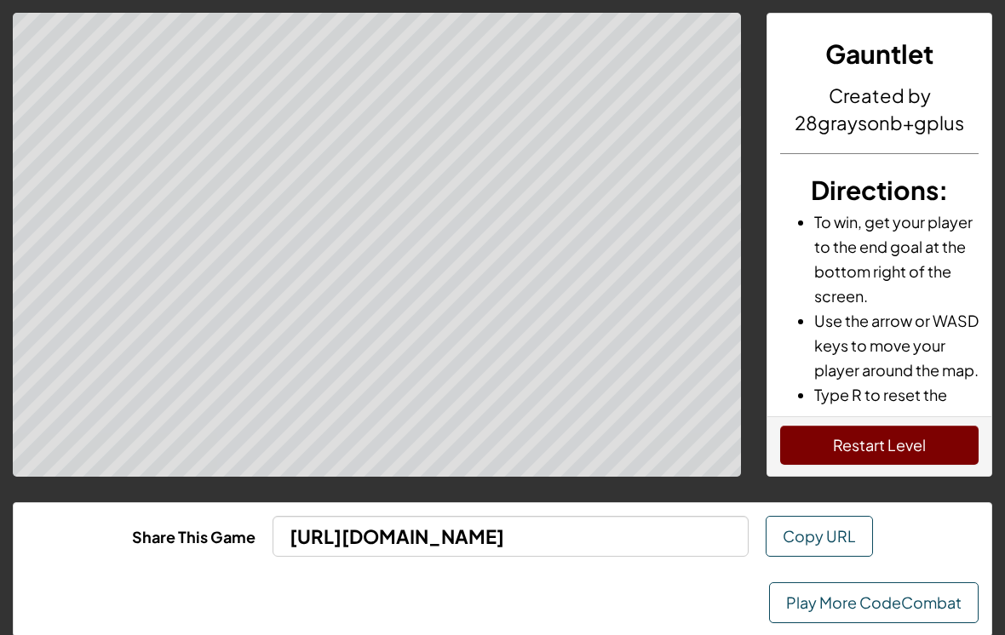
click at [830, 448] on button "Restart Level" at bounding box center [879, 445] width 198 height 39
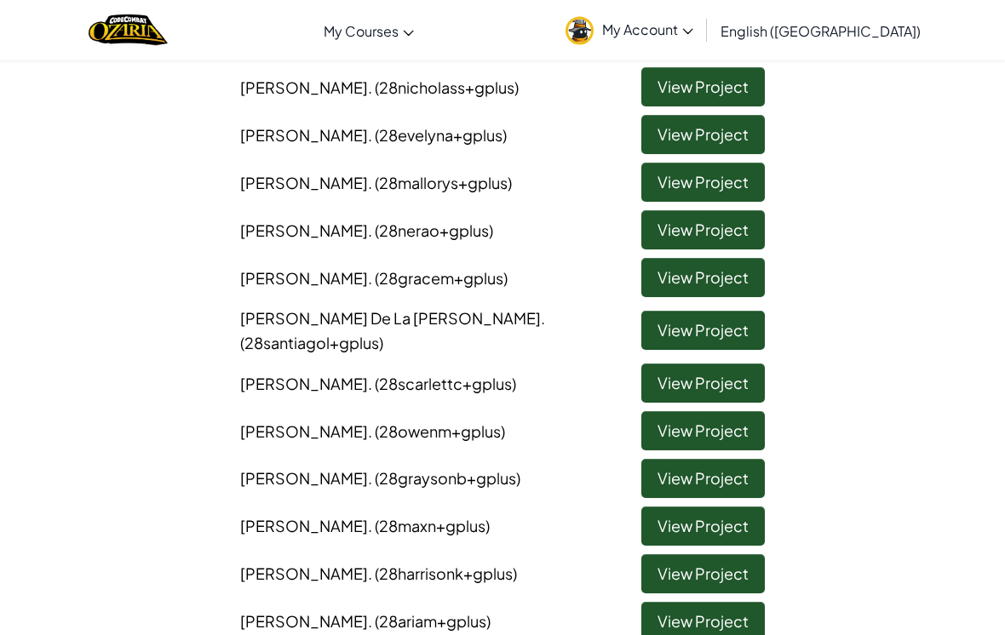
scroll to position [606, 0]
click at [691, 513] on link "View Project" at bounding box center [702, 526] width 123 height 39
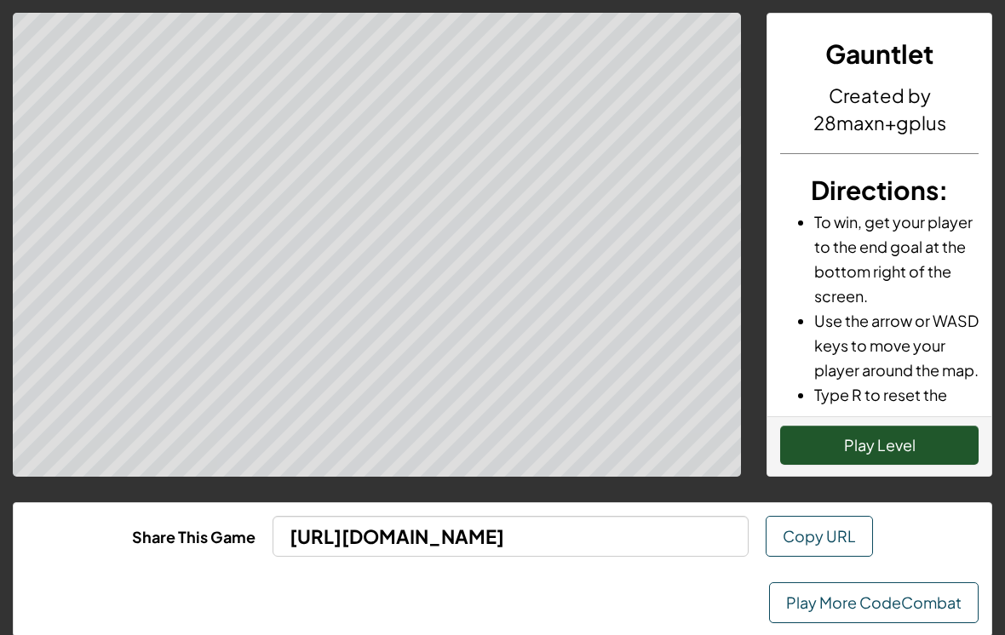
click at [881, 452] on button "Play Level" at bounding box center [879, 445] width 198 height 39
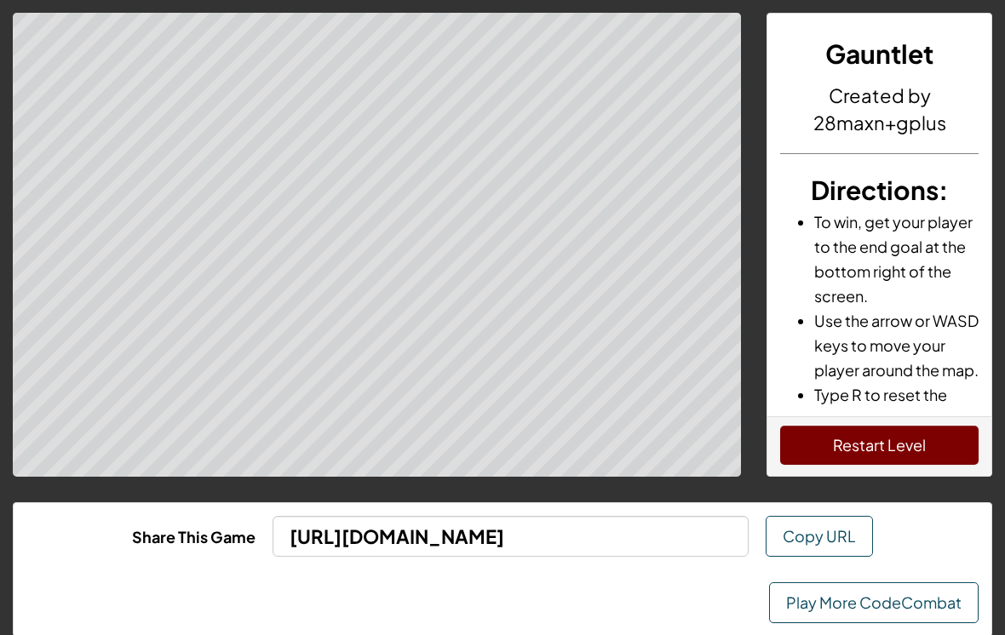
click at [836, 442] on button "Restart Level" at bounding box center [879, 445] width 198 height 39
click at [856, 462] on button "Restart Level" at bounding box center [879, 445] width 198 height 39
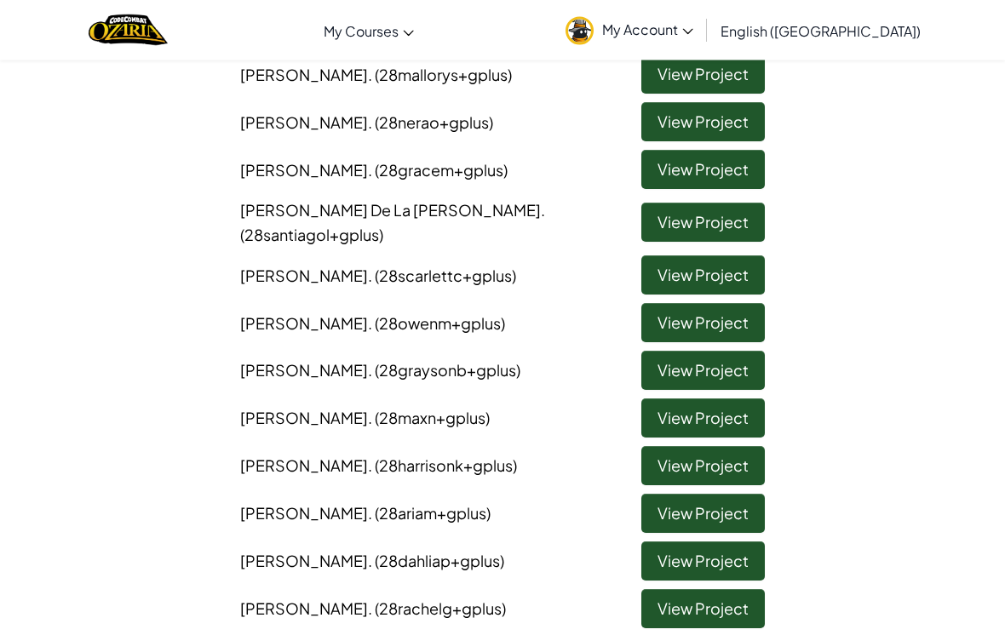
scroll to position [714, 0]
click at [725, 446] on link "View Project" at bounding box center [702, 465] width 123 height 39
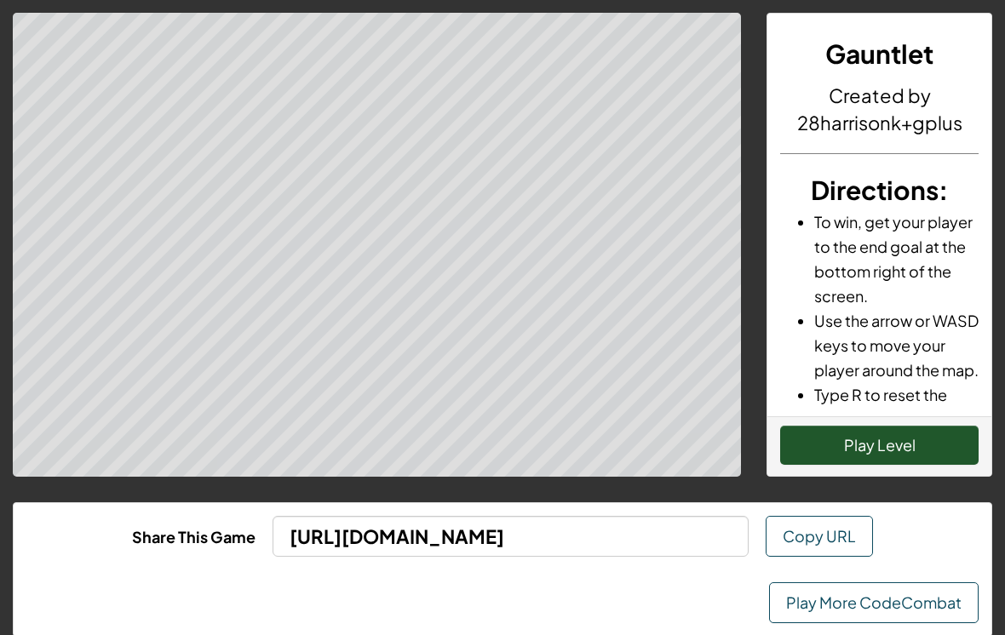
click at [847, 446] on button "Play Level" at bounding box center [879, 445] width 198 height 39
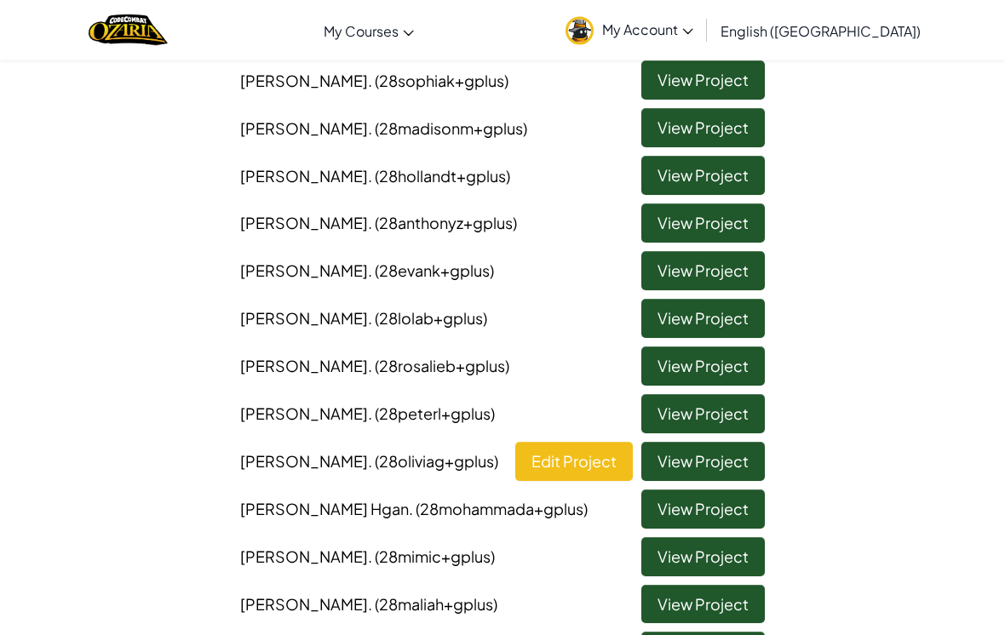
scroll to position [1624, 0]
click at [733, 442] on link "View Project" at bounding box center [702, 461] width 123 height 39
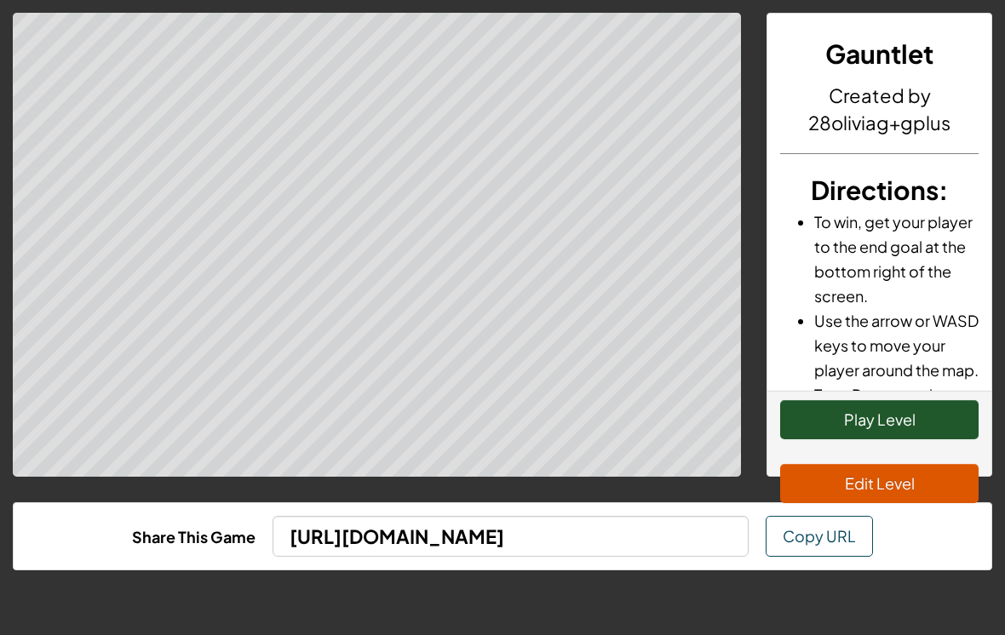
click at [834, 421] on button "Play Level" at bounding box center [879, 419] width 198 height 39
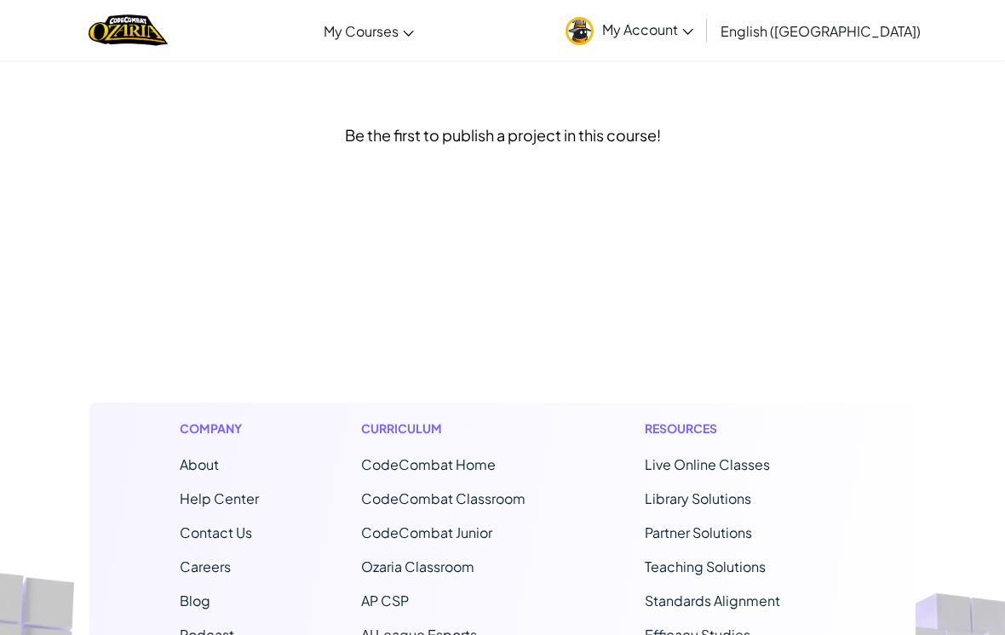
scroll to position [455, 0]
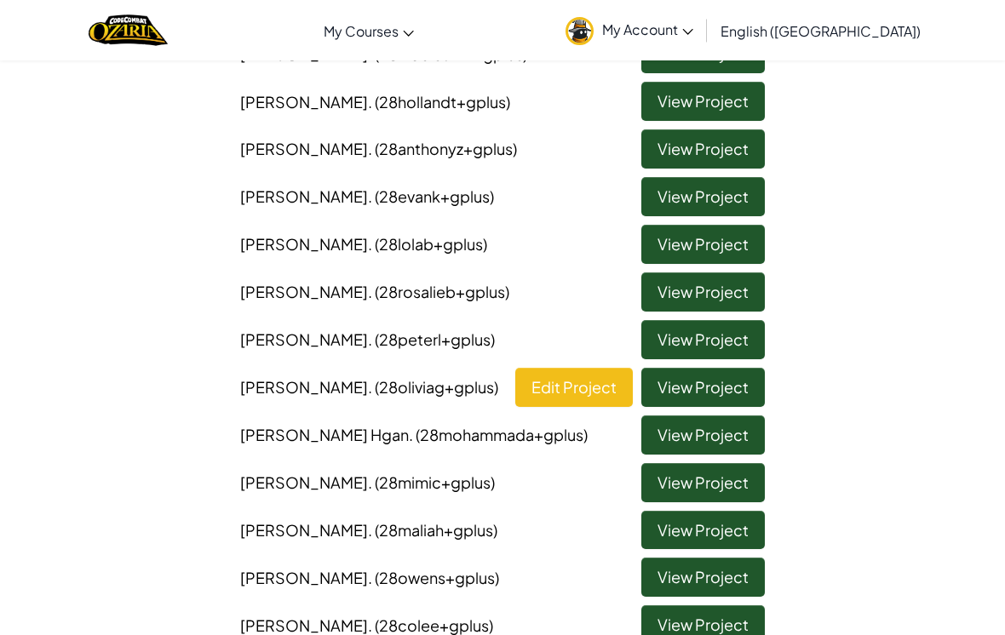
click at [716, 463] on link "View Project" at bounding box center [702, 482] width 123 height 39
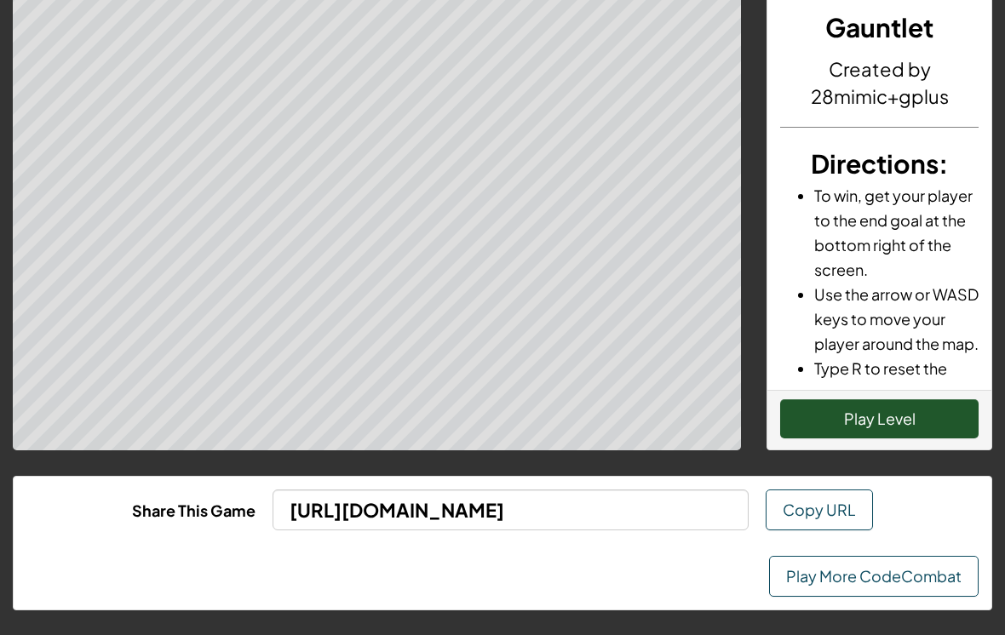
click at [902, 432] on button "Play Level" at bounding box center [879, 418] width 198 height 39
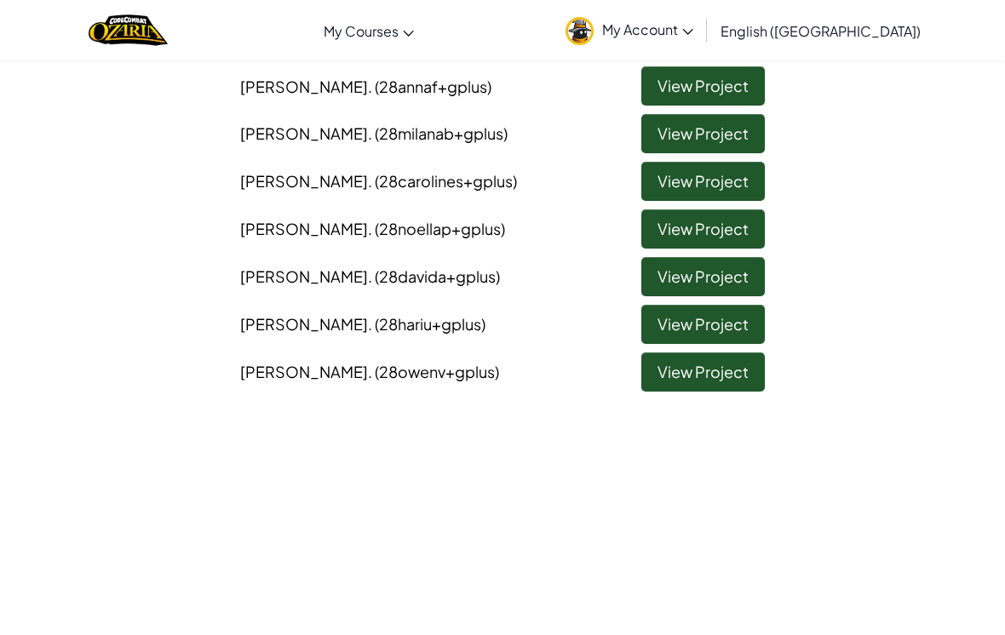
scroll to position [2474, 0]
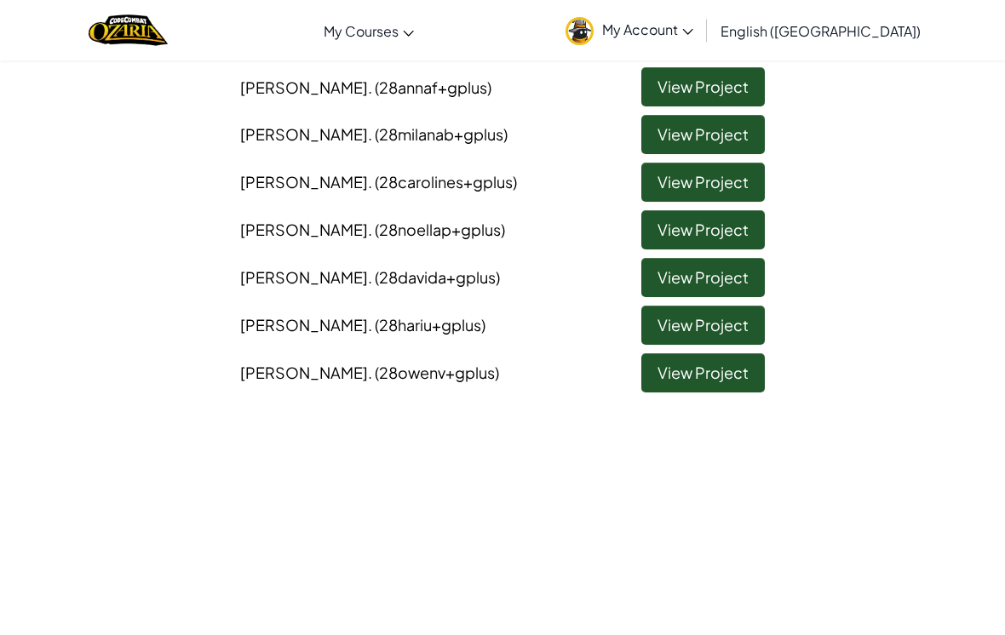
click at [728, 306] on link "View Project" at bounding box center [702, 325] width 123 height 39
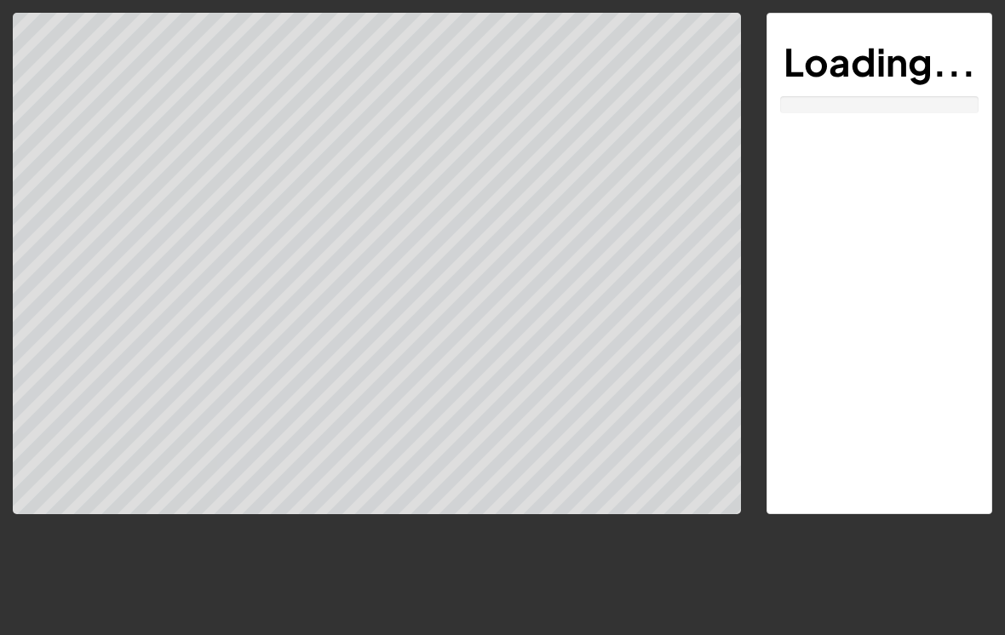
scroll to position [26, 0]
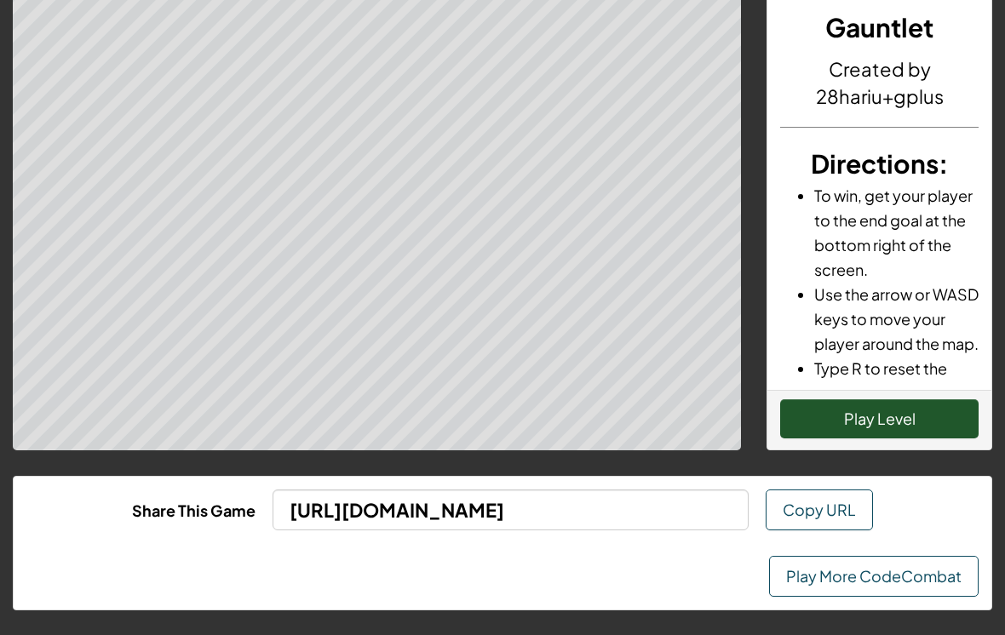
click at [897, 418] on button "Play Level" at bounding box center [879, 418] width 198 height 39
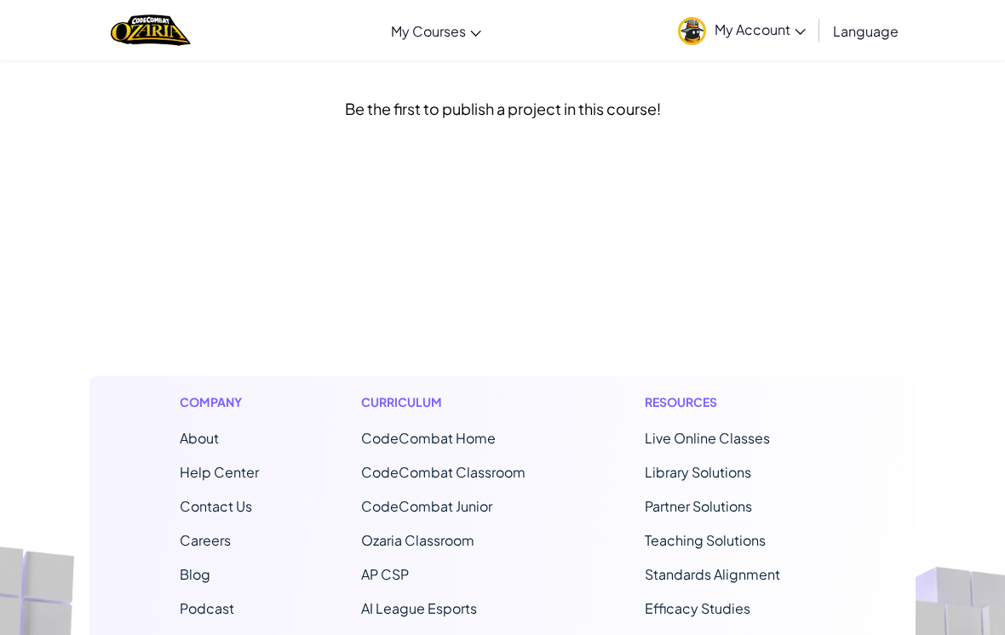
scroll to position [455, 0]
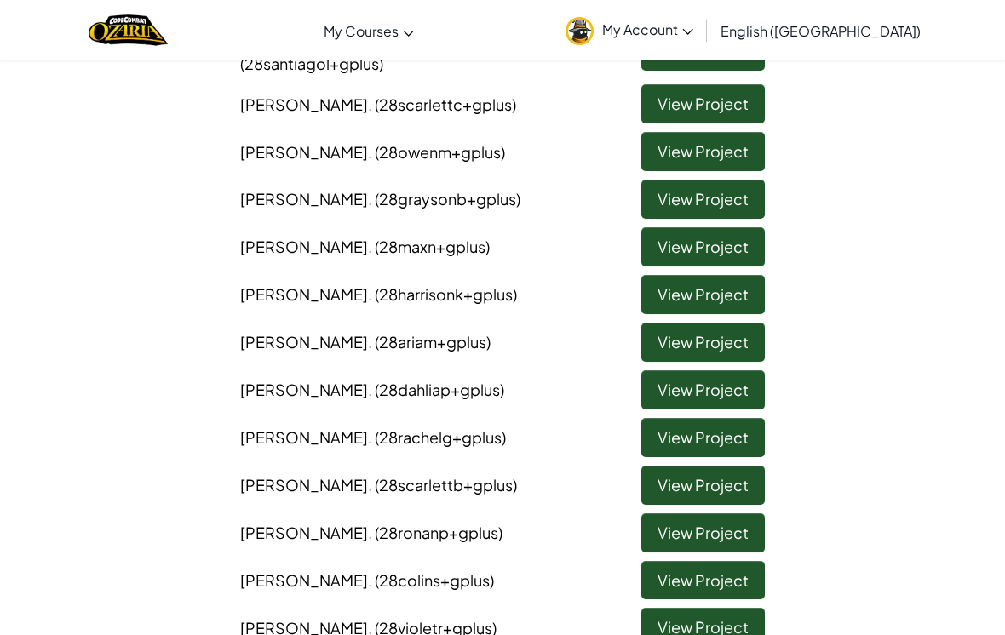
click at [725, 323] on link "View Project" at bounding box center [702, 342] width 123 height 39
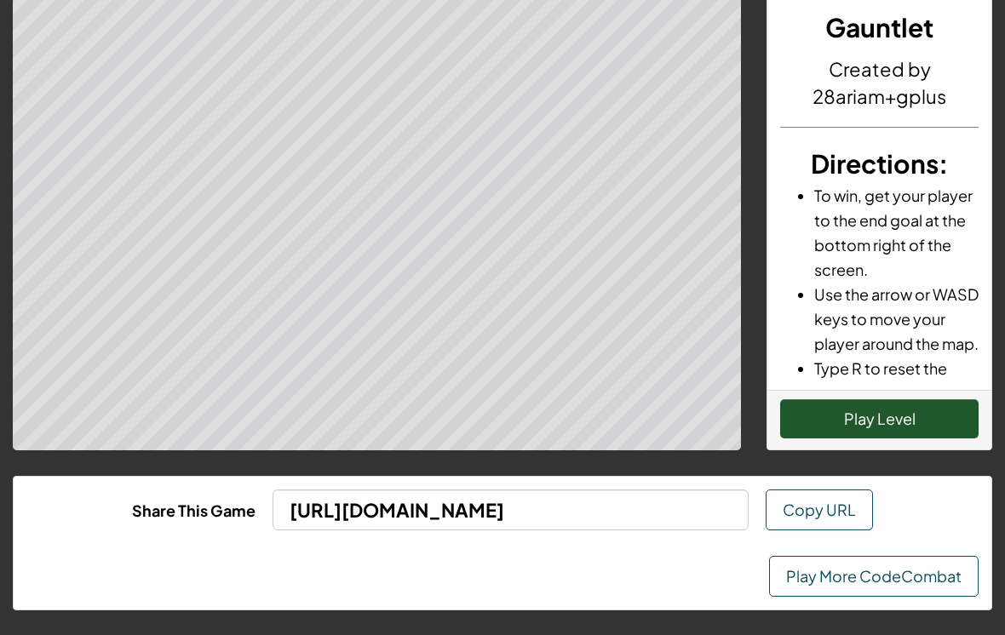
click at [849, 412] on button "Play Level" at bounding box center [879, 418] width 198 height 39
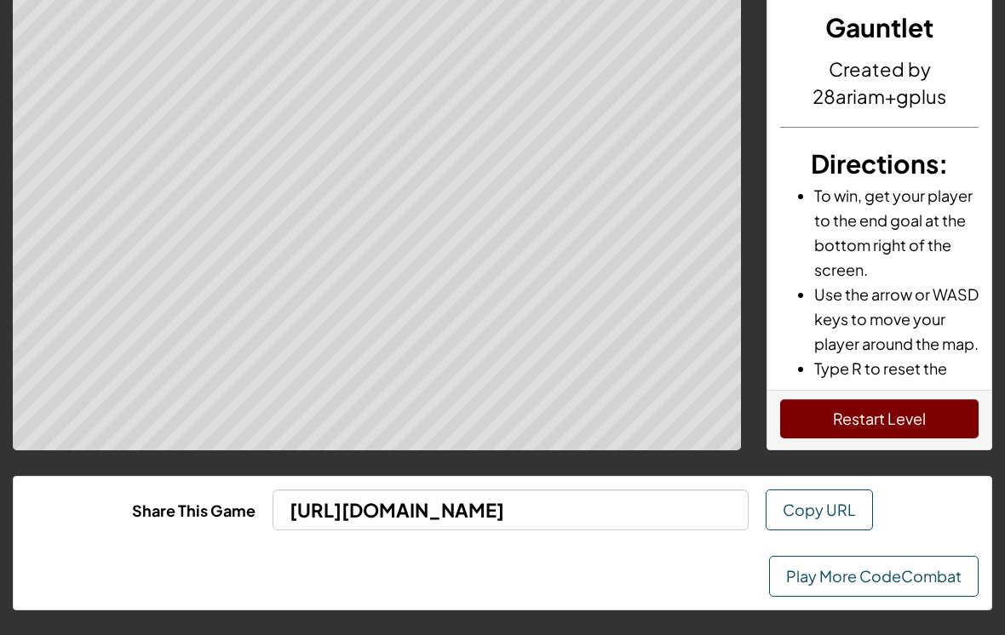
scroll to position [0, 0]
